Goal: Task Accomplishment & Management: Complete application form

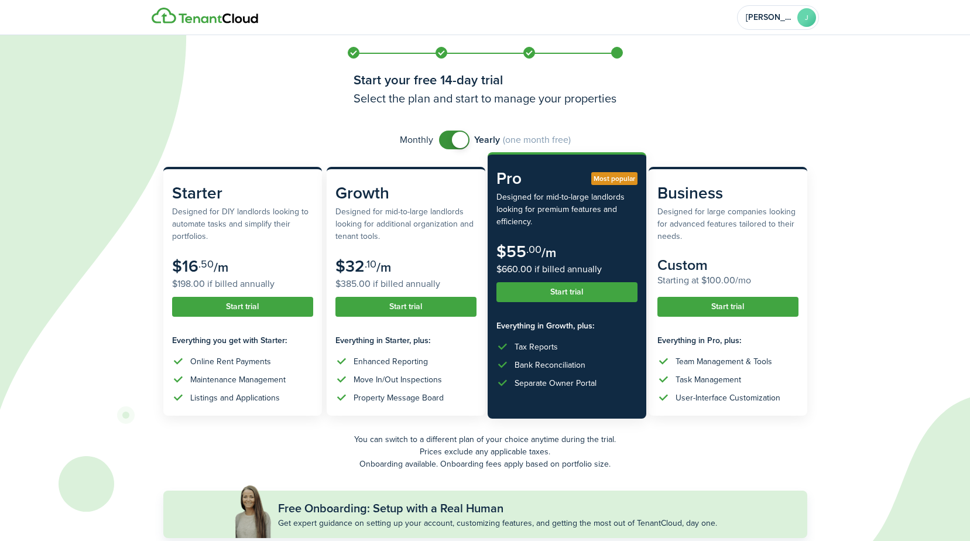
click at [569, 295] on button "Start trial" at bounding box center [567, 292] width 141 height 20
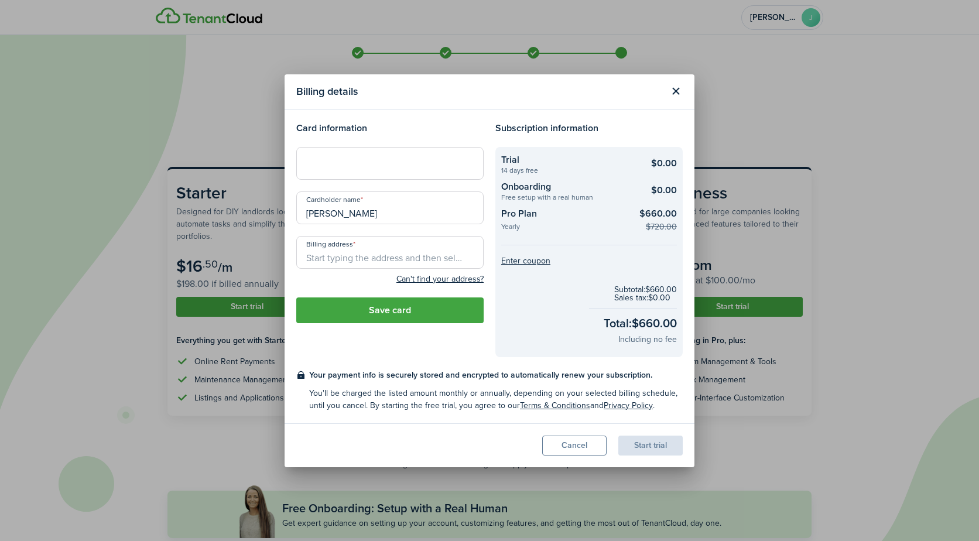
drag, startPoint x: 312, startPoint y: 291, endPoint x: 315, endPoint y: 282, distance: 9.8
click at [312, 291] on div "Billing address Can't find your address? City State Zip Country" at bounding box center [389, 264] width 199 height 56
click at [324, 257] on input "Billing address" at bounding box center [389, 252] width 187 height 33
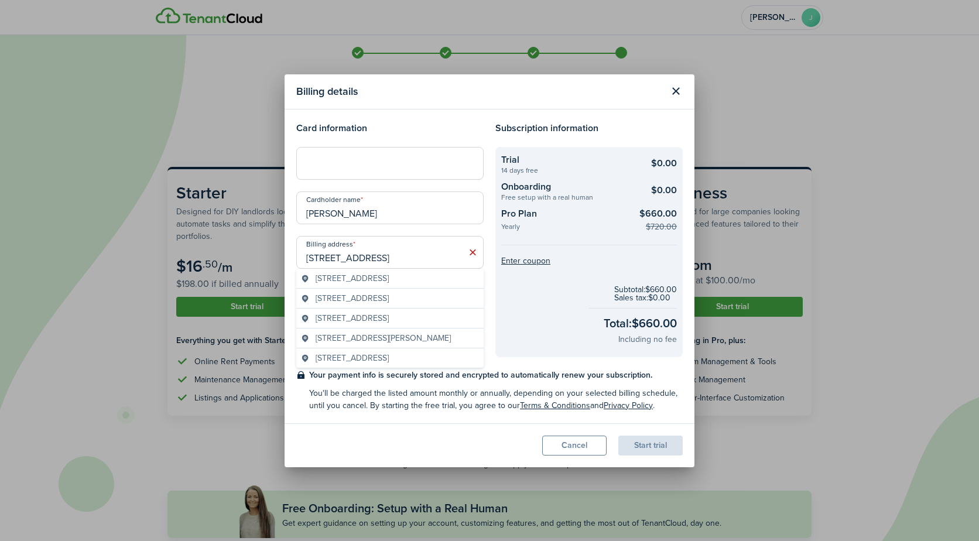
click at [491, 289] on div "Subscription information Trial 14 days free $0.00 Onboarding Free setup with a …" at bounding box center [589, 239] width 199 height 236
click at [418, 261] on input "[STREET_ADDRESS]" at bounding box center [389, 252] width 187 height 33
click at [389, 279] on span "[STREET_ADDRESS]" at bounding box center [352, 278] width 73 height 12
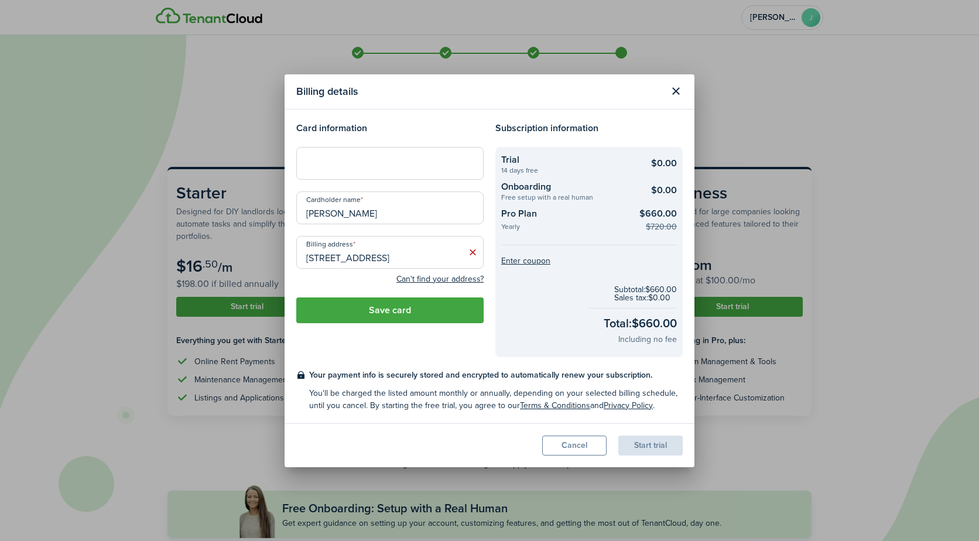
click at [355, 255] on input "[STREET_ADDRESS]" at bounding box center [389, 252] width 187 height 33
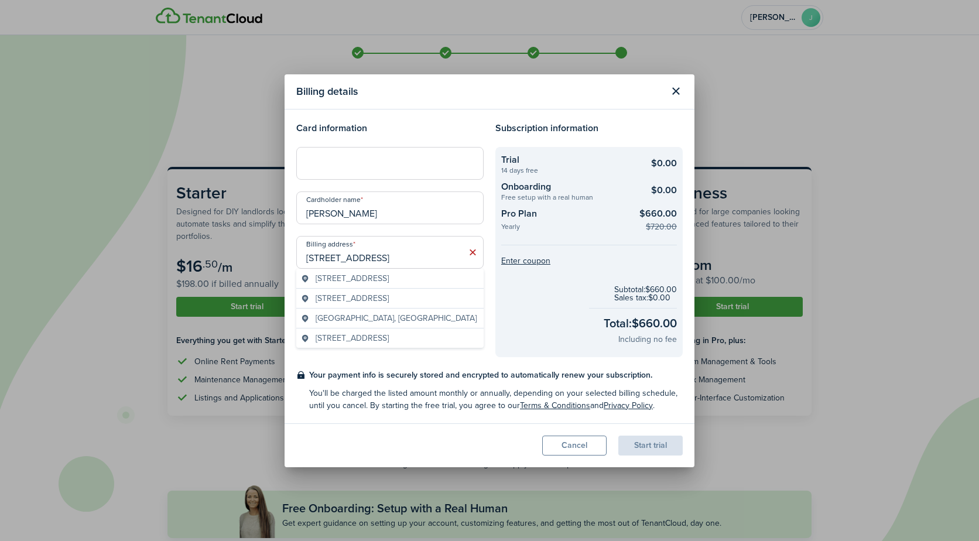
click at [336, 285] on span "[STREET_ADDRESS]" at bounding box center [352, 278] width 73 height 12
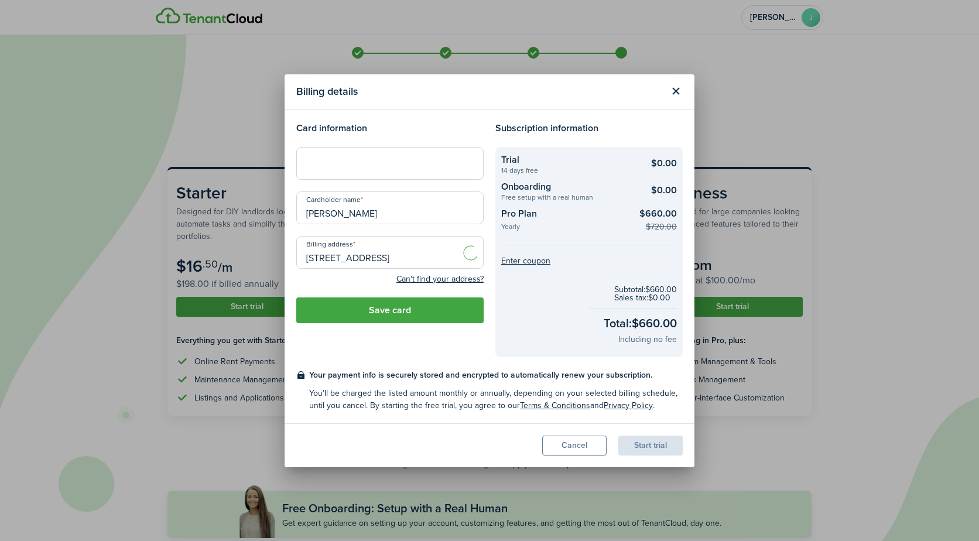
type input "[STREET_ADDRESS]"
click at [554, 405] on link "Terms & Conditions" at bounding box center [555, 405] width 70 height 12
click at [385, 313] on button "Save card" at bounding box center [389, 311] width 187 height 26
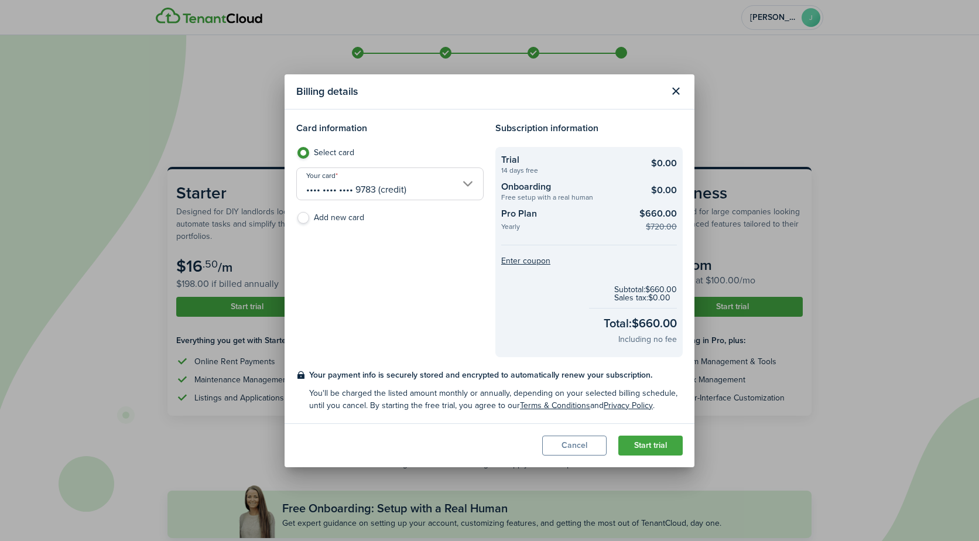
click at [658, 445] on button "Start trial" at bounding box center [650, 446] width 64 height 20
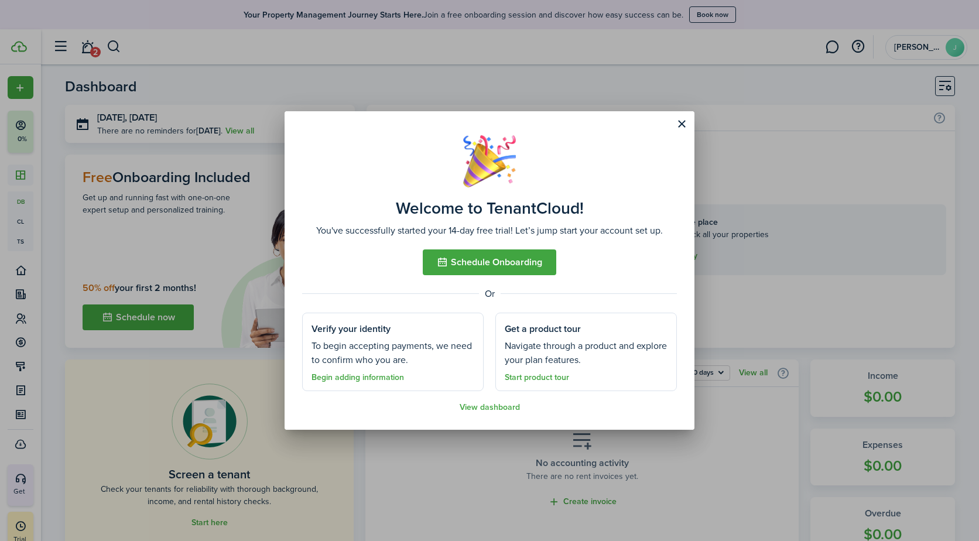
click at [543, 377] on link "Start product tour" at bounding box center [537, 377] width 64 height 9
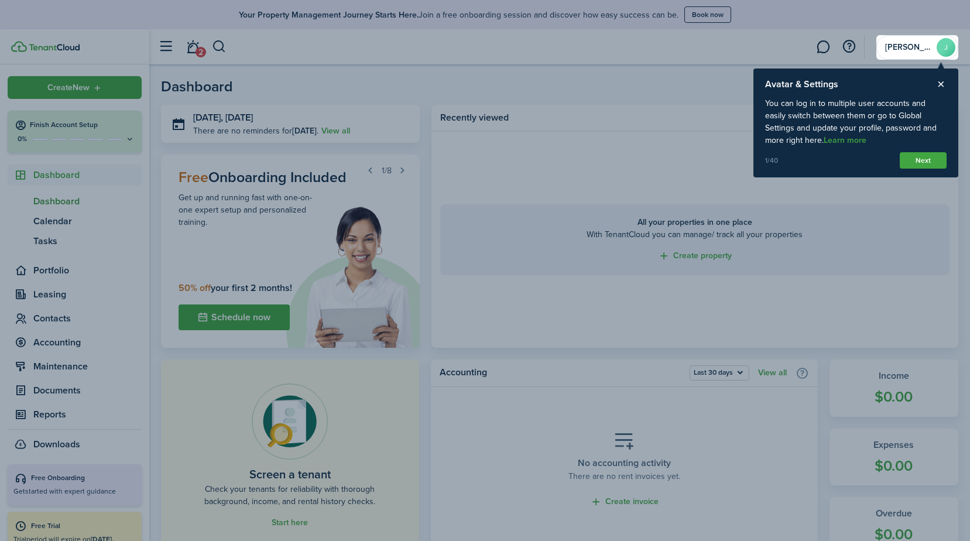
click at [926, 162] on button "Next" at bounding box center [923, 160] width 47 height 16
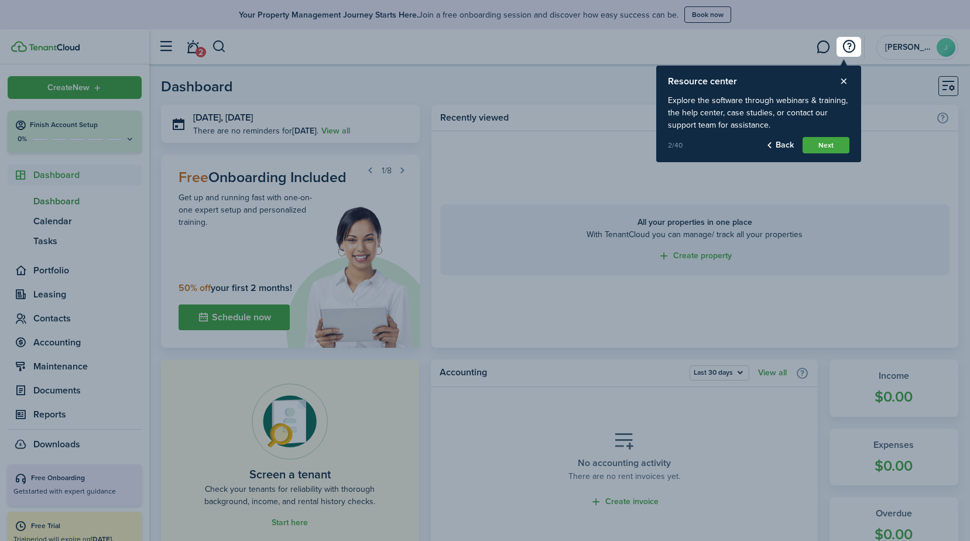
click at [833, 146] on button "Next" at bounding box center [826, 145] width 47 height 16
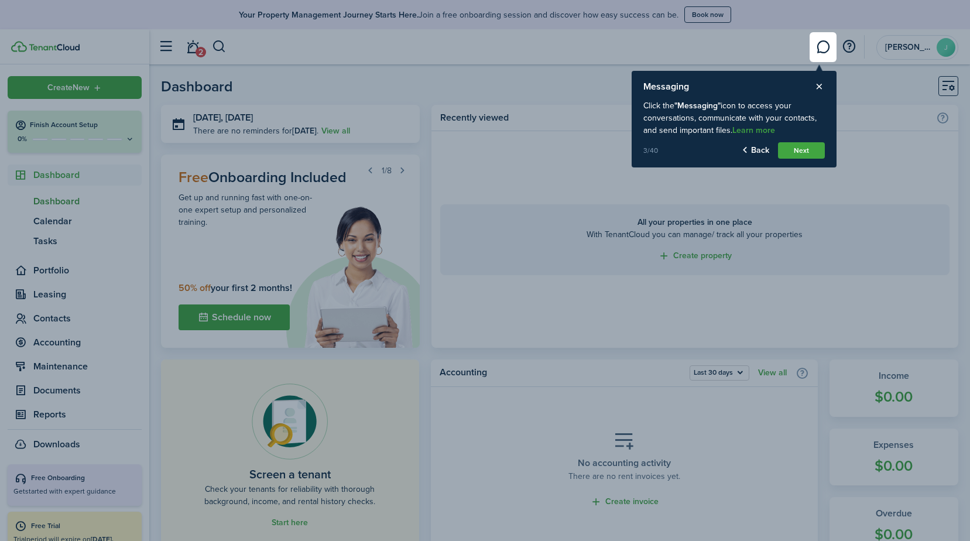
click at [811, 148] on button "Next" at bounding box center [801, 150] width 47 height 16
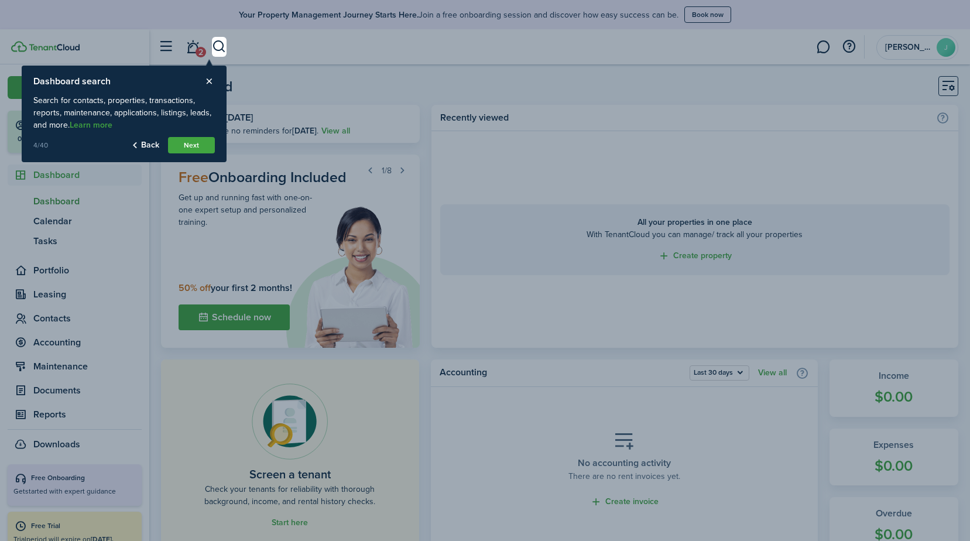
click at [193, 143] on button "Next" at bounding box center [191, 145] width 47 height 16
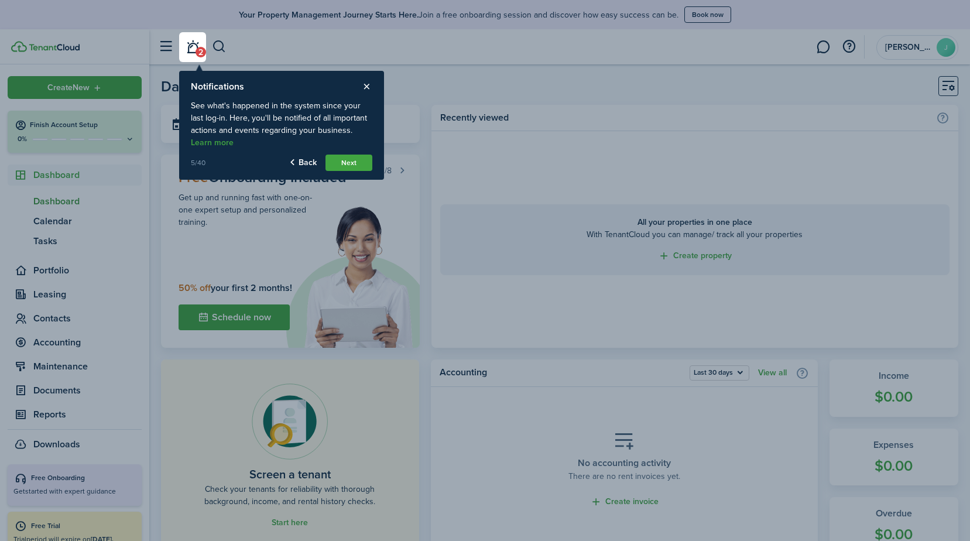
click at [363, 161] on button "Next" at bounding box center [349, 163] width 47 height 16
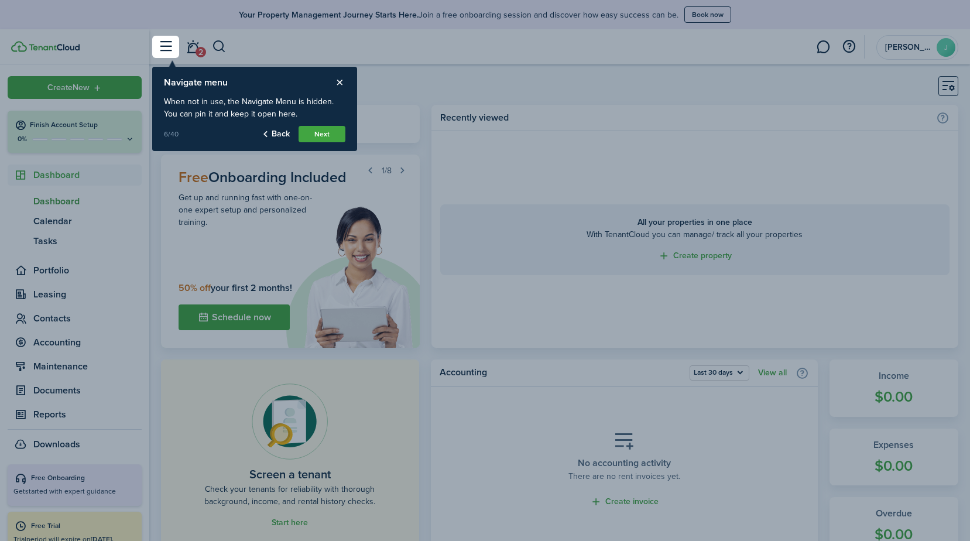
click at [324, 135] on button "Next" at bounding box center [322, 134] width 47 height 16
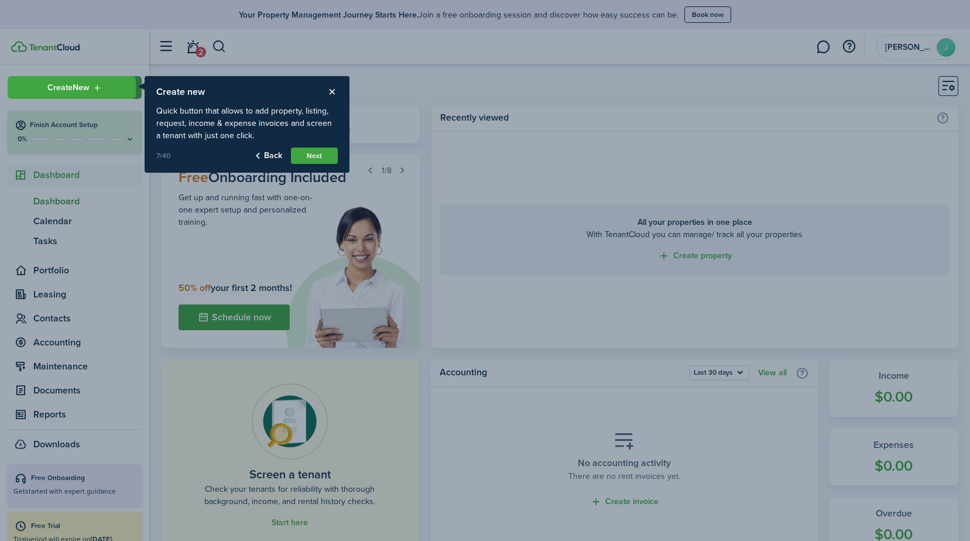
click at [324, 153] on button "Next" at bounding box center [314, 156] width 47 height 16
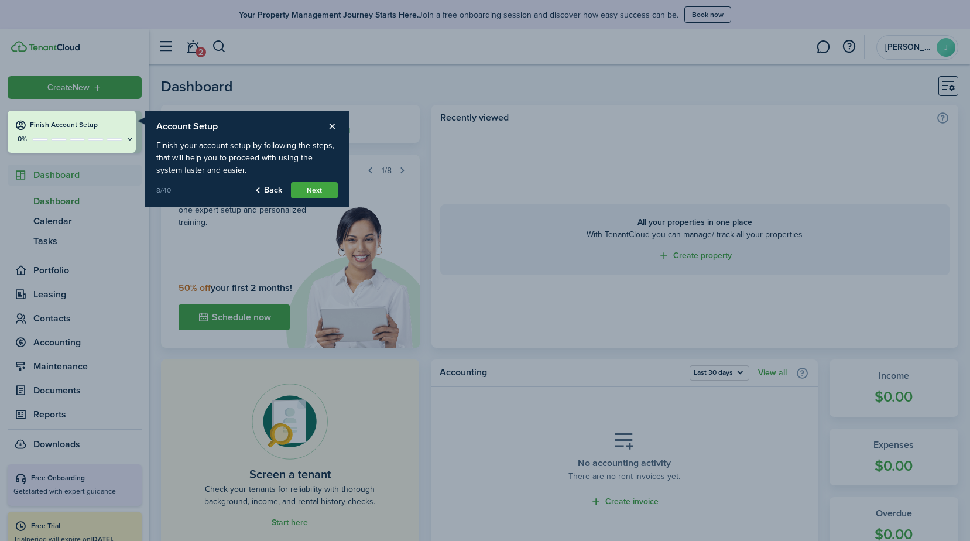
click at [326, 189] on button "Next" at bounding box center [314, 190] width 47 height 16
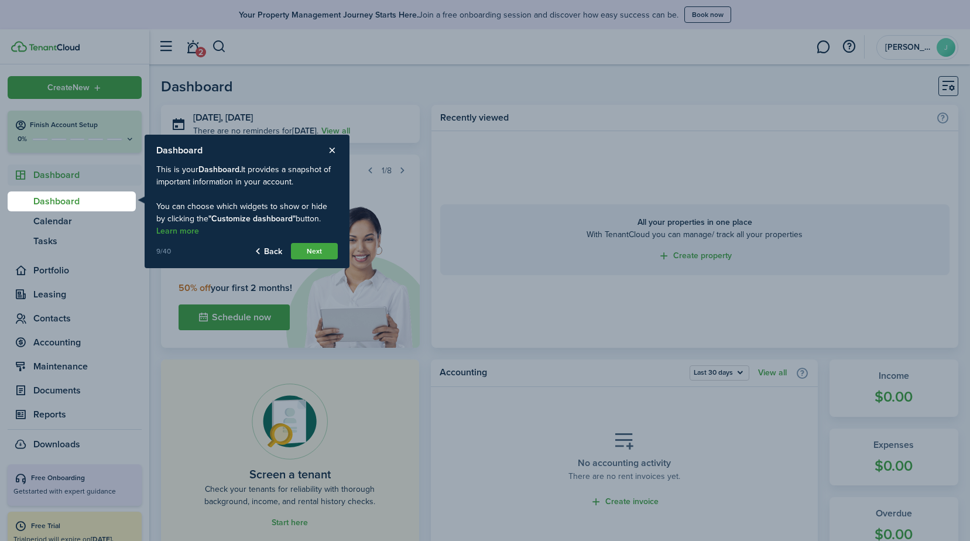
click at [324, 250] on button "Next" at bounding box center [314, 251] width 47 height 16
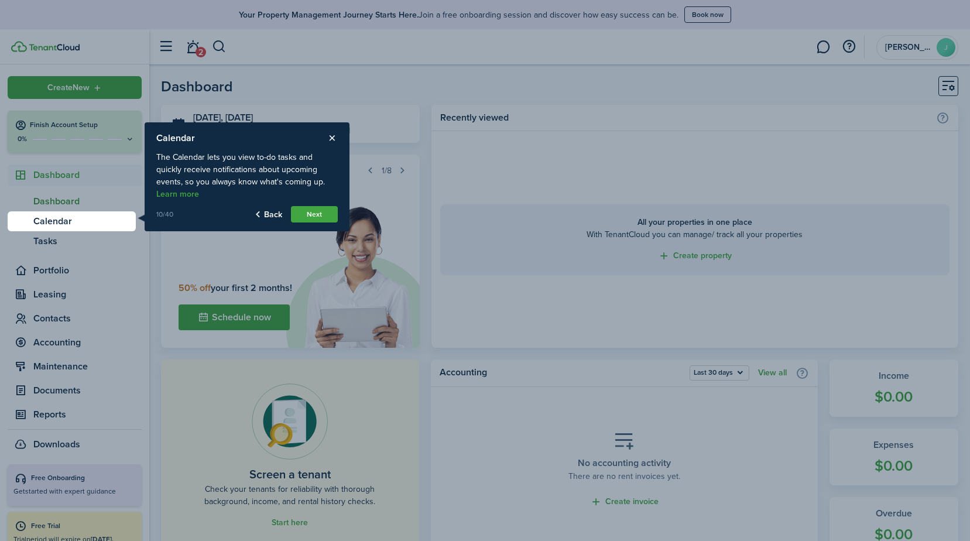
click at [322, 215] on button "Next" at bounding box center [314, 214] width 47 height 16
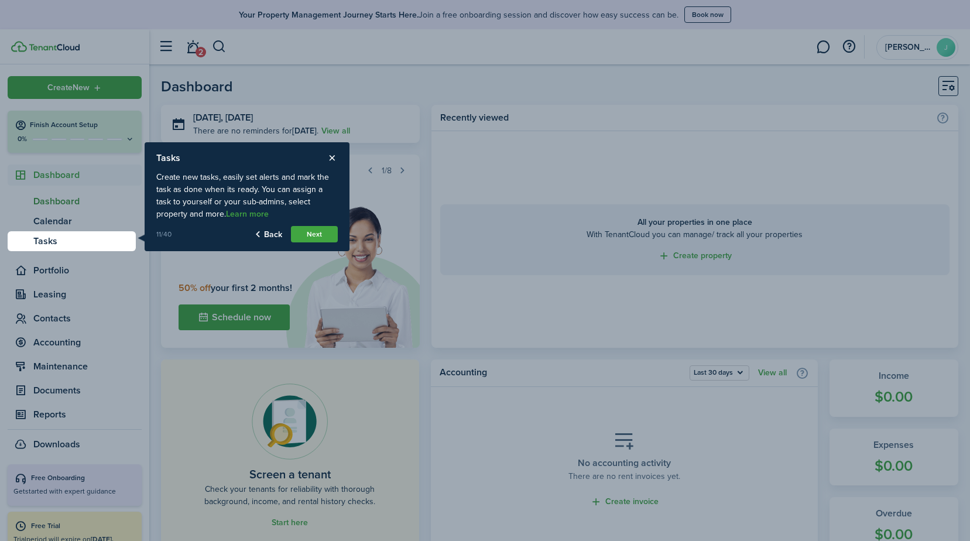
click at [315, 231] on button "Next" at bounding box center [314, 234] width 47 height 16
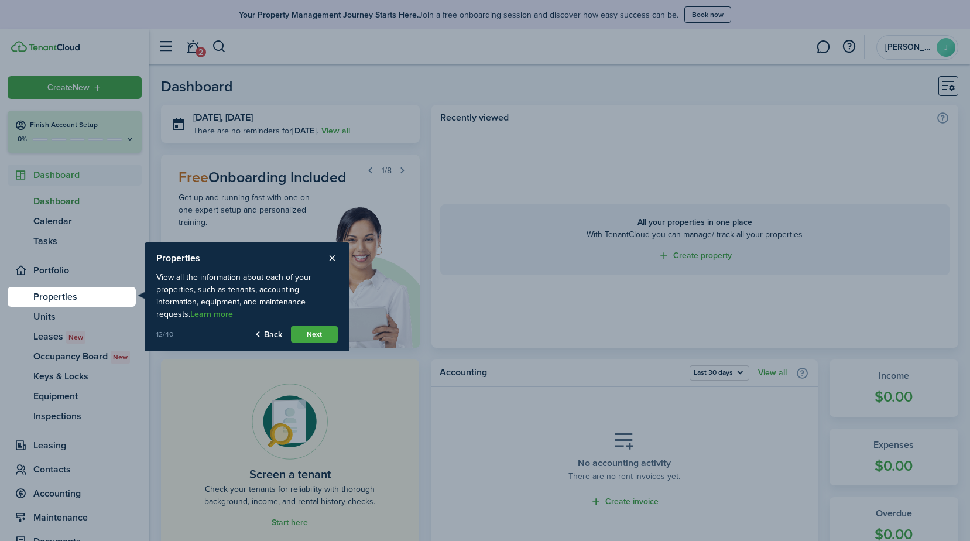
click at [321, 335] on button "Next" at bounding box center [314, 334] width 47 height 16
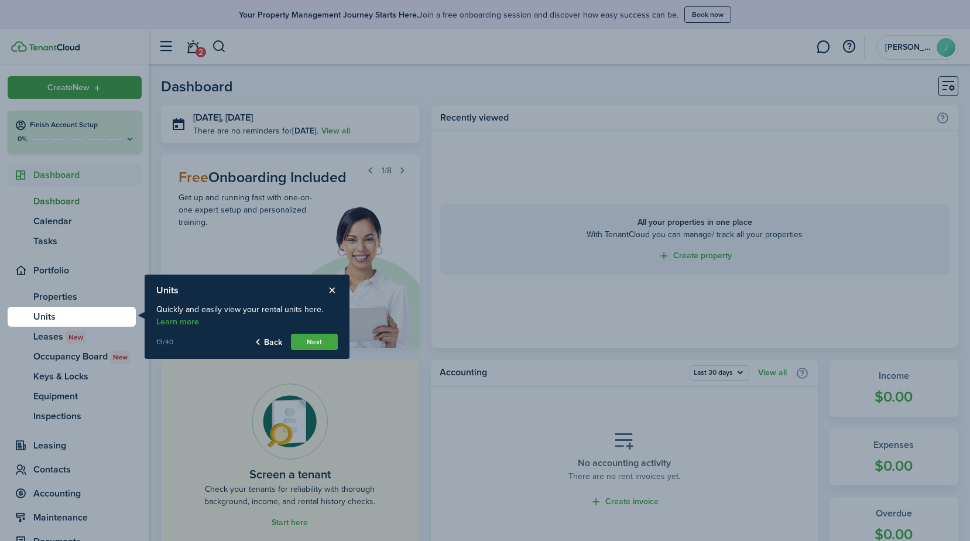
click at [317, 341] on button "Next" at bounding box center [314, 342] width 47 height 16
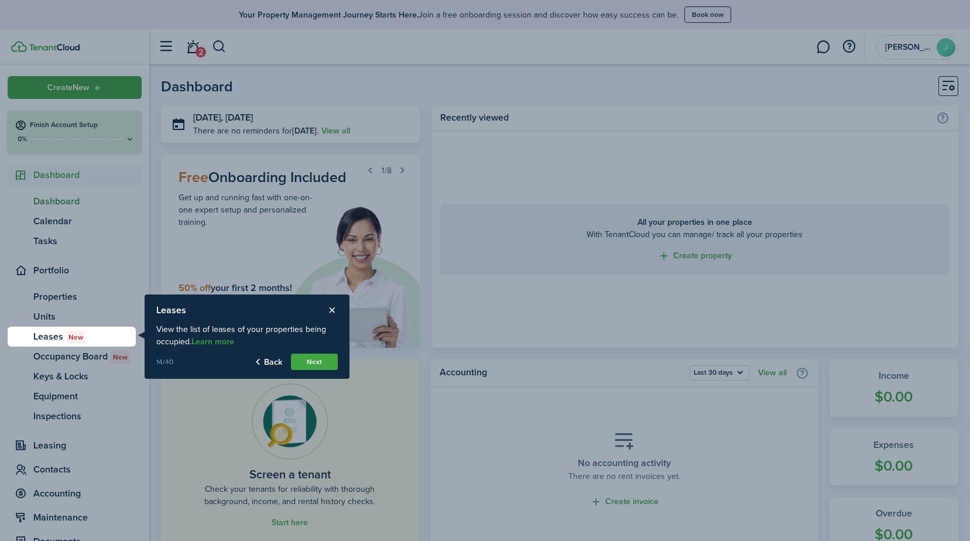
click at [329, 364] on button "Next" at bounding box center [314, 362] width 47 height 16
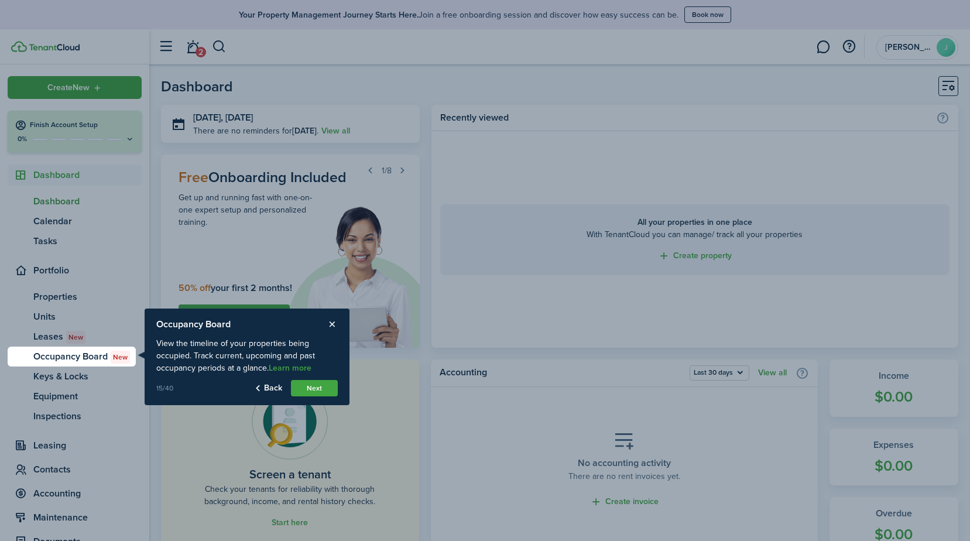
click at [315, 388] on button "Next" at bounding box center [314, 388] width 47 height 16
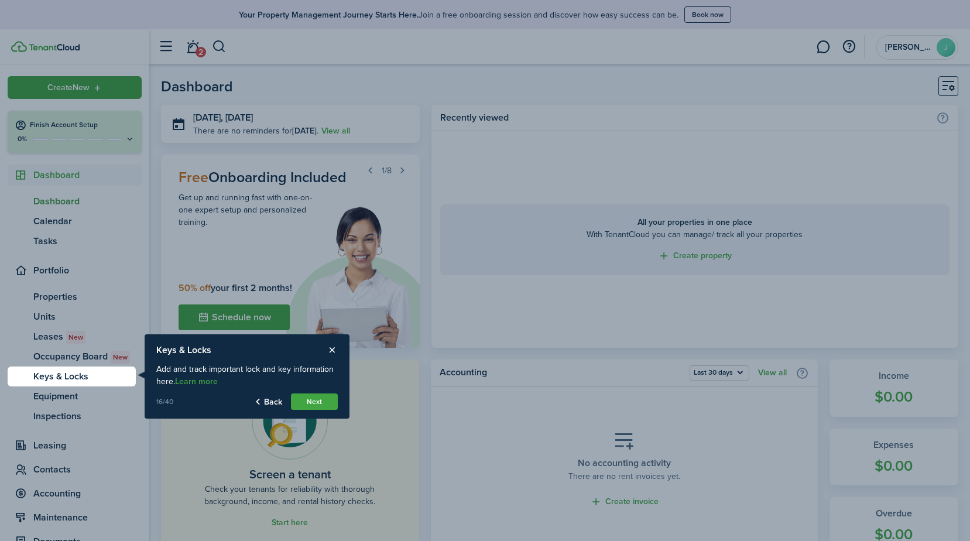
click at [316, 401] on button "Next" at bounding box center [314, 402] width 47 height 16
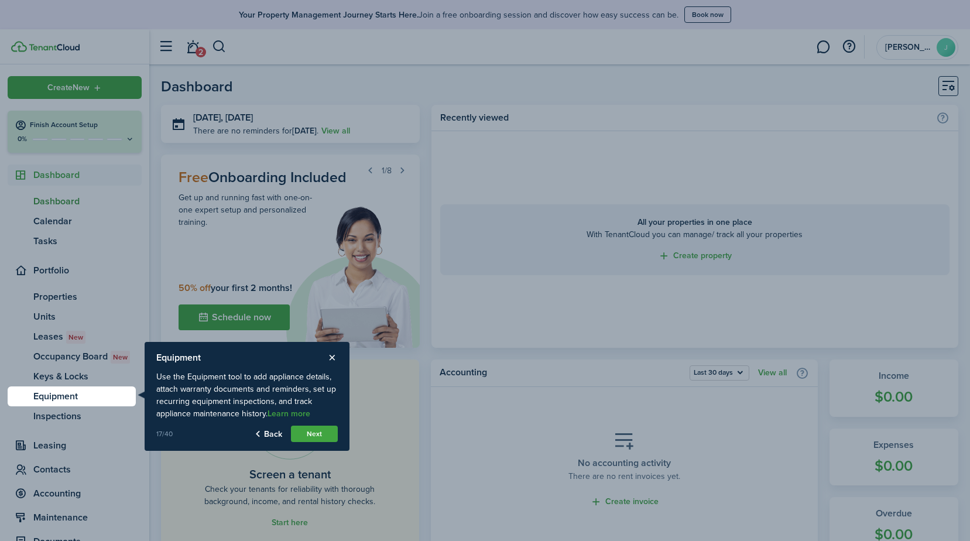
click at [320, 434] on button "Next" at bounding box center [314, 434] width 47 height 16
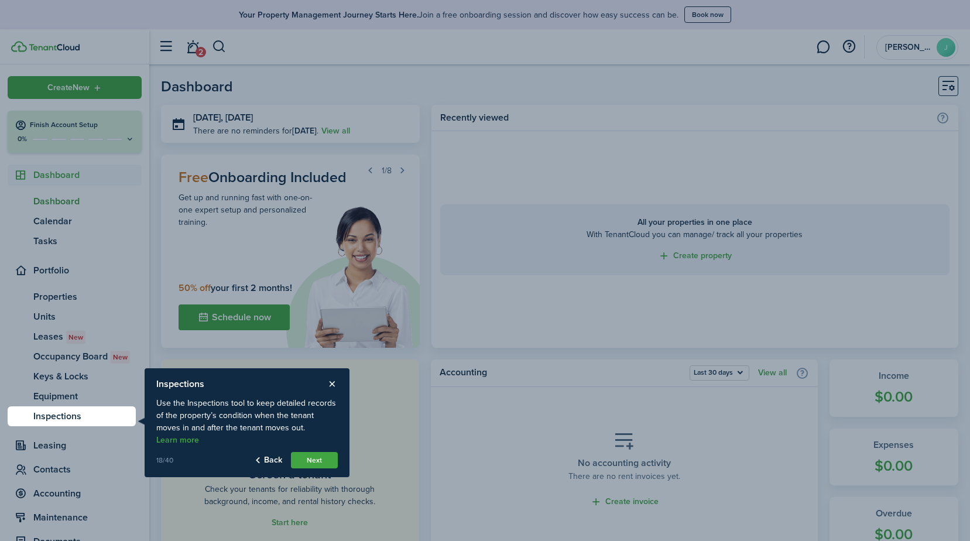
click at [319, 452] on button "Next" at bounding box center [314, 460] width 47 height 16
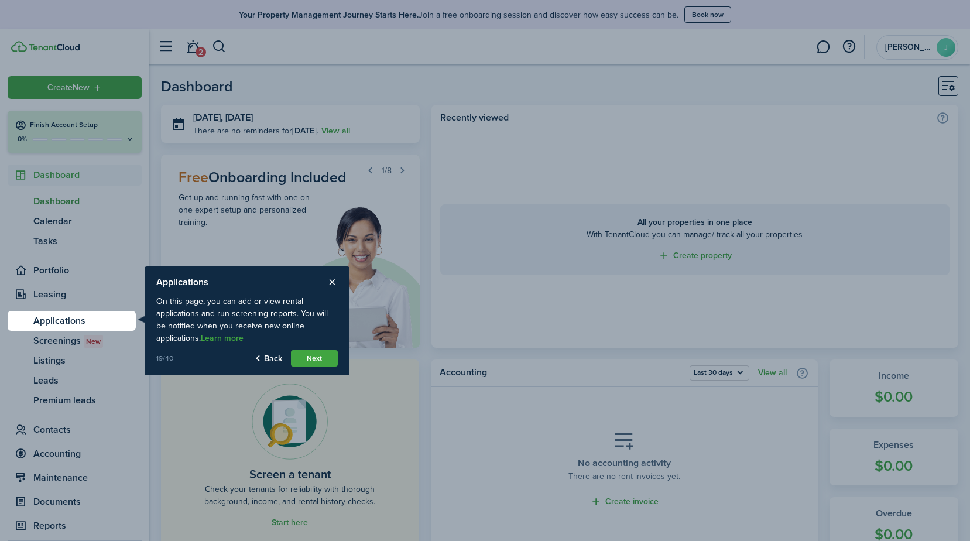
click at [318, 360] on button "Next" at bounding box center [314, 358] width 47 height 16
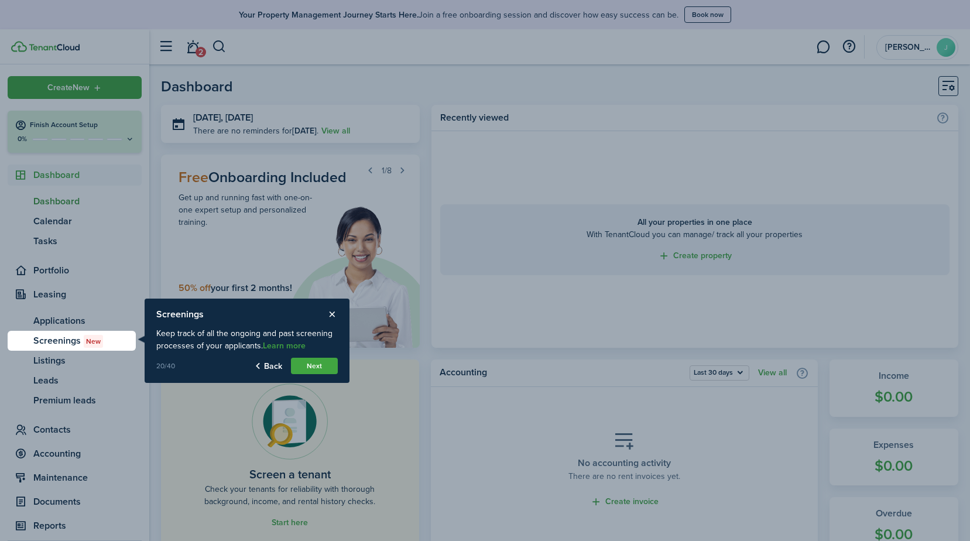
click at [315, 367] on button "Next" at bounding box center [314, 366] width 47 height 16
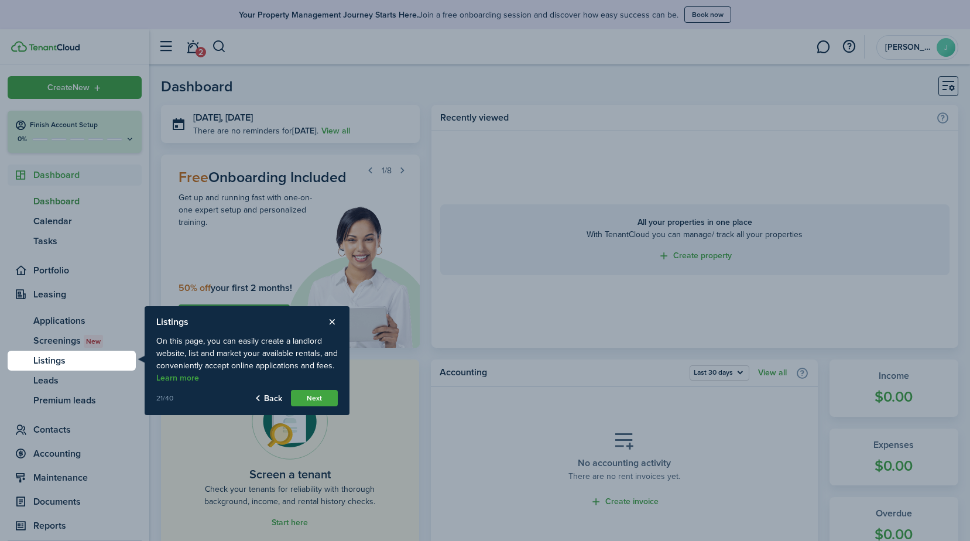
click at [312, 398] on button "Next" at bounding box center [314, 398] width 47 height 16
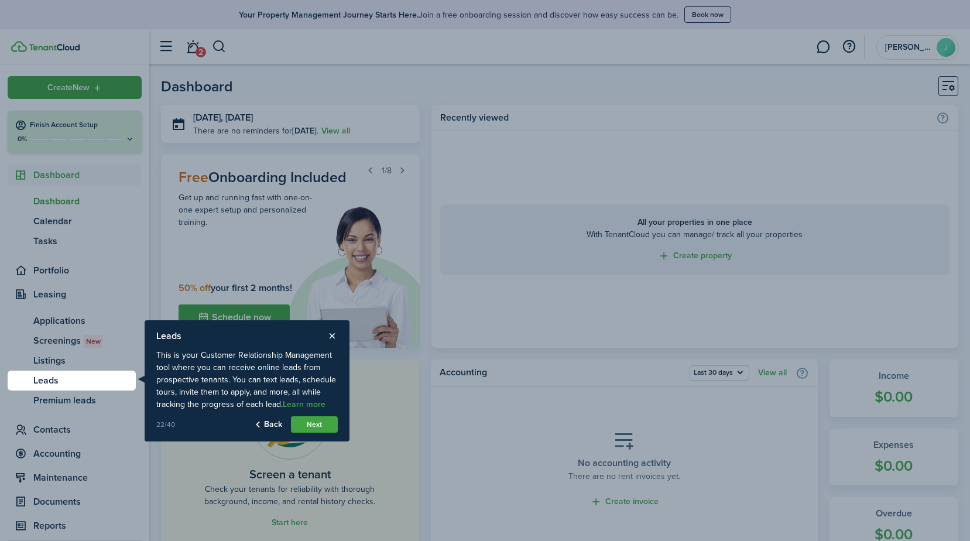
click at [316, 423] on button "Next" at bounding box center [314, 424] width 47 height 16
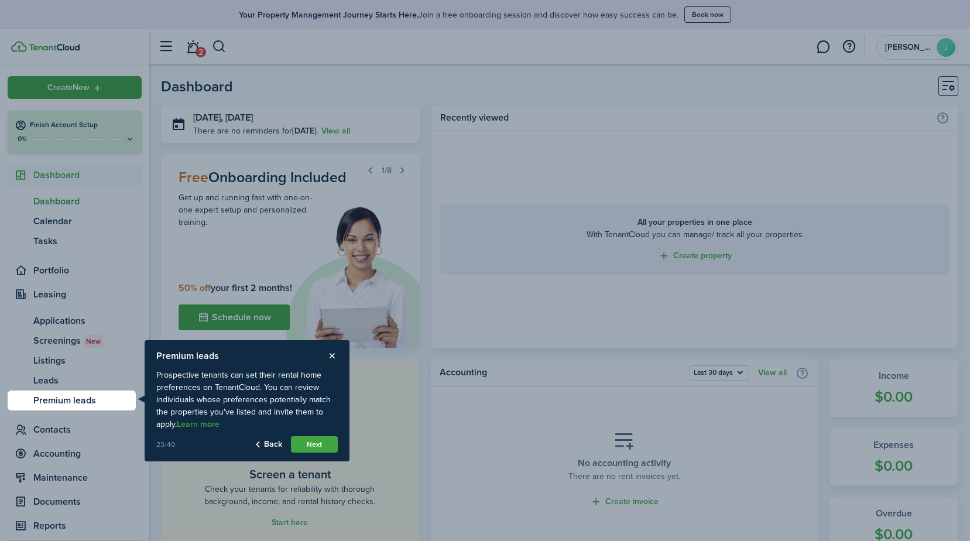
click at [315, 445] on button "Next" at bounding box center [314, 444] width 47 height 16
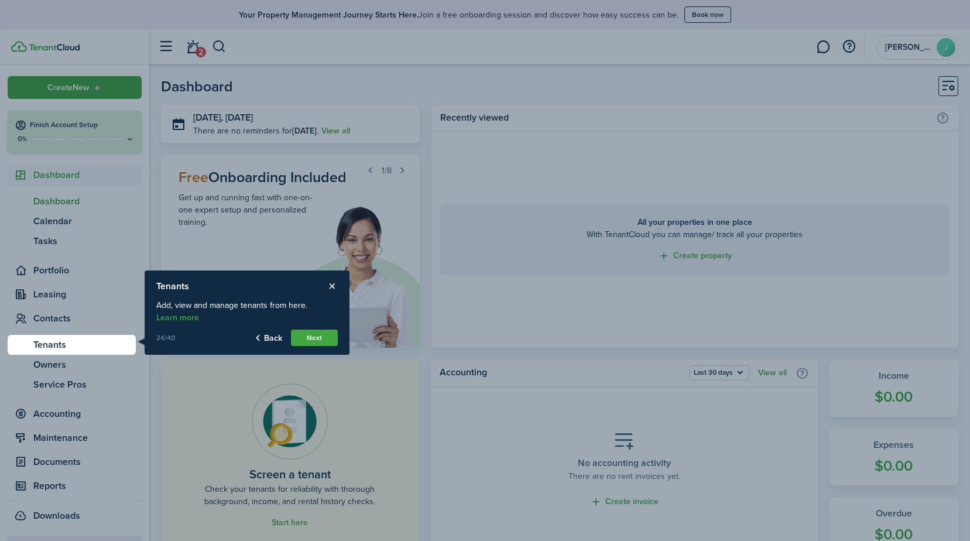
click at [321, 340] on button "Next" at bounding box center [314, 338] width 47 height 16
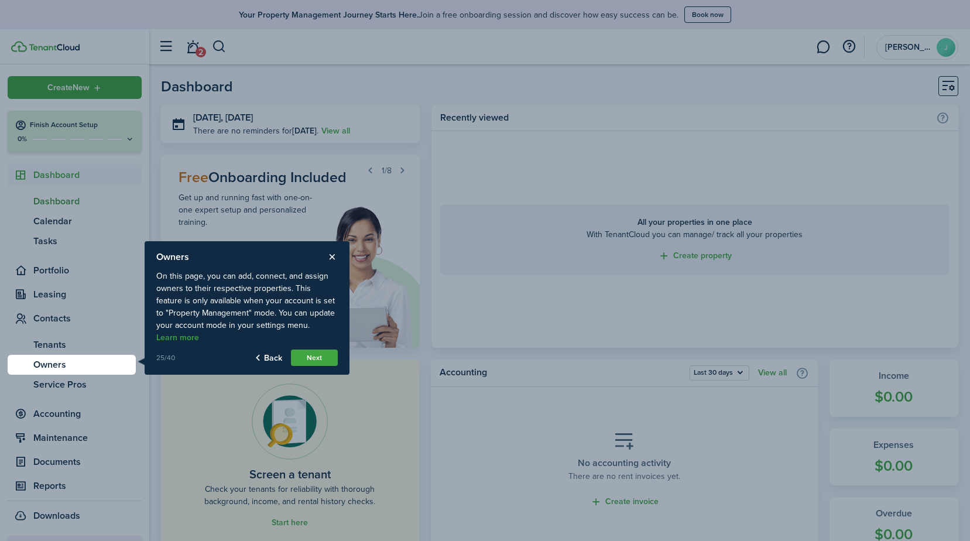
click at [325, 357] on button "Next" at bounding box center [314, 358] width 47 height 16
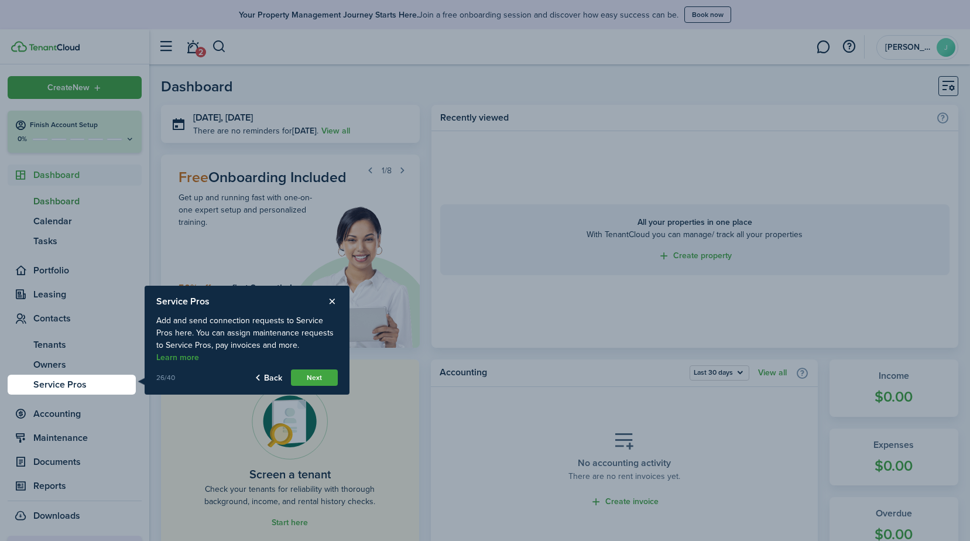
click at [309, 374] on button "Next" at bounding box center [314, 378] width 47 height 16
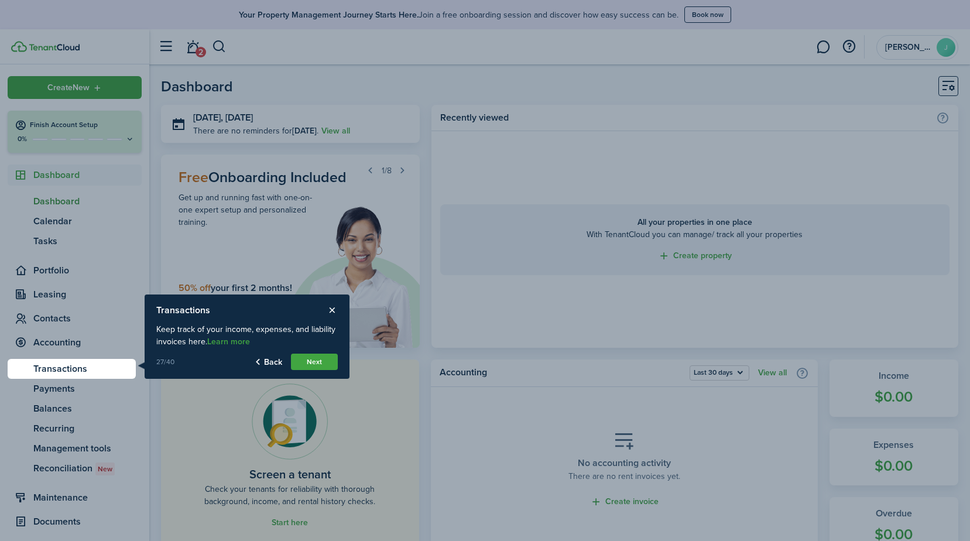
click at [311, 362] on button "Next" at bounding box center [314, 362] width 47 height 16
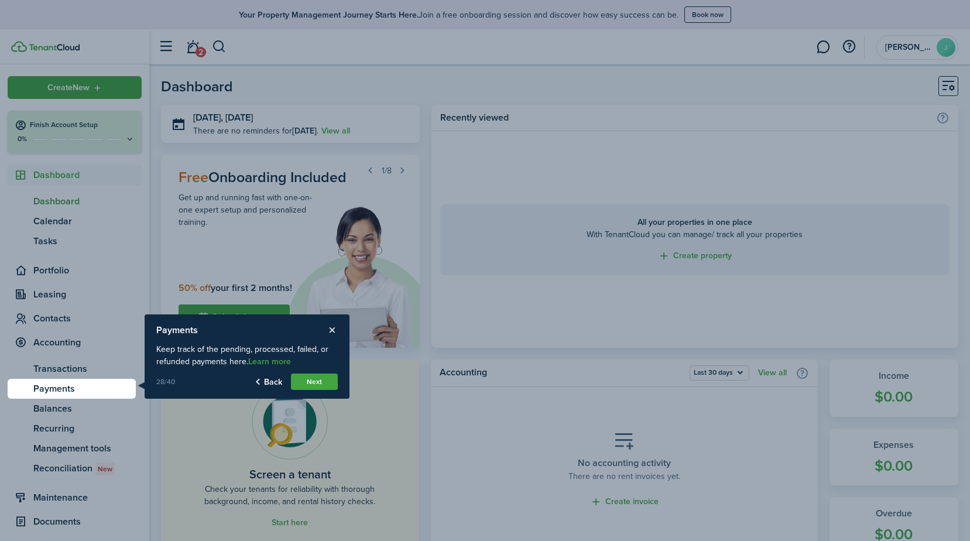
click at [311, 364] on product-tour-step-description "Keep track of the pending, processed, failed, or refunded payments here. Learn …" at bounding box center [247, 355] width 182 height 36
click at [316, 380] on button "Next" at bounding box center [314, 382] width 47 height 16
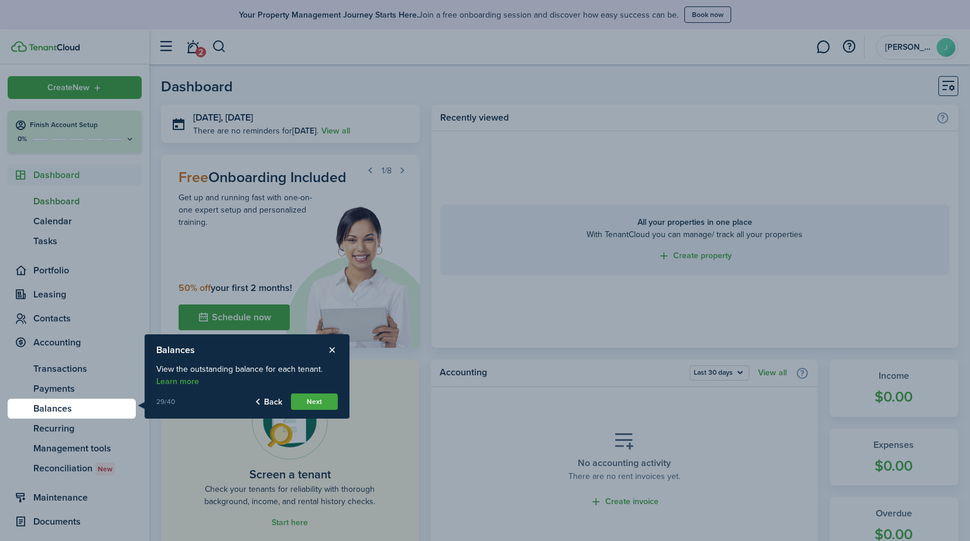
click at [320, 398] on button "Next" at bounding box center [314, 402] width 47 height 16
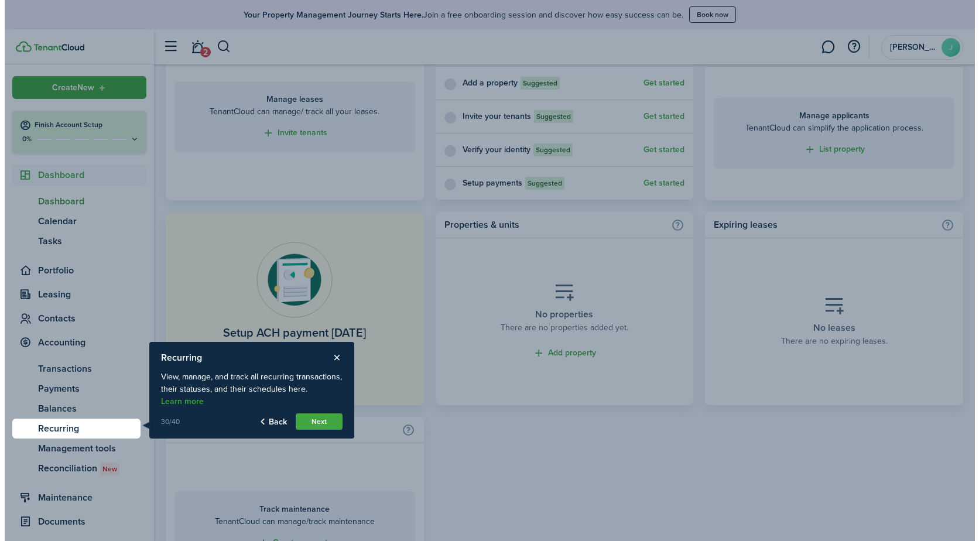
scroll to position [562, 0]
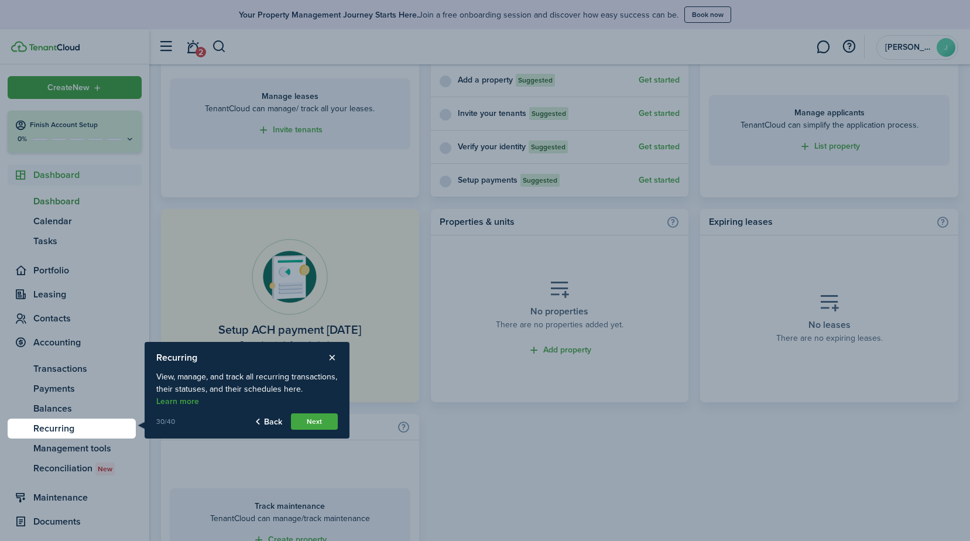
click at [322, 422] on button "Next" at bounding box center [314, 421] width 47 height 16
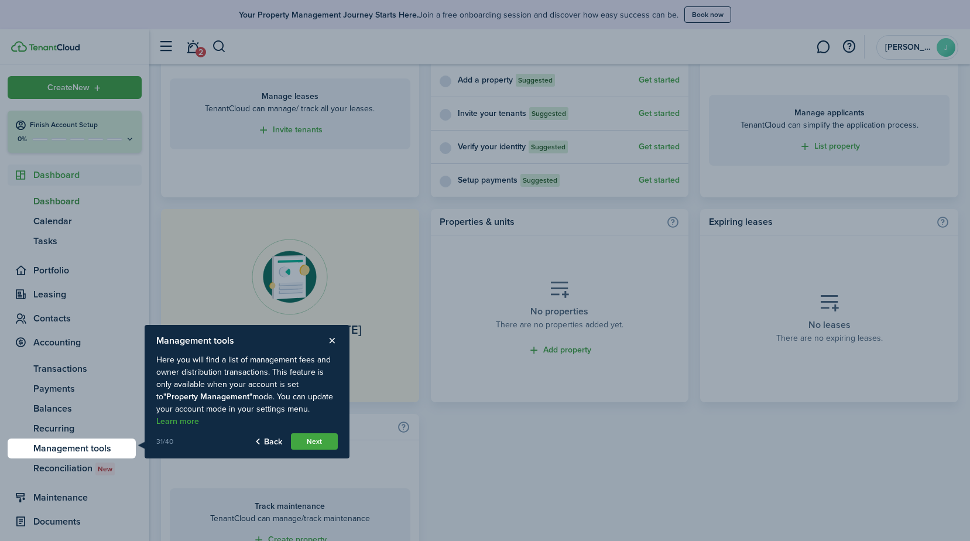
click at [310, 440] on button "Next" at bounding box center [314, 441] width 47 height 16
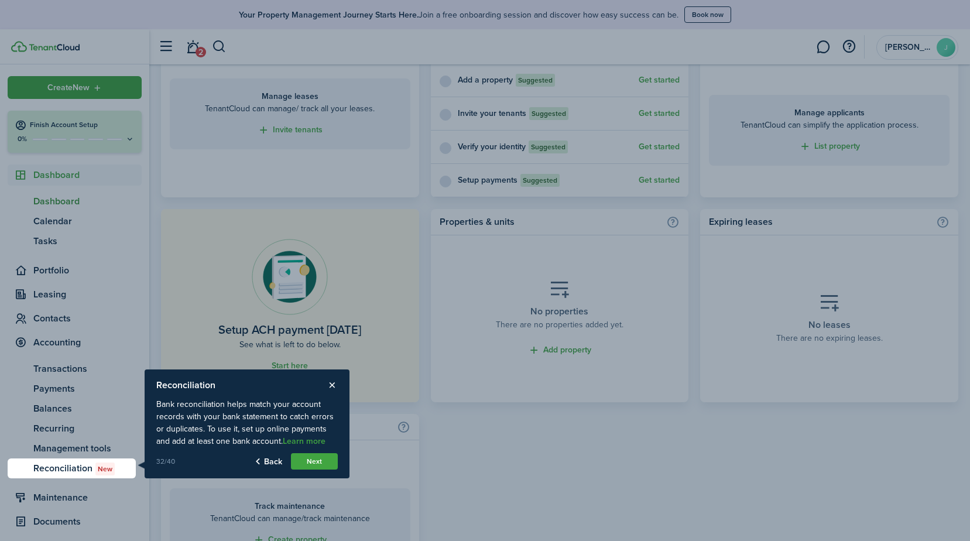
click at [306, 462] on button "Next" at bounding box center [314, 461] width 47 height 16
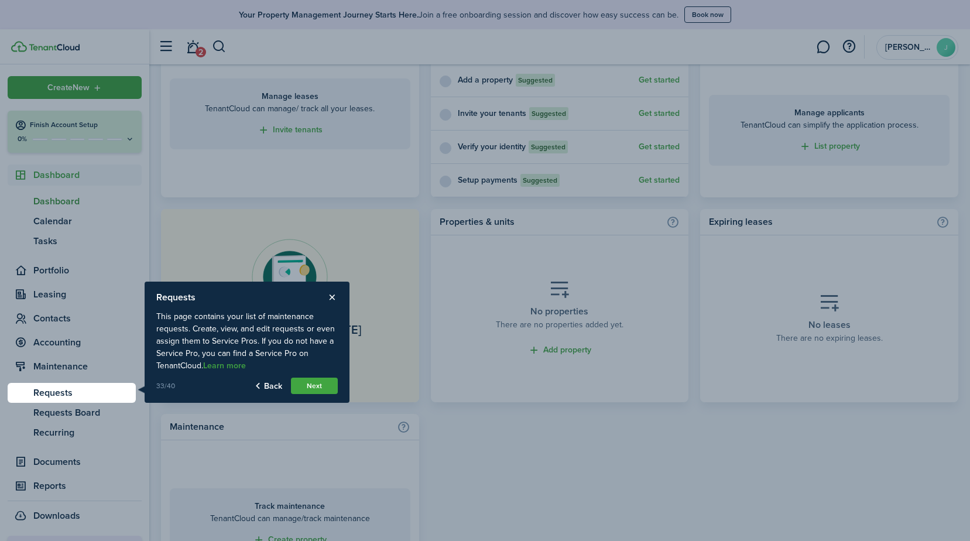
click at [23, 450] on div at bounding box center [485, 270] width 970 height 541
click at [334, 388] on button "Next" at bounding box center [314, 386] width 47 height 16
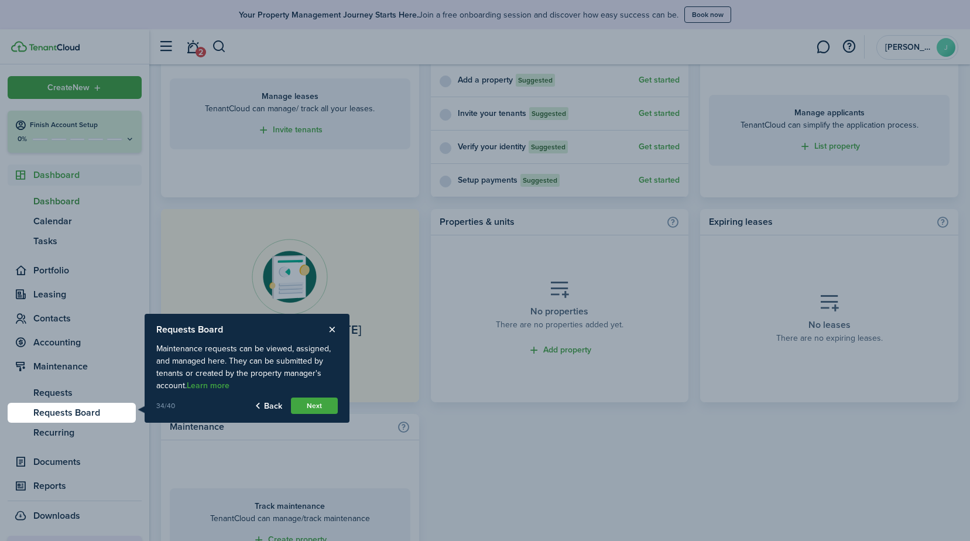
click at [266, 411] on button "Back" at bounding box center [268, 406] width 28 height 16
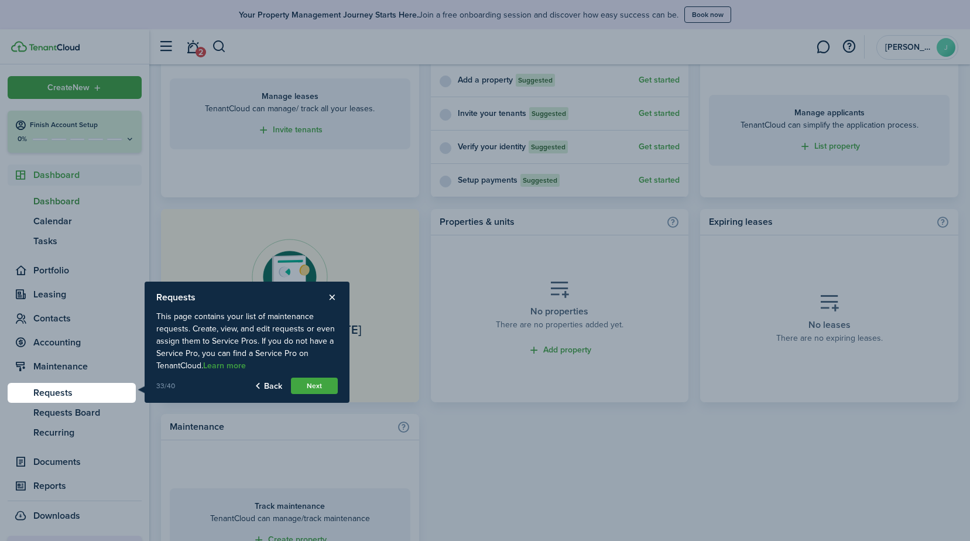
click at [315, 388] on button "Next" at bounding box center [314, 386] width 47 height 16
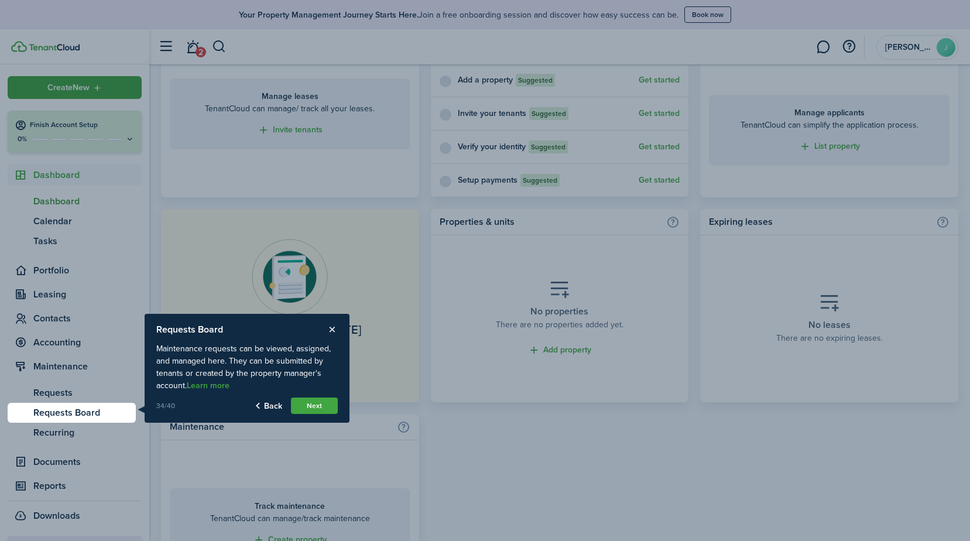
click at [320, 407] on button "Next" at bounding box center [314, 406] width 47 height 16
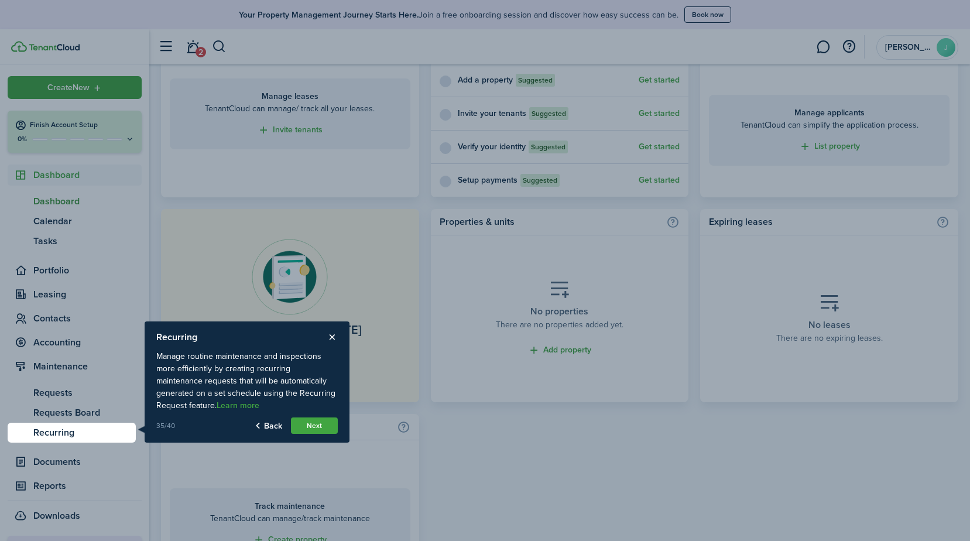
click at [315, 429] on button "Next" at bounding box center [314, 426] width 47 height 16
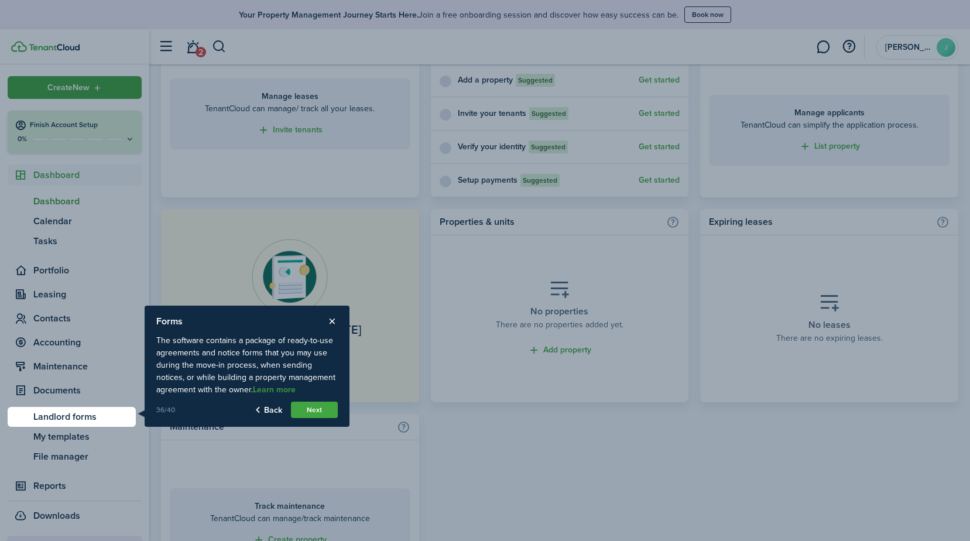
click at [324, 409] on button "Next" at bounding box center [314, 410] width 47 height 16
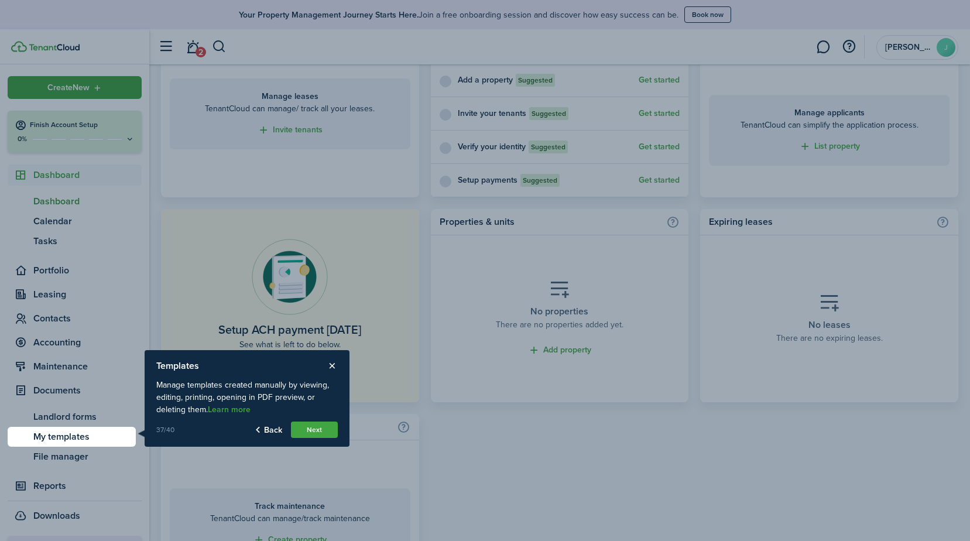
click at [302, 431] on button "Next" at bounding box center [314, 430] width 47 height 16
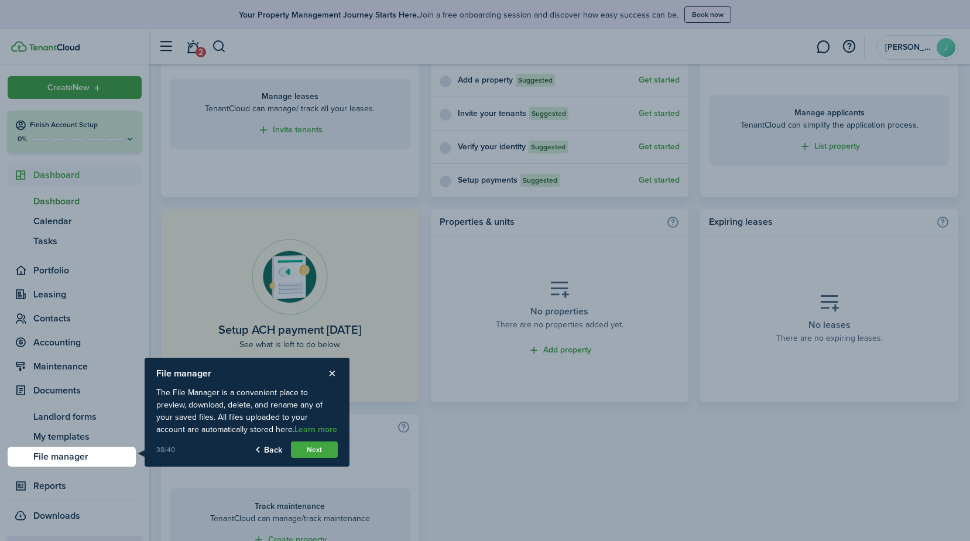
click at [313, 453] on button "Next" at bounding box center [314, 450] width 47 height 16
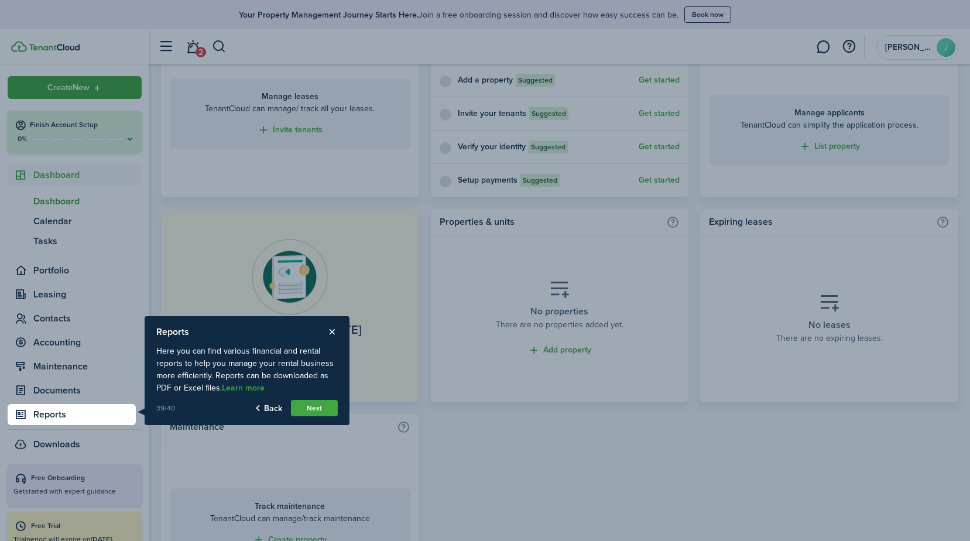
click at [236, 389] on link "Learn more" at bounding box center [243, 388] width 43 height 9
click at [312, 405] on button "Next" at bounding box center [314, 408] width 47 height 16
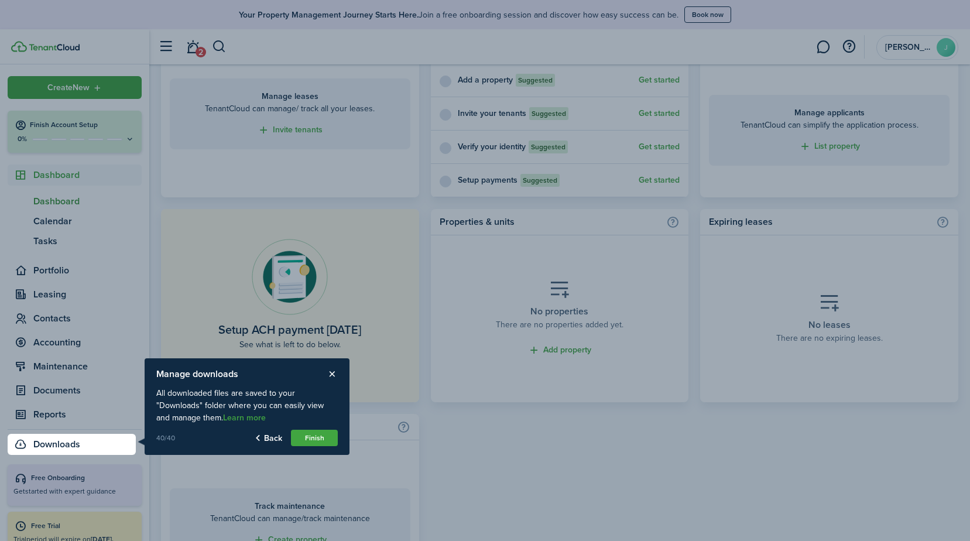
click at [234, 417] on link "Learn more" at bounding box center [244, 417] width 43 height 9
click at [321, 439] on button "Finish" at bounding box center [314, 438] width 47 height 16
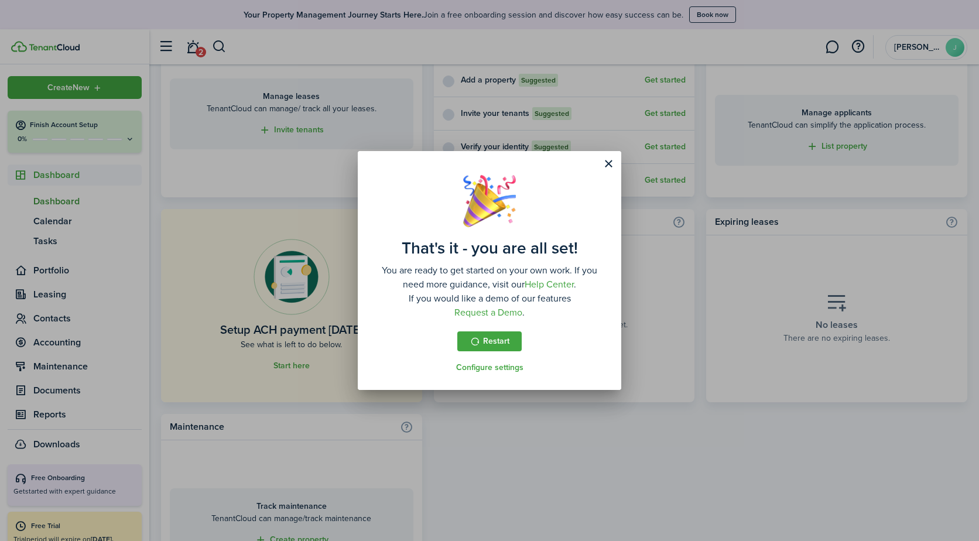
click at [494, 367] on link "Configure settings" at bounding box center [489, 367] width 67 height 9
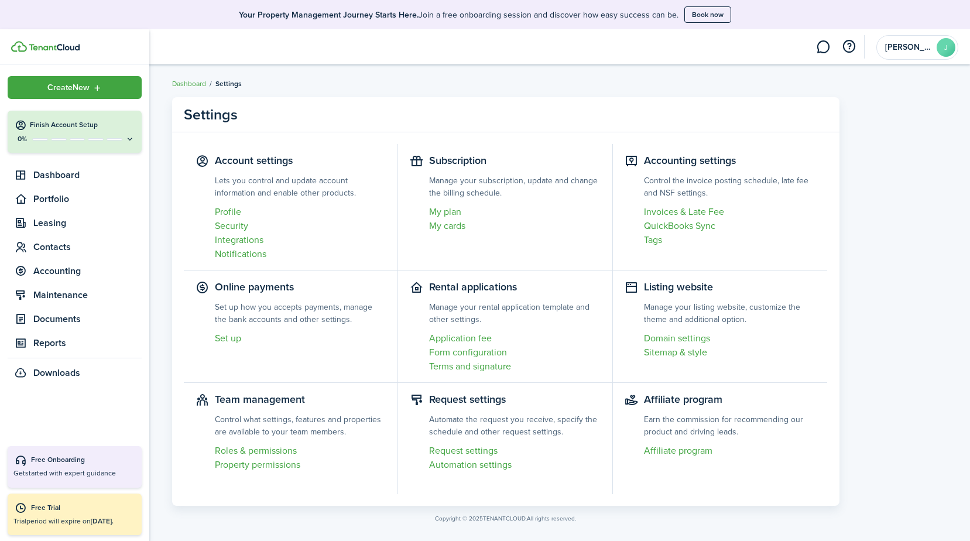
click at [85, 135] on div "0%" at bounding box center [75, 139] width 120 height 10
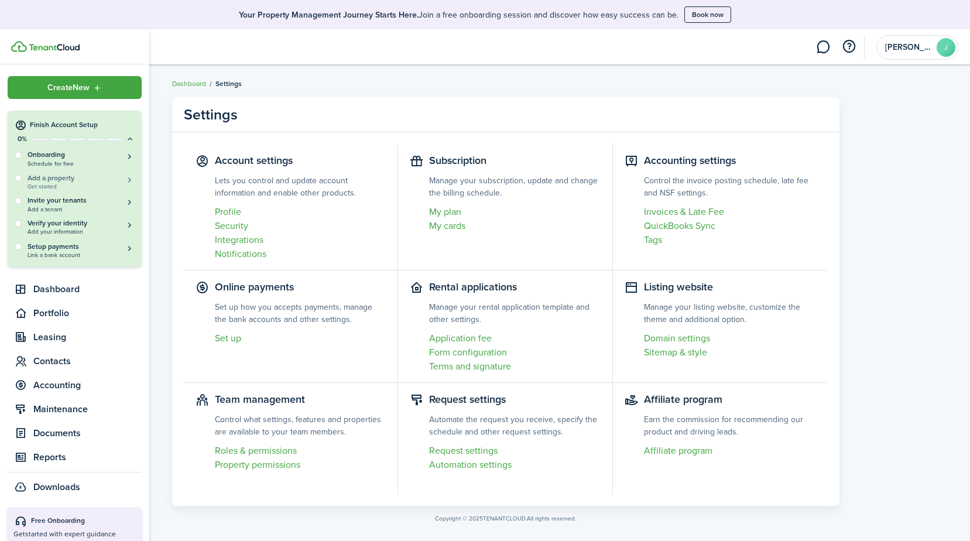
click at [47, 183] on span "Get started" at bounding box center [81, 186] width 107 height 6
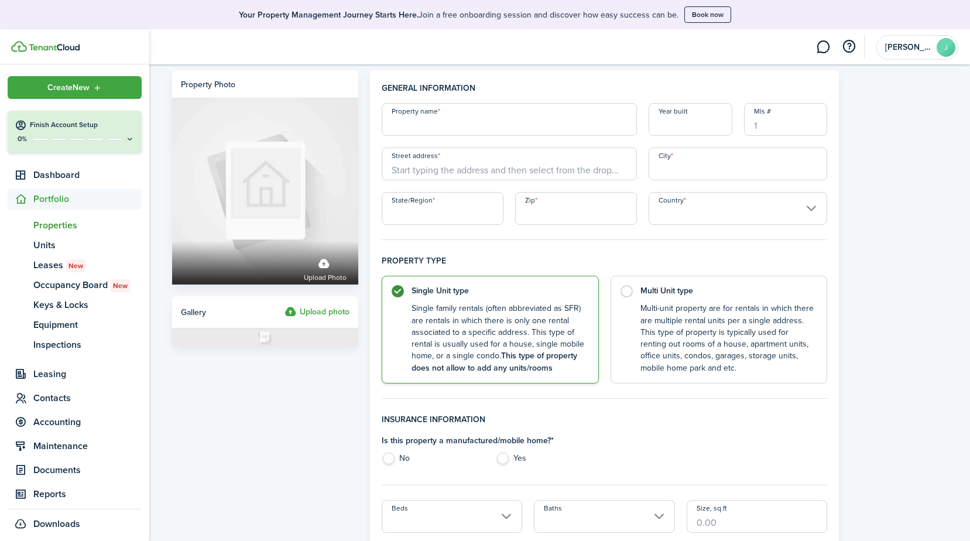
click at [57, 225] on span "Properties" at bounding box center [87, 225] width 108 height 14
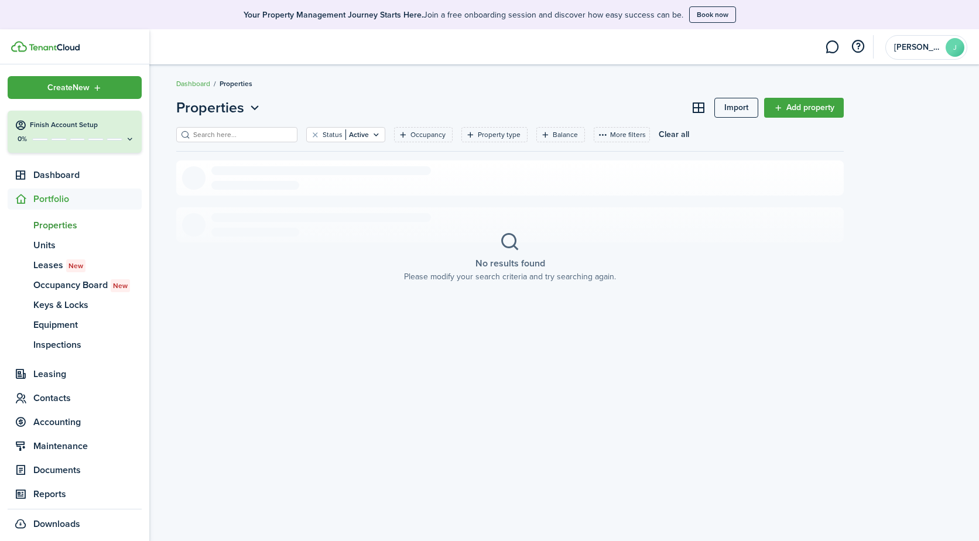
click at [67, 197] on span "Portfolio" at bounding box center [87, 199] width 108 height 14
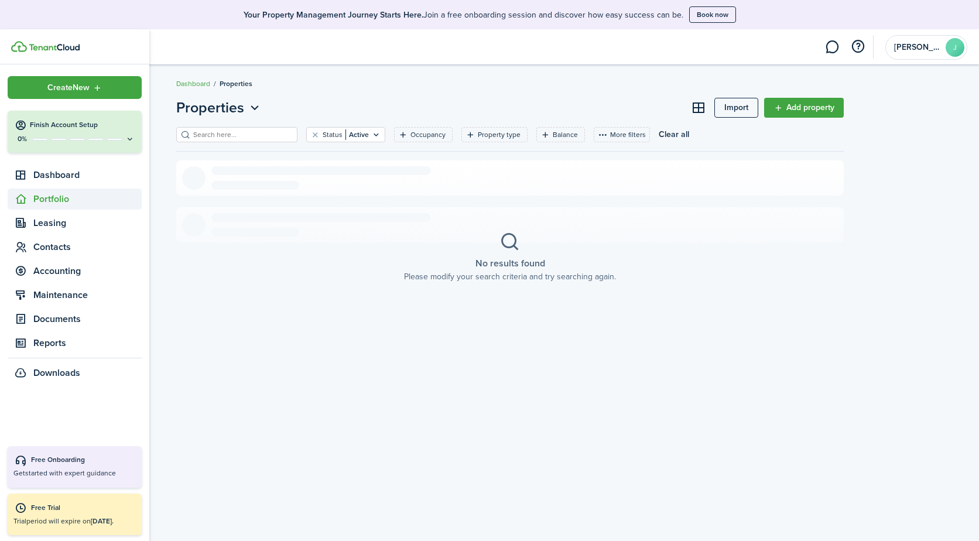
click at [53, 197] on span "Portfolio" at bounding box center [87, 199] width 108 height 14
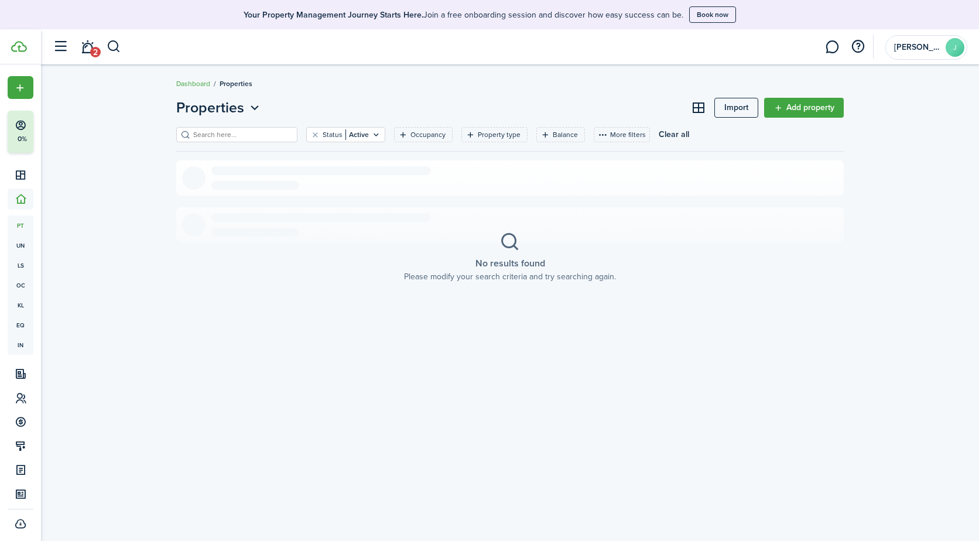
click at [268, 135] on input "search" at bounding box center [241, 134] width 103 height 11
click at [278, 137] on input "search" at bounding box center [241, 134] width 103 height 11
click at [253, 108] on icon "Open menu" at bounding box center [254, 108] width 15 height 15
click at [788, 107] on link "Add property" at bounding box center [804, 108] width 80 height 20
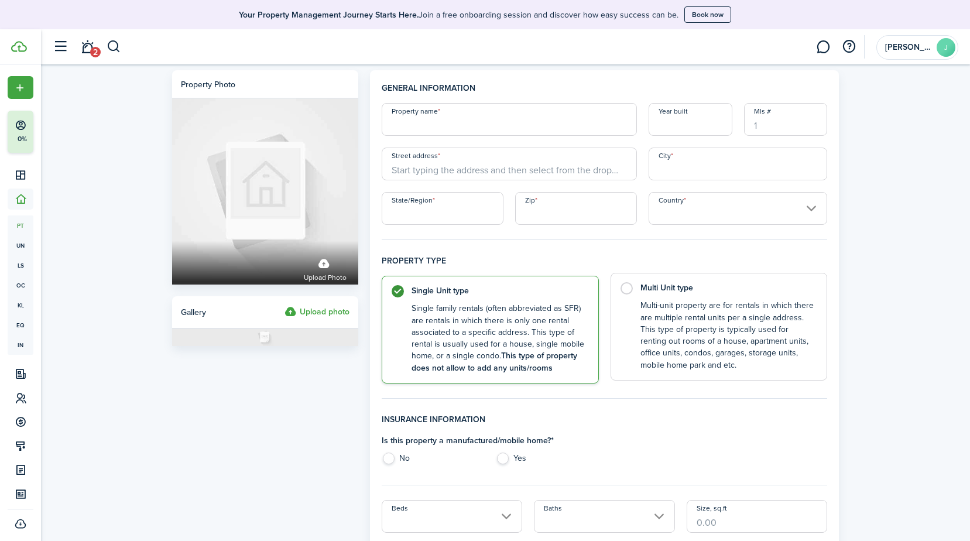
click at [628, 291] on label "Multi Unit type Multi-unit property are for rentals in which there are multiple…" at bounding box center [719, 327] width 217 height 108
radio input "false"
radio input "true"
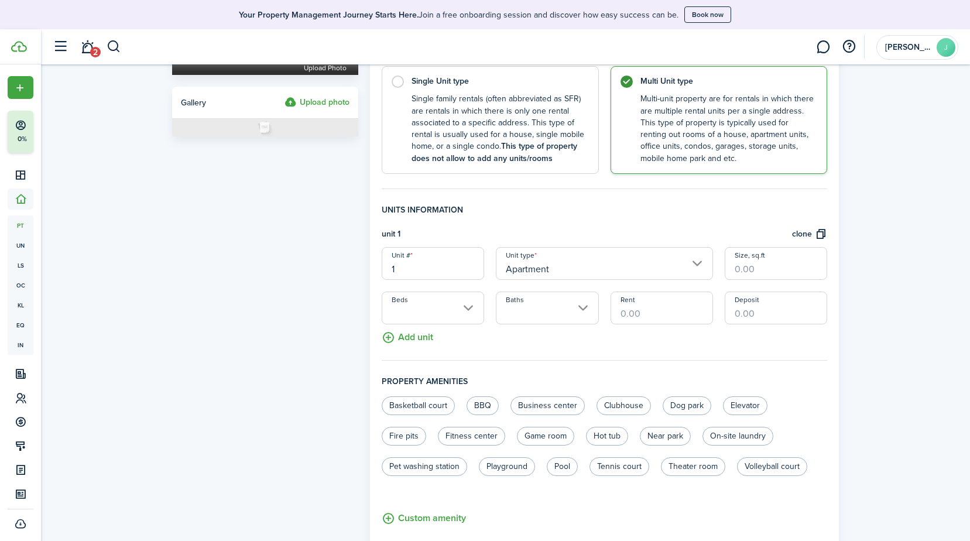
scroll to position [211, 0]
click at [418, 266] on input "1" at bounding box center [433, 262] width 102 height 33
type input "101"
click at [781, 272] on input "Size, sq.ft" at bounding box center [776, 262] width 102 height 33
click at [469, 307] on input "Beds" at bounding box center [433, 306] width 102 height 33
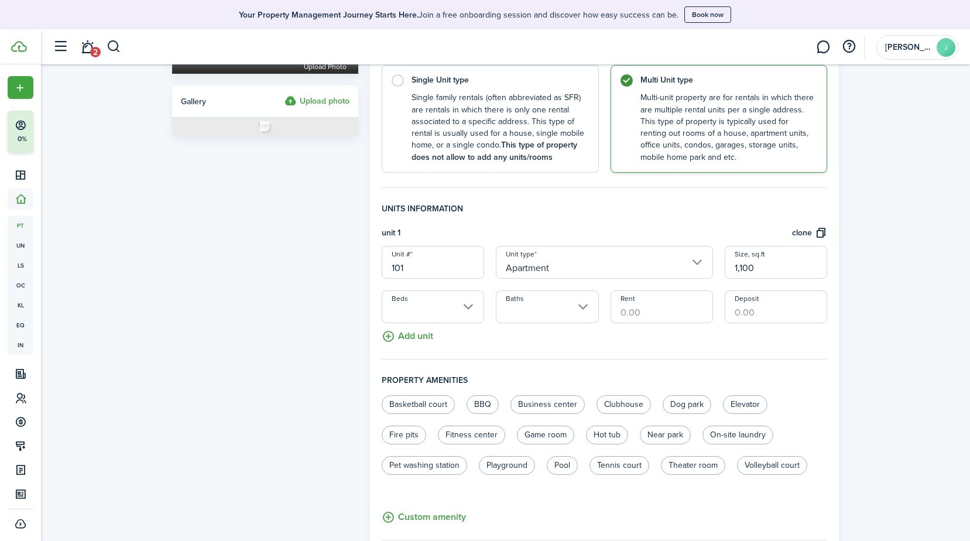
type input "1,100"
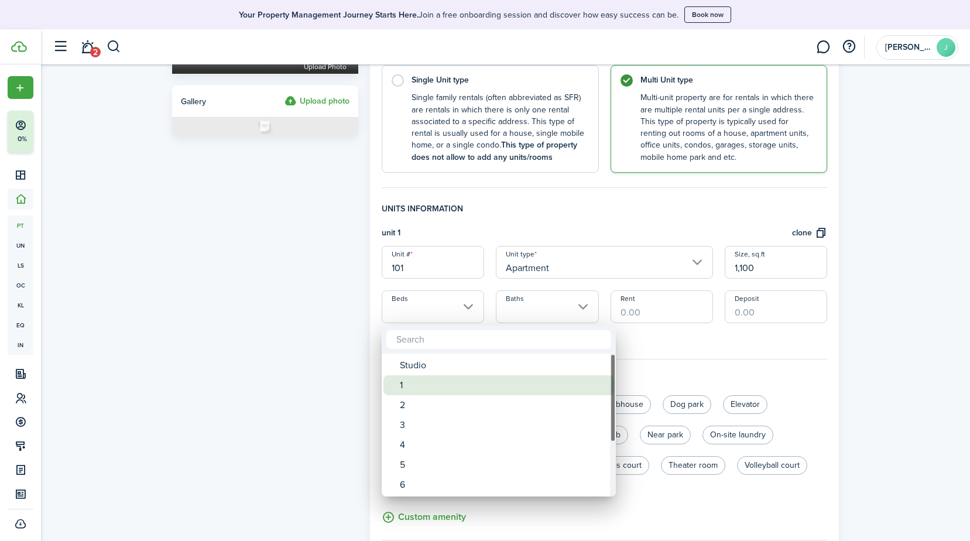
click at [421, 385] on div "1" at bounding box center [503, 385] width 207 height 20
type input "1"
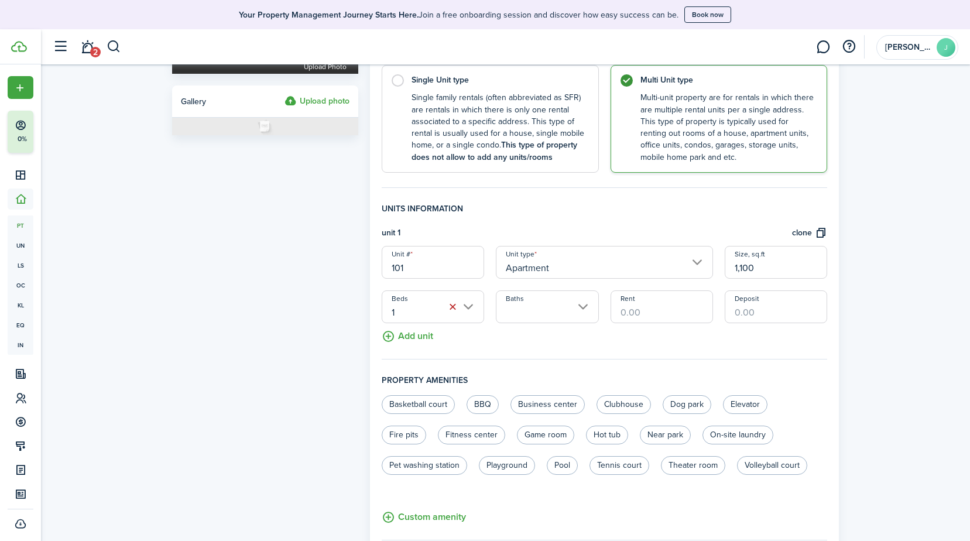
click at [584, 305] on input "Baths" at bounding box center [547, 306] width 102 height 33
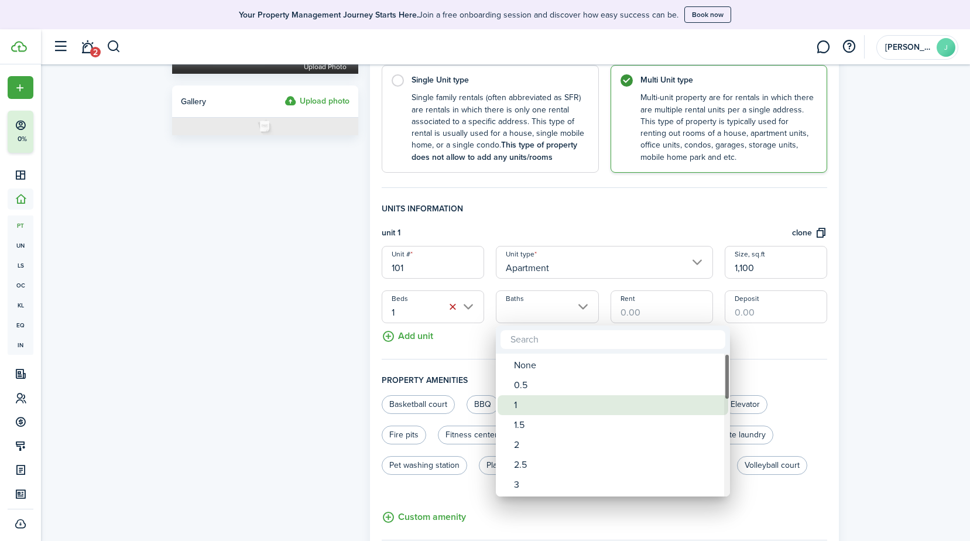
click at [517, 408] on div "1" at bounding box center [617, 405] width 207 height 20
type input "1"
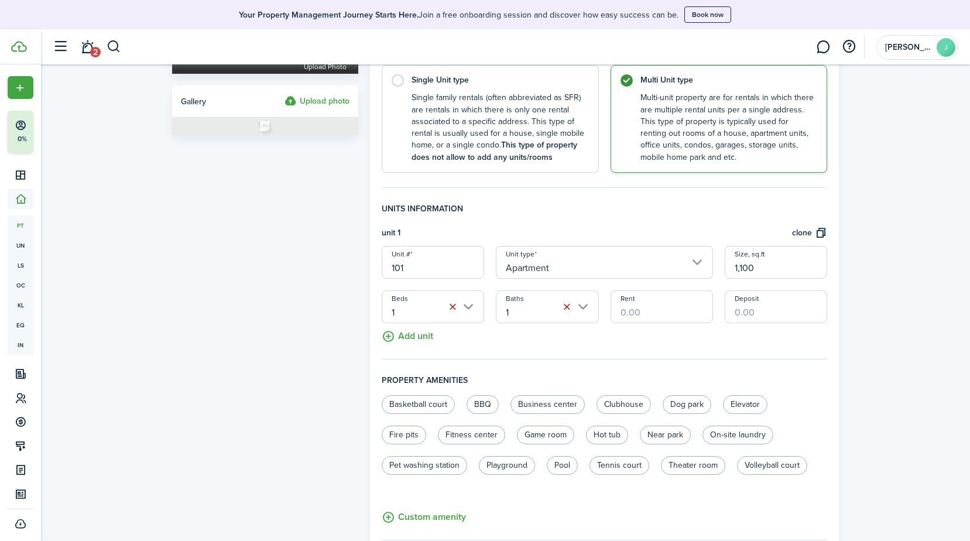
click at [652, 314] on input "Rent" at bounding box center [662, 306] width 102 height 33
click at [773, 313] on input "Deposit" at bounding box center [776, 306] width 102 height 33
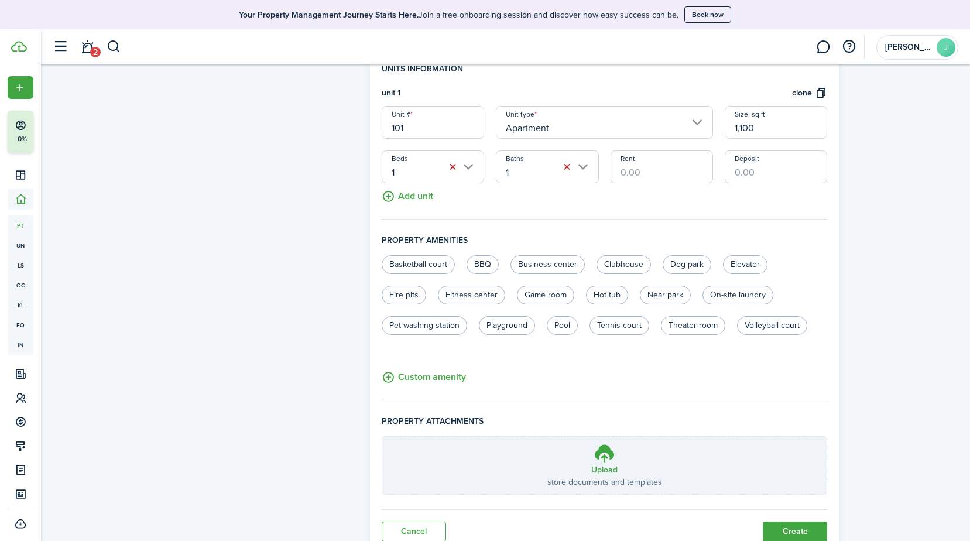
scroll to position [353, 0]
click at [430, 376] on button "Custom amenity" at bounding box center [424, 375] width 84 height 15
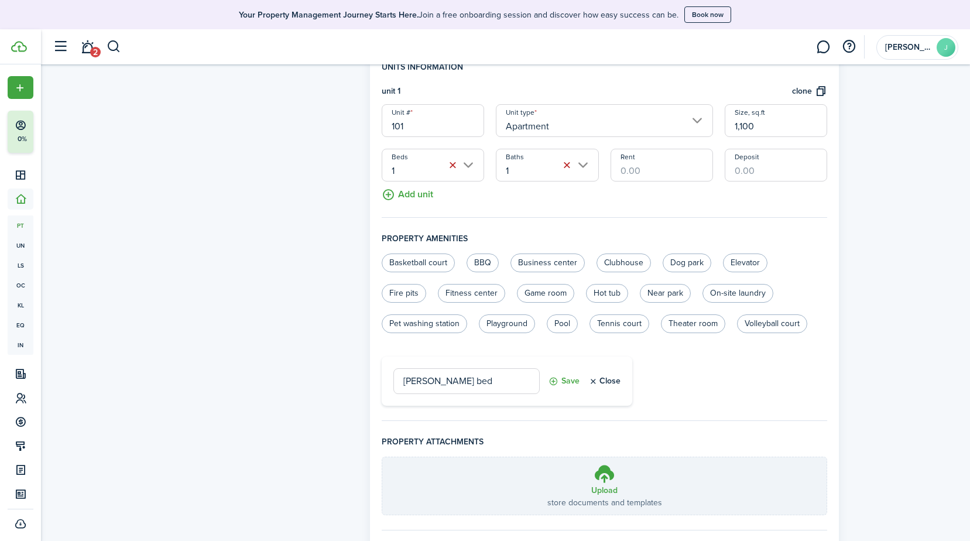
click at [574, 382] on button "Save" at bounding box center [564, 381] width 31 height 26
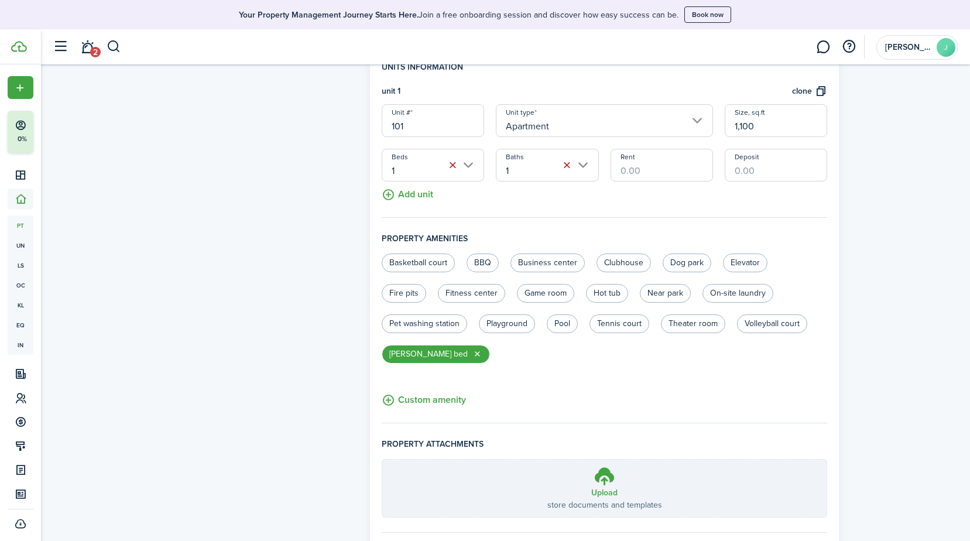
click at [428, 402] on button "Custom amenity" at bounding box center [424, 400] width 84 height 15
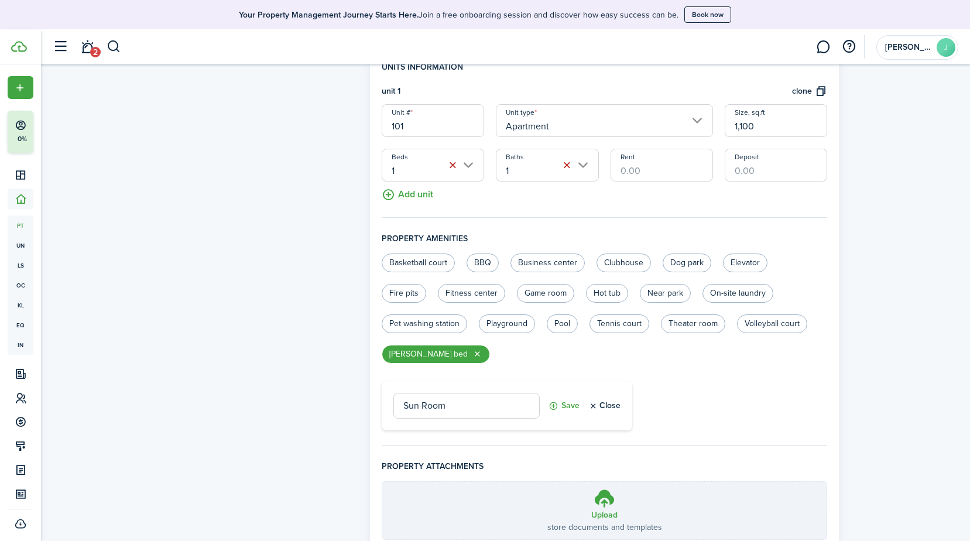
click at [567, 406] on button "Save" at bounding box center [564, 406] width 31 height 26
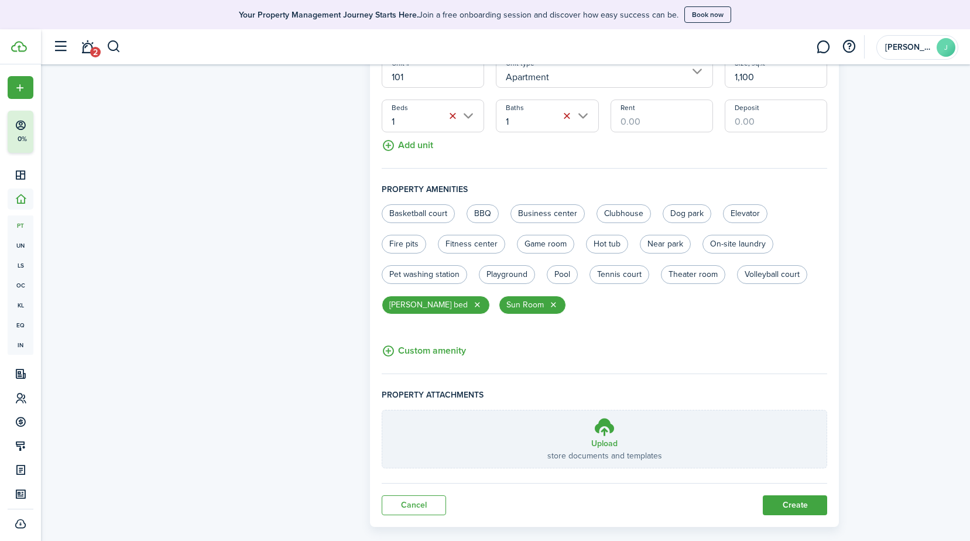
scroll to position [420, 0]
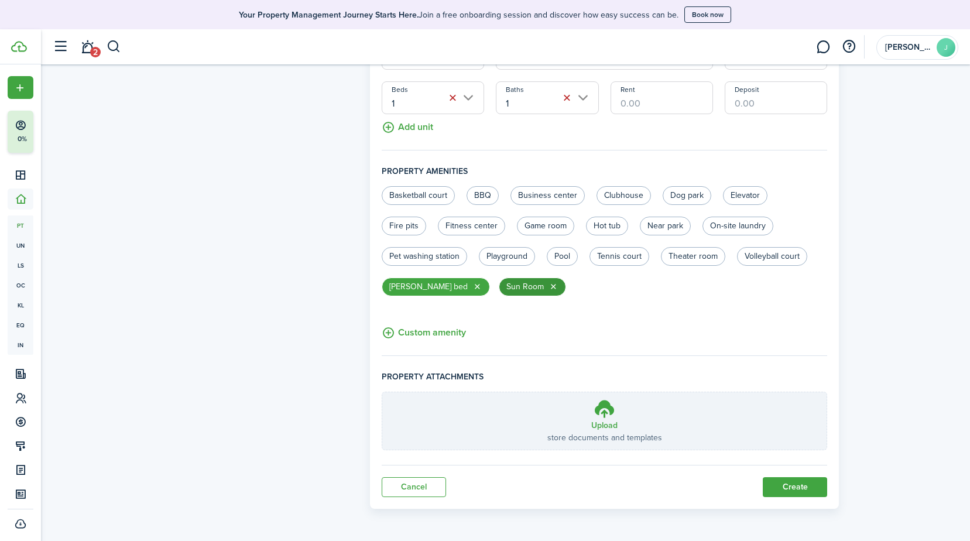
click at [549, 285] on button "button" at bounding box center [553, 286] width 9 height 9
click at [438, 333] on button "Custom amenity" at bounding box center [424, 333] width 84 height 15
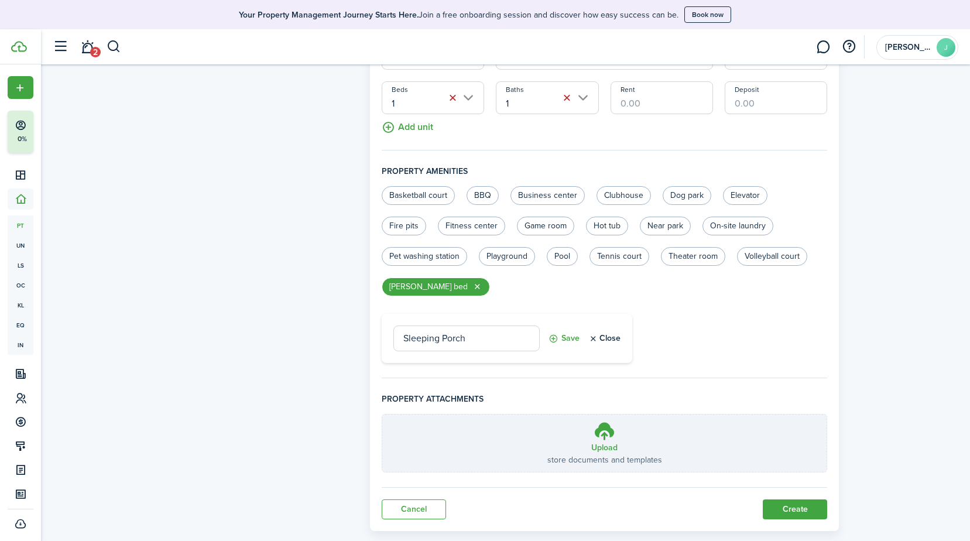
click at [569, 340] on button "Save" at bounding box center [564, 339] width 31 height 26
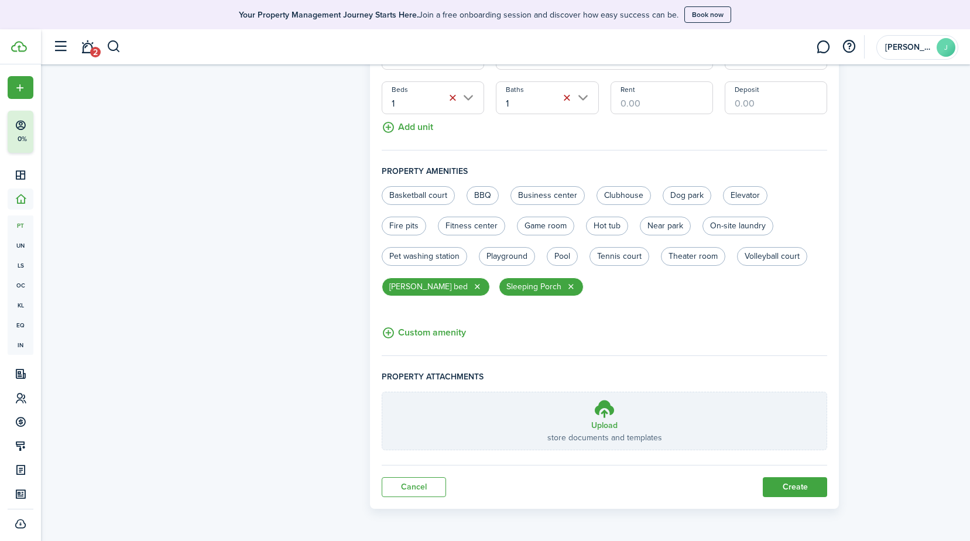
click at [420, 333] on button "Custom amenity" at bounding box center [424, 333] width 84 height 15
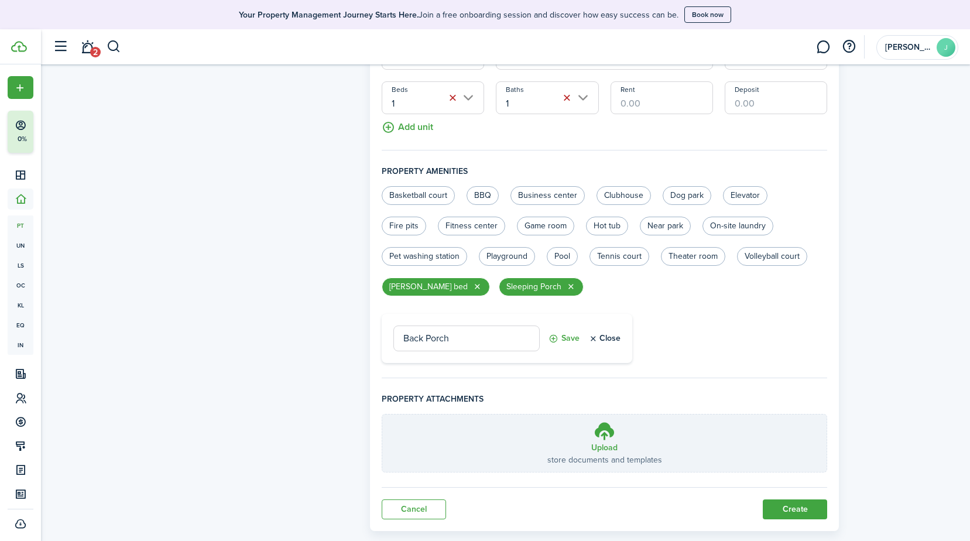
click at [566, 339] on button "Save" at bounding box center [564, 339] width 31 height 26
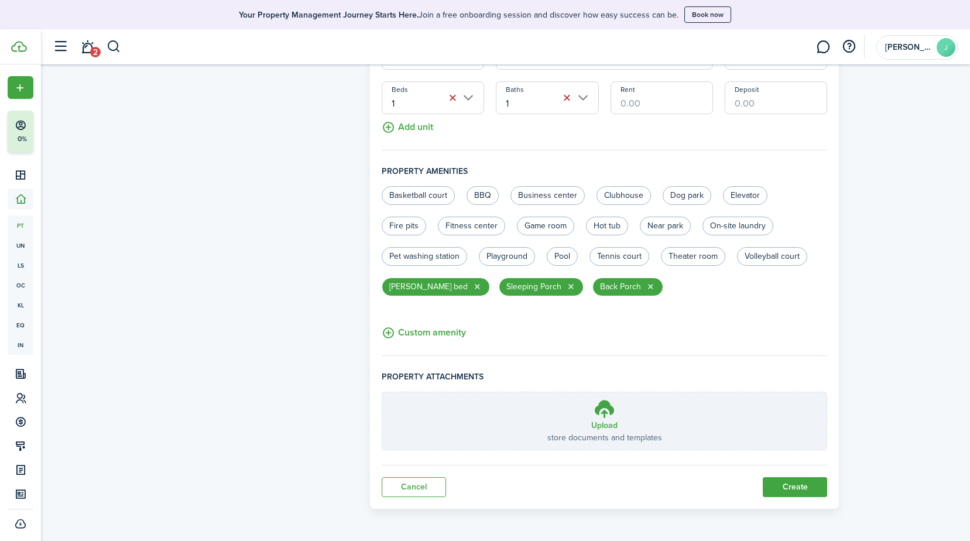
click at [438, 334] on button "Custom amenity" at bounding box center [424, 333] width 84 height 15
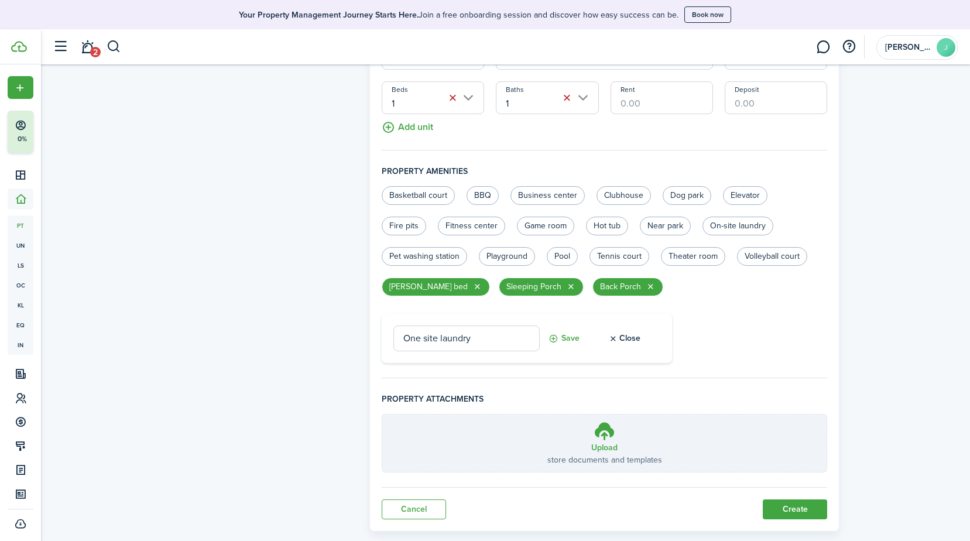
type input "One site laundry"
click at [569, 336] on button "Save" at bounding box center [564, 339] width 31 height 26
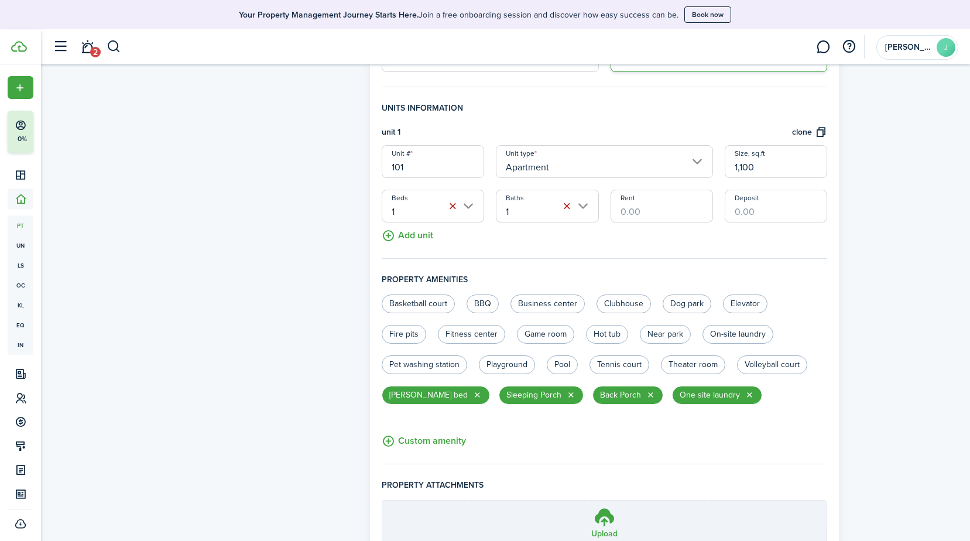
scroll to position [309, 0]
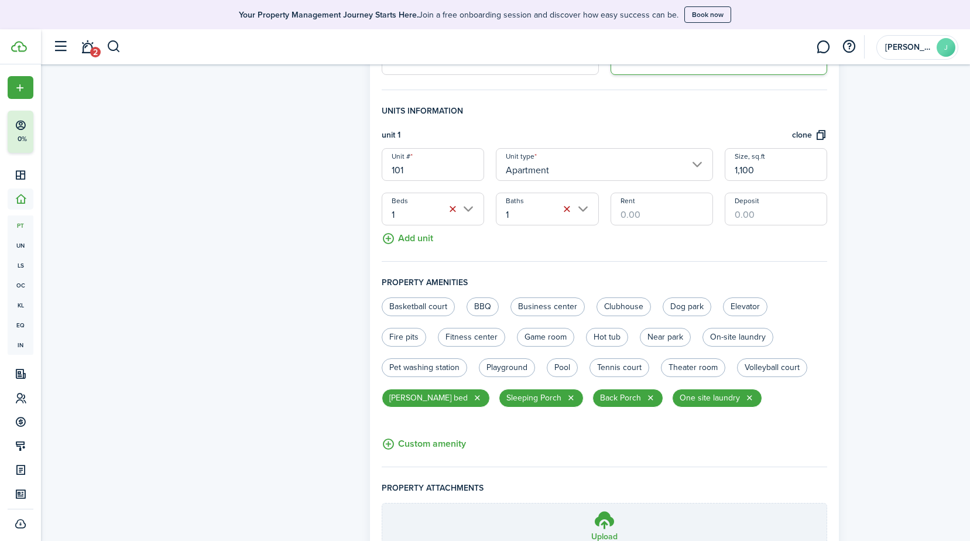
click at [645, 213] on input "Rent" at bounding box center [662, 209] width 102 height 33
type input "$2,200.00"
click at [770, 216] on input "Deposit" at bounding box center [776, 209] width 102 height 33
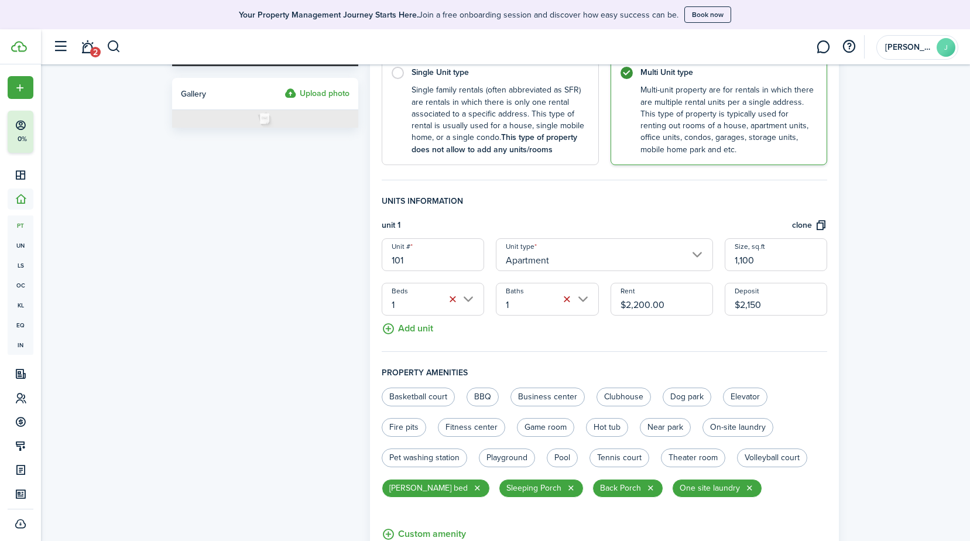
scroll to position [220, 0]
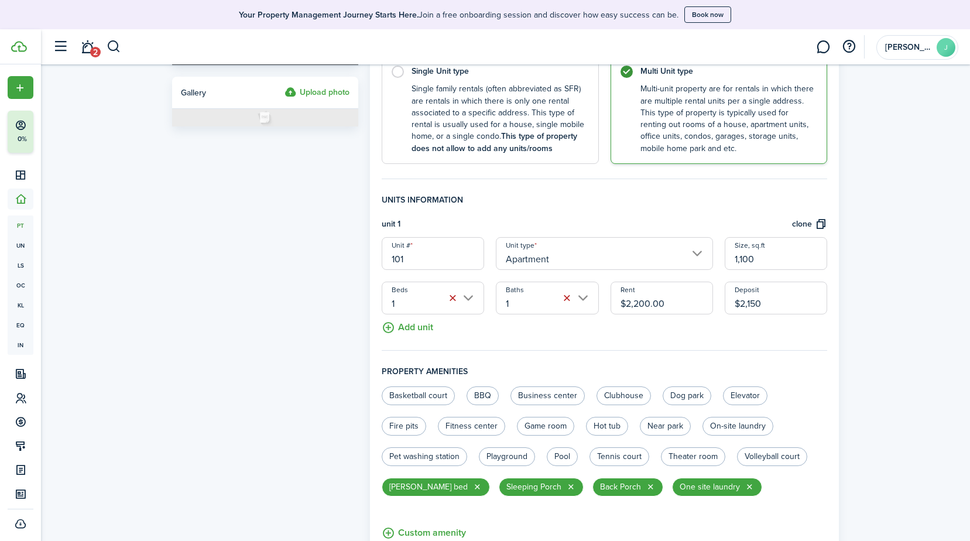
type input "$2,150.00"
click at [426, 329] on button "Add unit" at bounding box center [408, 325] width 52 height 20
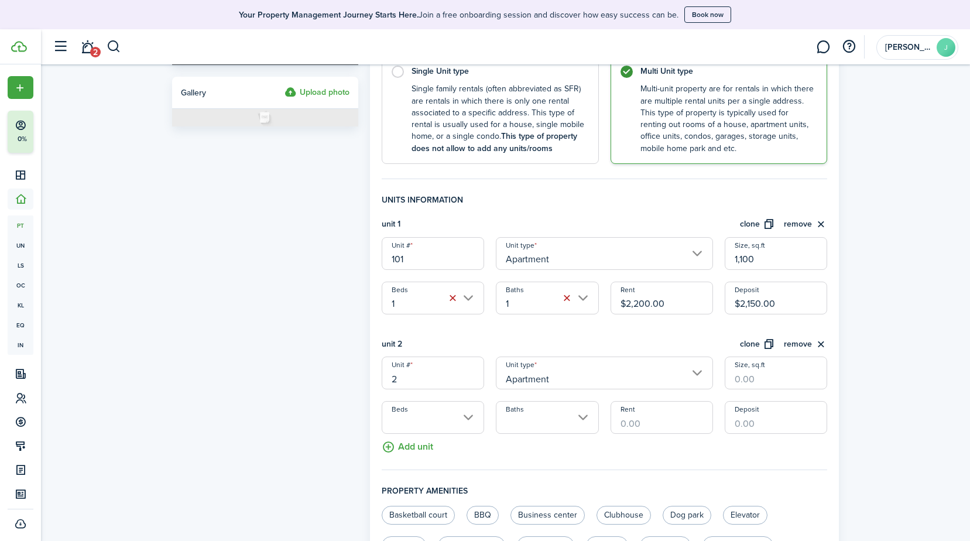
click at [452, 378] on input "2" at bounding box center [433, 373] width 102 height 33
click at [700, 374] on input "Apartment" at bounding box center [604, 373] width 217 height 33
type input "102"
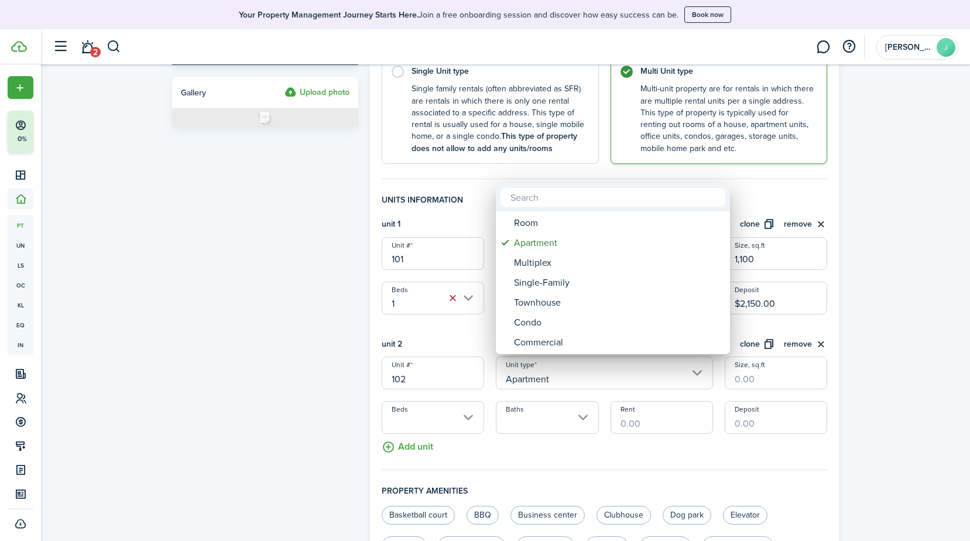
click at [688, 375] on div at bounding box center [485, 270] width 1158 height 729
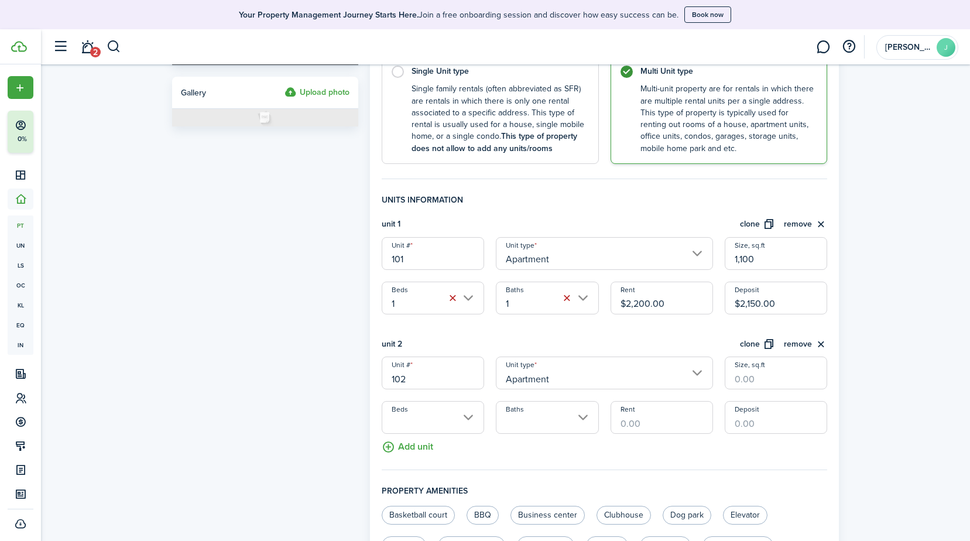
click at [768, 382] on input "Size, sq.ft" at bounding box center [776, 373] width 102 height 33
click at [452, 417] on input "Beds" at bounding box center [433, 417] width 102 height 33
type input "1,100"
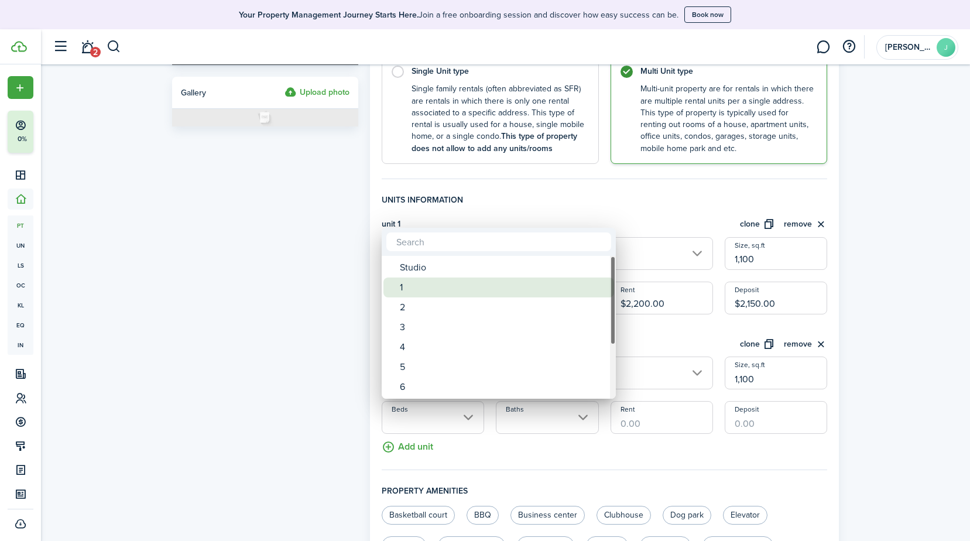
click at [397, 295] on span "Beds" at bounding box center [392, 287] width 16 height 16
type input "1"
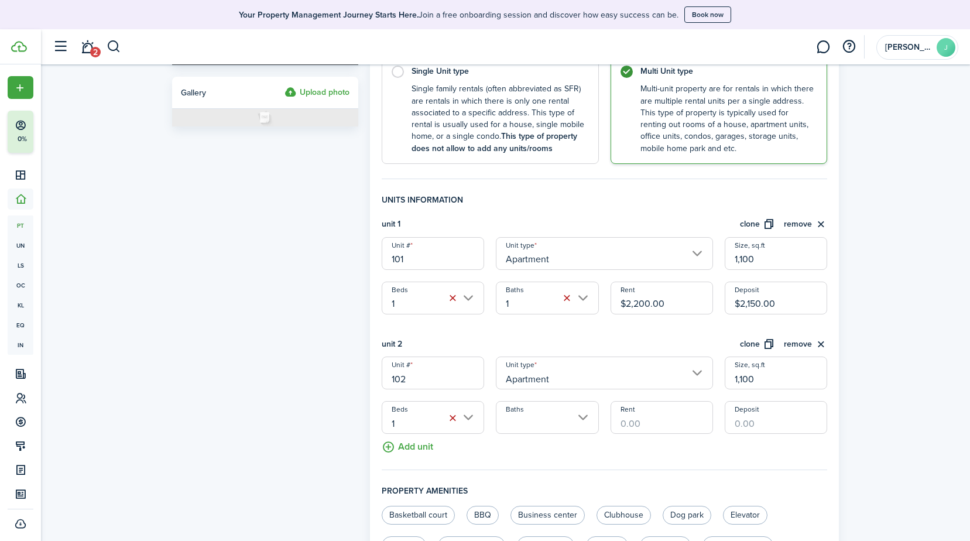
click at [583, 418] on input "Baths" at bounding box center [547, 417] width 102 height 33
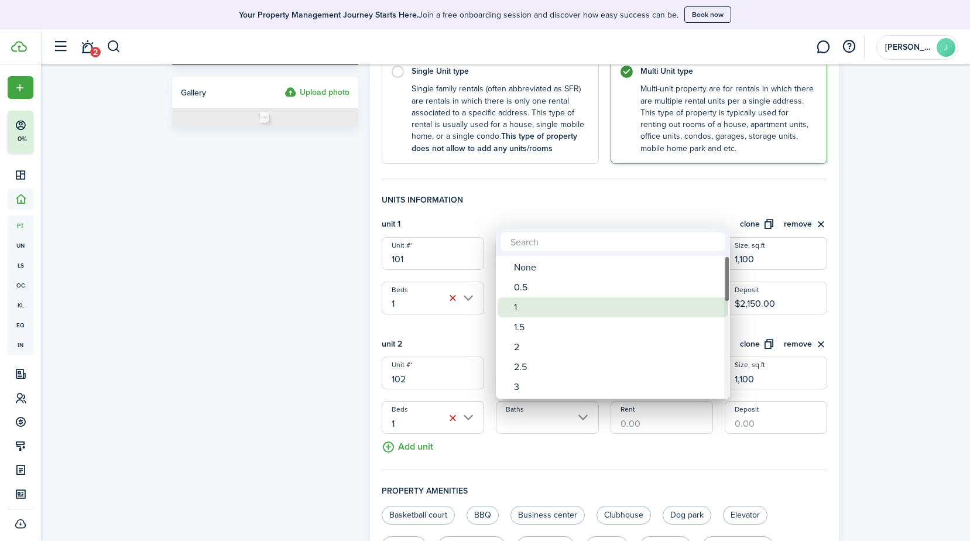
click at [525, 306] on div "1" at bounding box center [617, 308] width 207 height 20
type input "1"
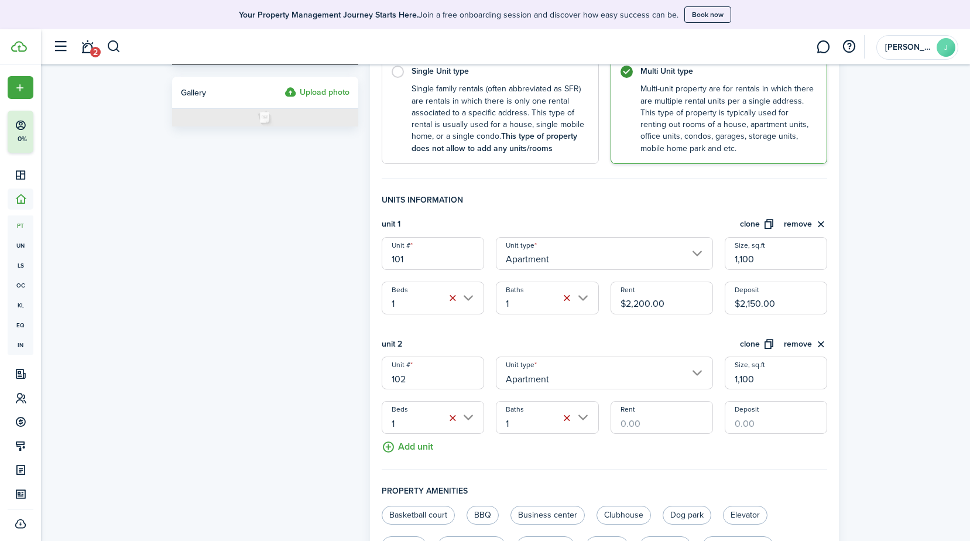
click at [675, 423] on input "Rent" at bounding box center [662, 417] width 102 height 33
type input "$2,200.00"
click at [781, 428] on input "Deposit" at bounding box center [776, 417] width 102 height 33
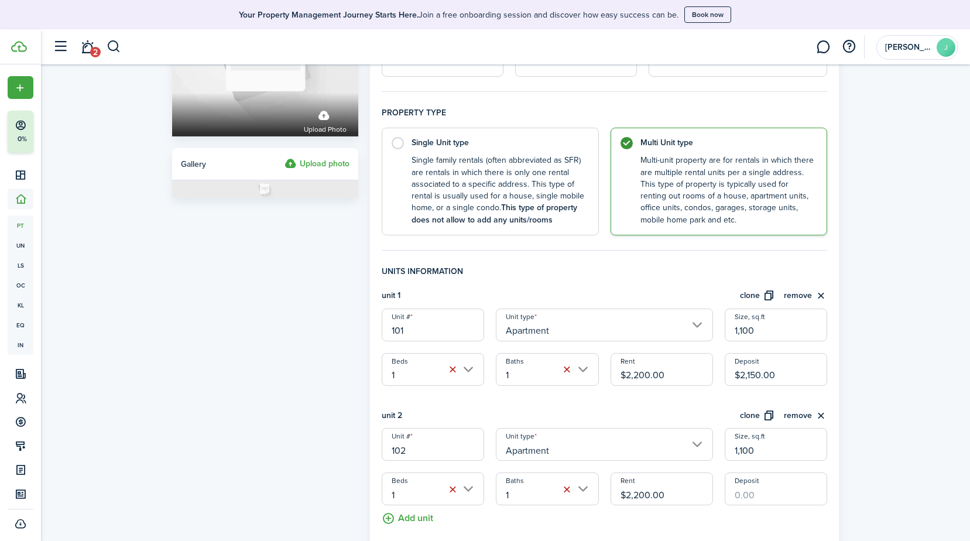
scroll to position [146, 0]
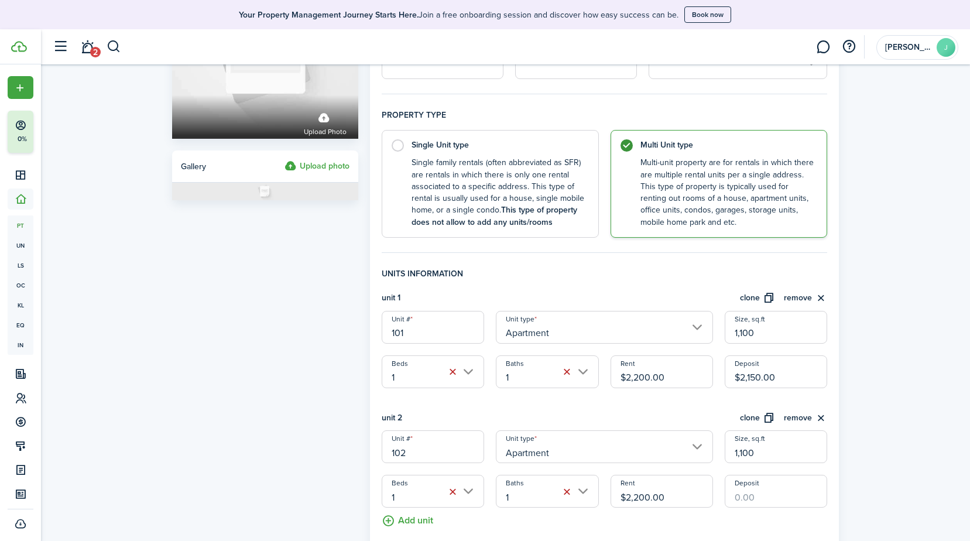
click at [666, 378] on input "$2,200.00" at bounding box center [662, 372] width 102 height 33
click at [650, 378] on input "$2,200.00" at bounding box center [662, 372] width 102 height 33
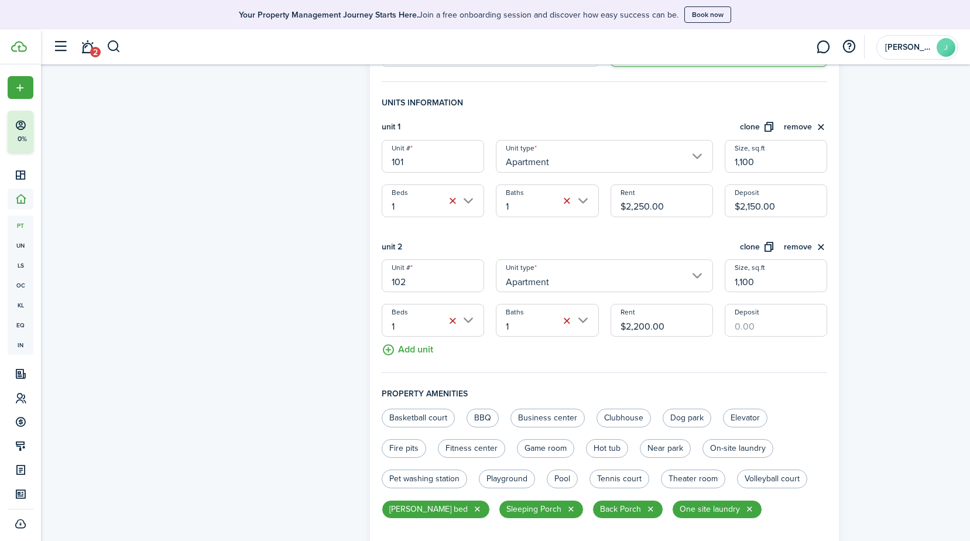
scroll to position [320, 0]
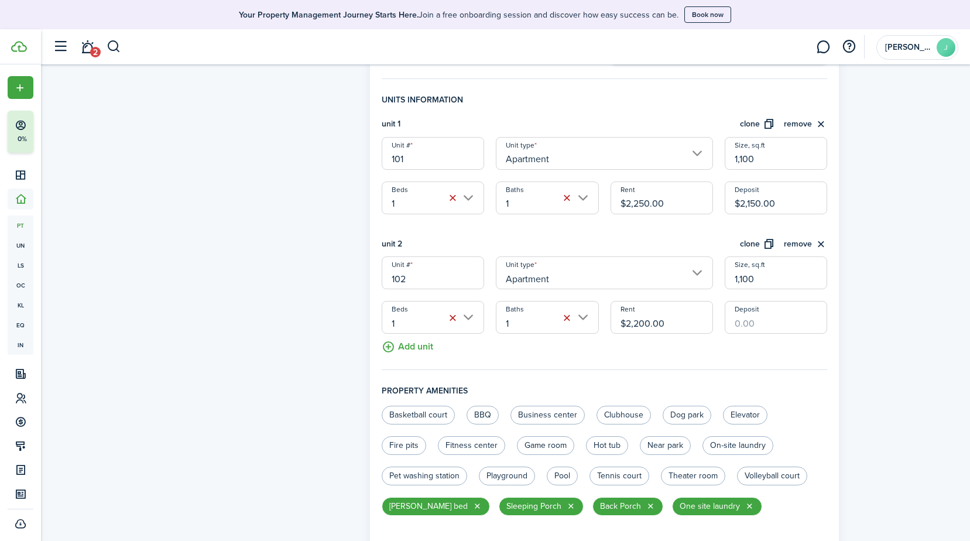
type input "$2,250.00"
click at [644, 324] on input "$2,200.00" at bounding box center [662, 317] width 102 height 33
type input "$2,250.00"
click at [766, 281] on input "1,100" at bounding box center [776, 273] width 102 height 33
type input "1"
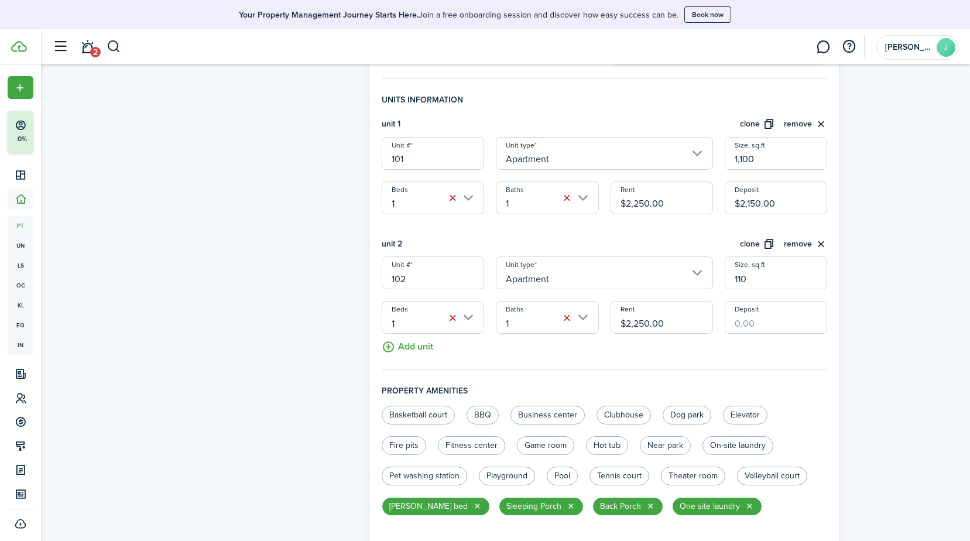
type input "1,100"
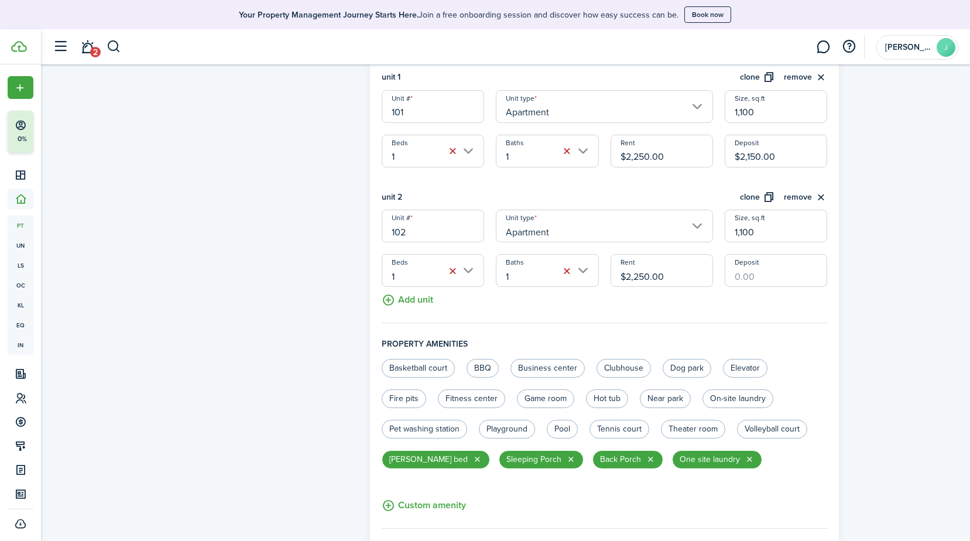
scroll to position [369, 0]
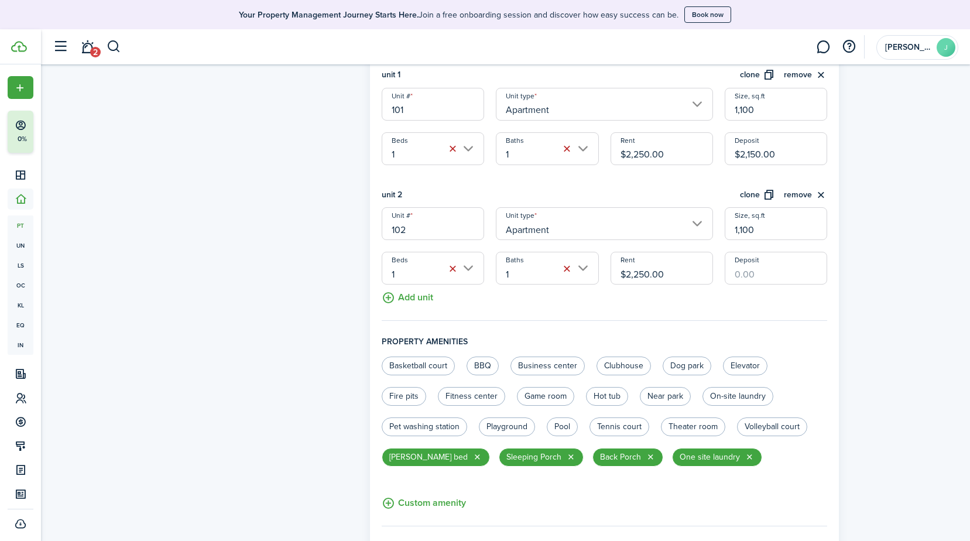
click at [426, 298] on button "Add unit" at bounding box center [408, 295] width 52 height 20
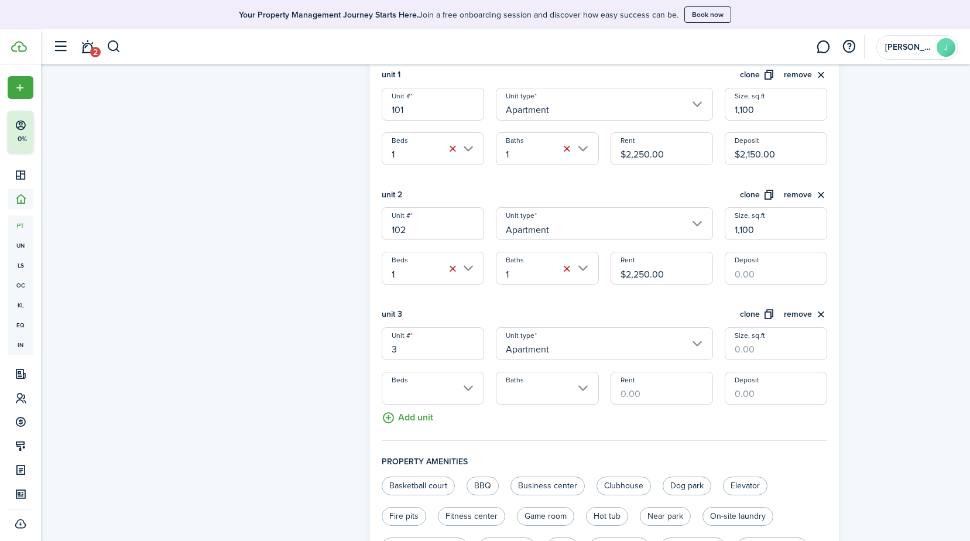
click at [402, 352] on input "3" at bounding box center [433, 343] width 102 height 33
type input "202"
click at [769, 351] on input "Size, sq.ft" at bounding box center [776, 343] width 102 height 33
type input "4"
click at [470, 388] on input "Beds" at bounding box center [433, 388] width 102 height 33
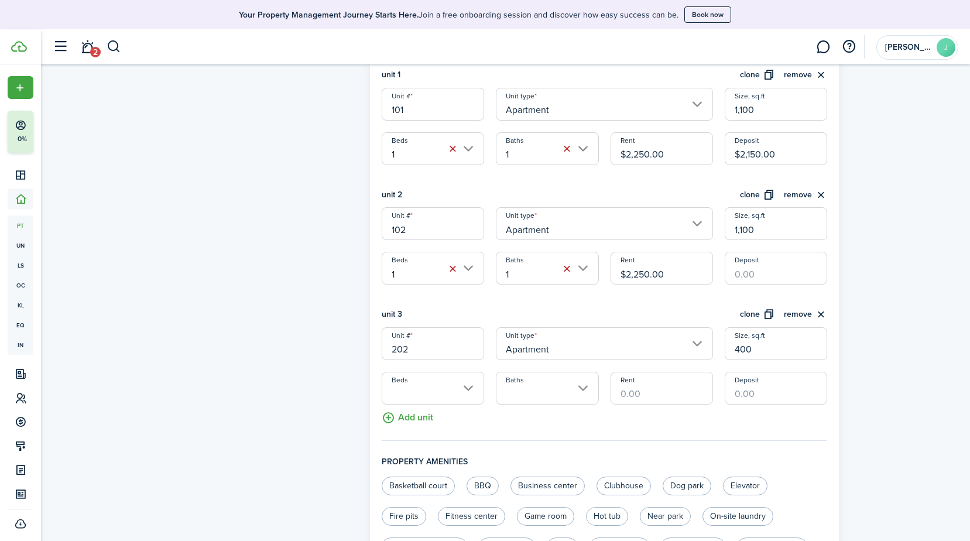
type input "400"
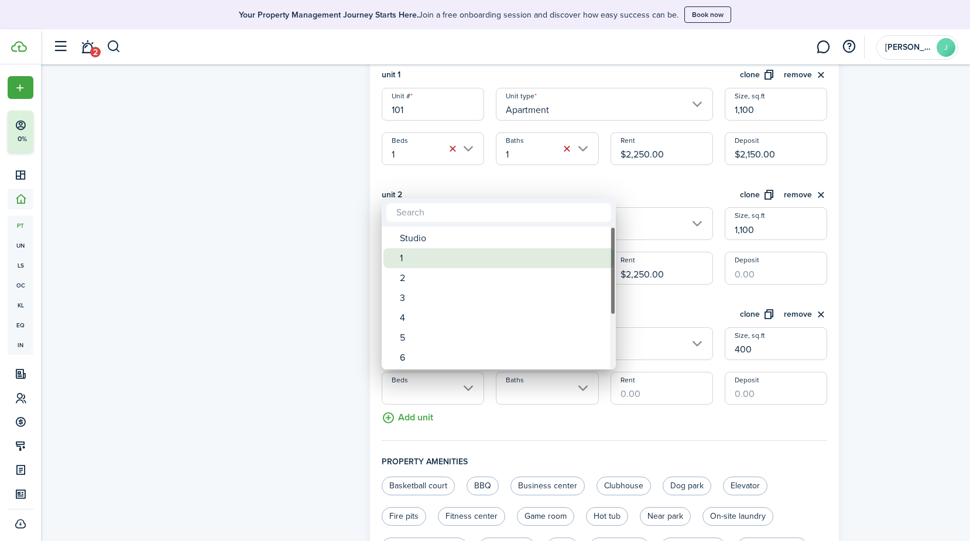
click at [422, 257] on div "1" at bounding box center [503, 258] width 207 height 20
type input "1"
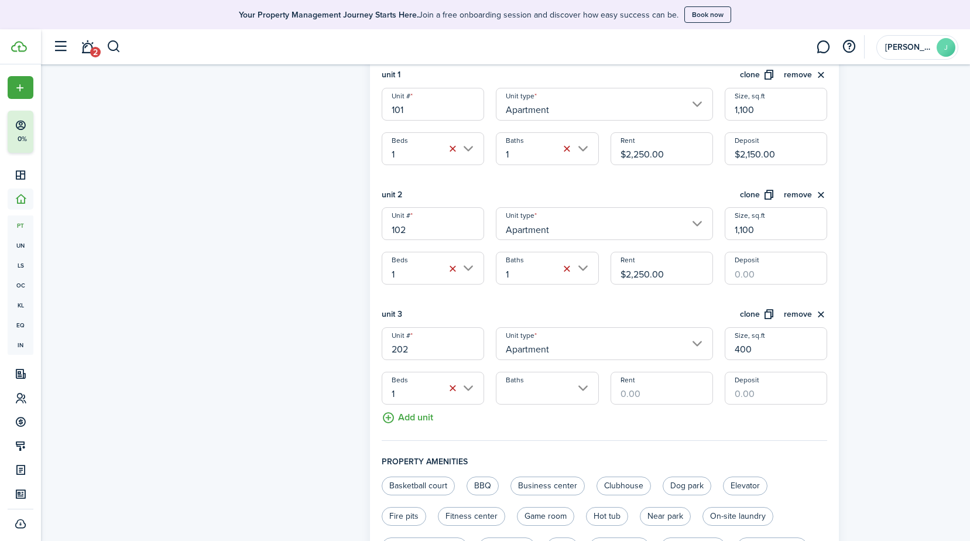
click at [584, 388] on input "Baths" at bounding box center [547, 388] width 102 height 33
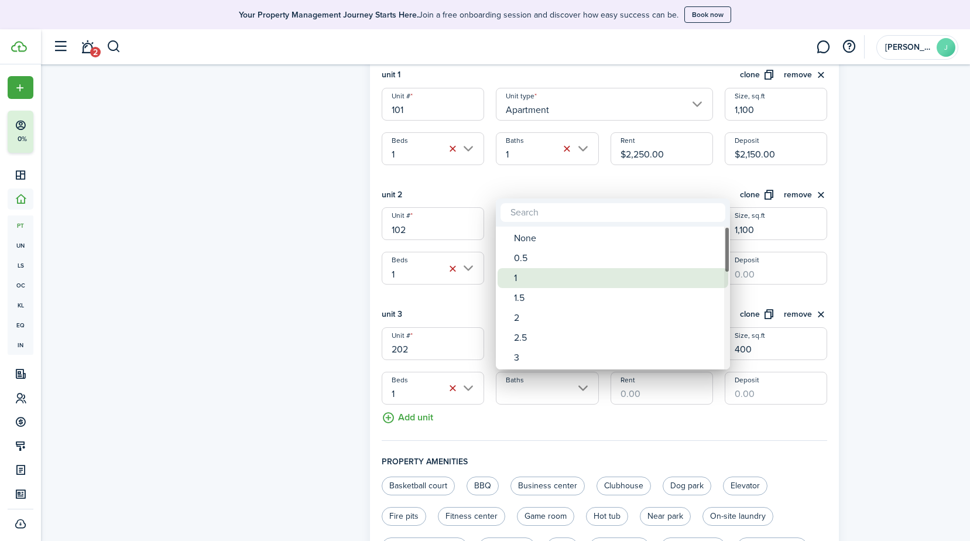
click at [551, 285] on div "1" at bounding box center [617, 278] width 207 height 20
type input "1"
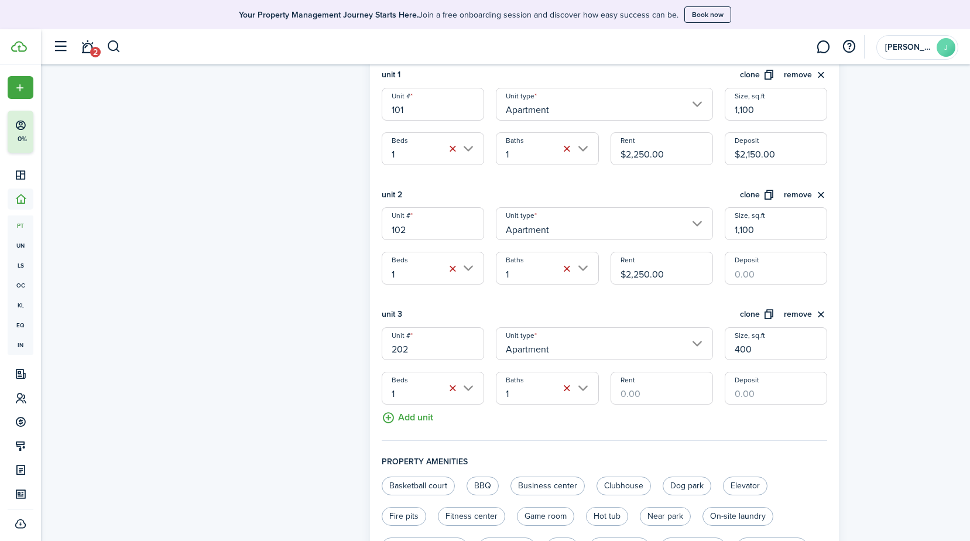
click at [673, 396] on input "Rent" at bounding box center [662, 388] width 102 height 33
type input "$1,750.00"
click at [768, 393] on input "Deposit" at bounding box center [776, 388] width 102 height 33
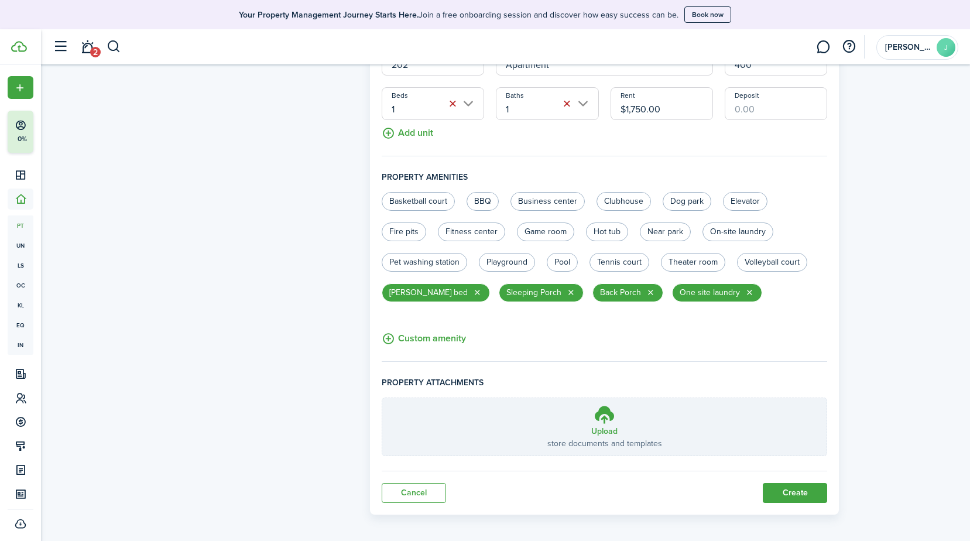
scroll to position [659, 0]
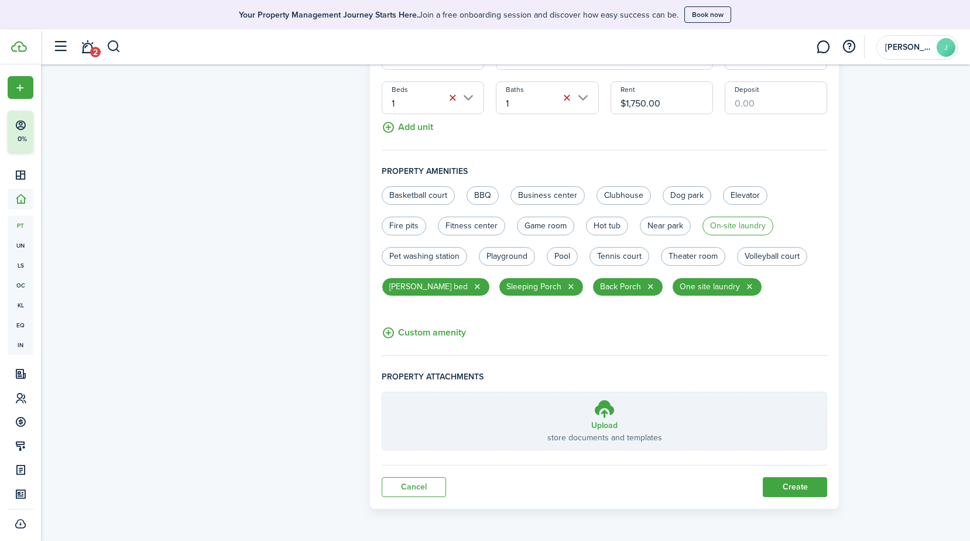
click at [734, 227] on label "On-site laundry" at bounding box center [738, 226] width 71 height 19
radio input "true"
click at [746, 285] on button "button" at bounding box center [750, 286] width 9 height 9
click at [783, 490] on button "Create" at bounding box center [795, 487] width 64 height 20
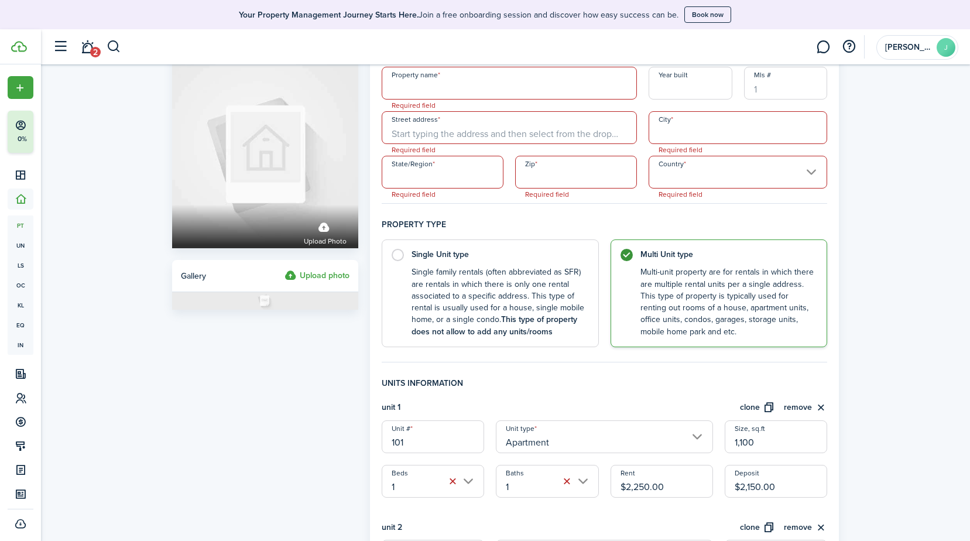
scroll to position [0, 0]
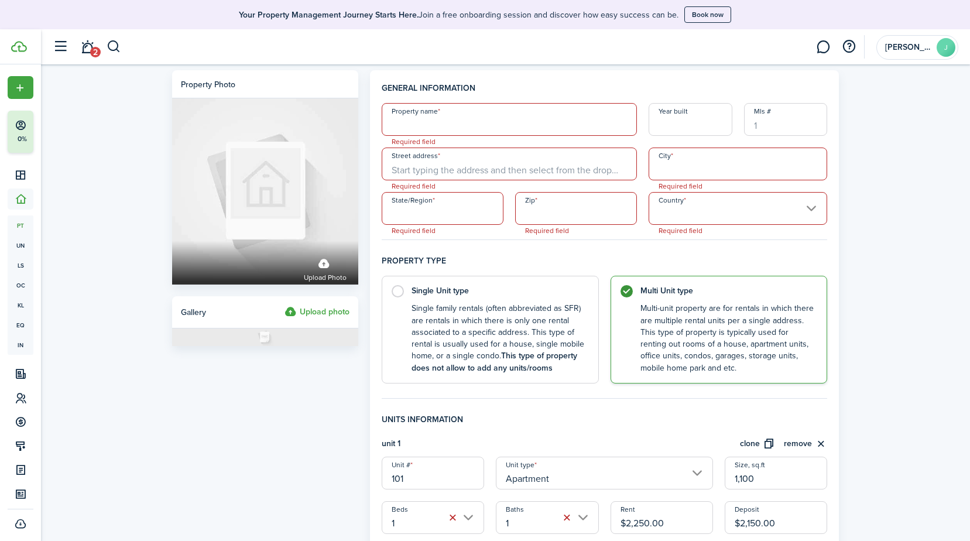
click at [442, 129] on input "Property name" at bounding box center [509, 119] width 255 height 33
type input "The [PERSON_NAME][GEOGRAPHIC_DATA]"
click at [704, 126] on input "Year built" at bounding box center [691, 119] width 84 height 33
type input "1914"
click at [784, 129] on input "Mls #" at bounding box center [786, 119] width 84 height 33
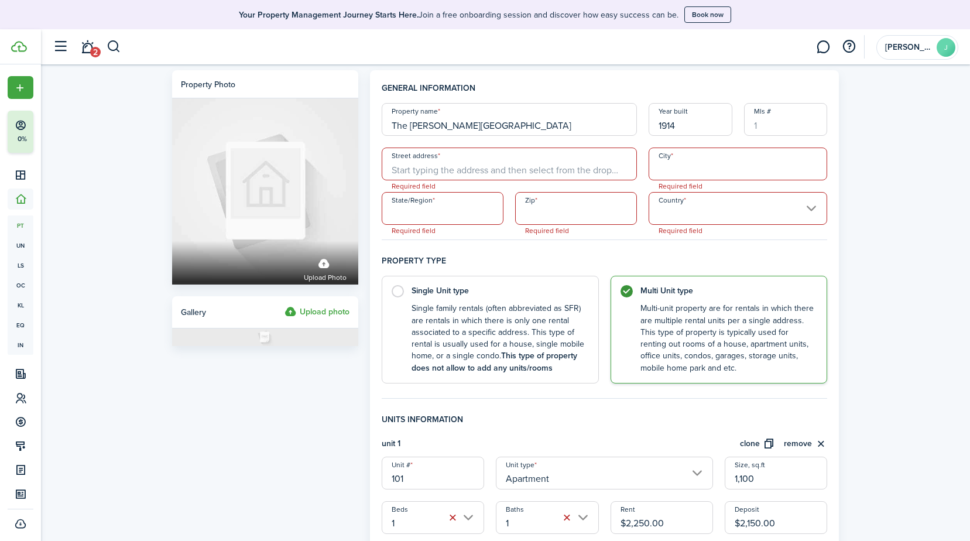
click at [452, 163] on input "Street address" at bounding box center [509, 164] width 255 height 33
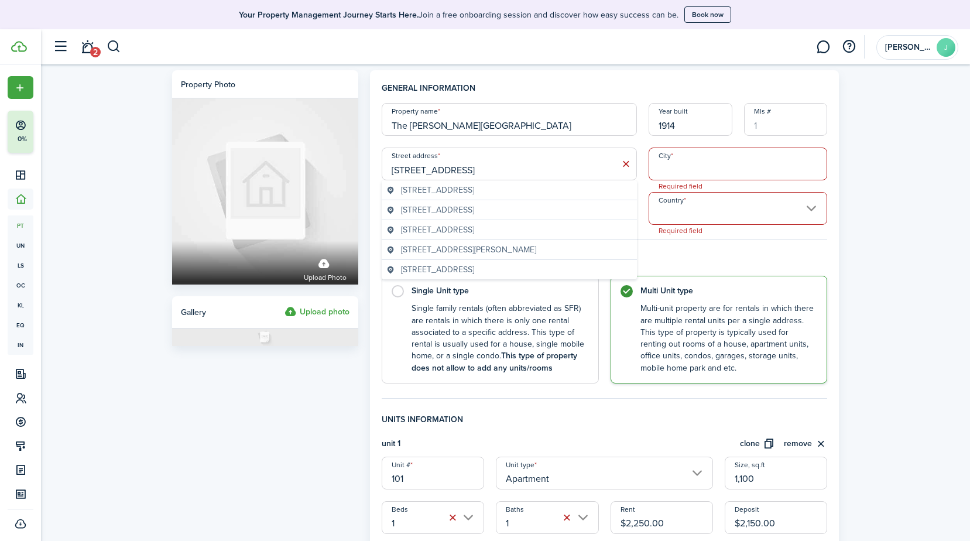
type input "[STREET_ADDRESS]"
click at [744, 160] on input "City" at bounding box center [738, 164] width 179 height 33
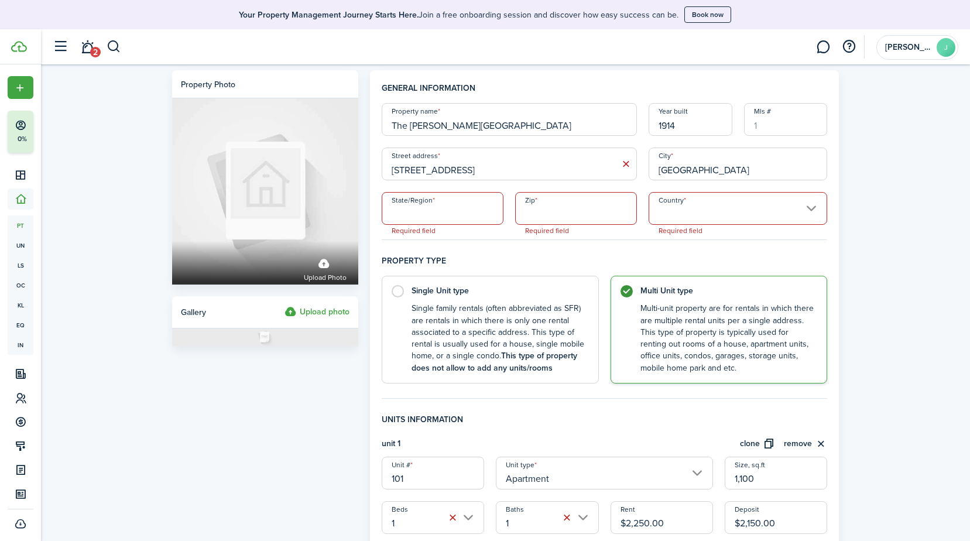
type input "[GEOGRAPHIC_DATA]"
click at [440, 209] on input "State/Region" at bounding box center [443, 208] width 122 height 33
type input "CA"
click at [549, 207] on input "Zip" at bounding box center [576, 208] width 122 height 33
click at [815, 206] on input "Country" at bounding box center [738, 208] width 179 height 33
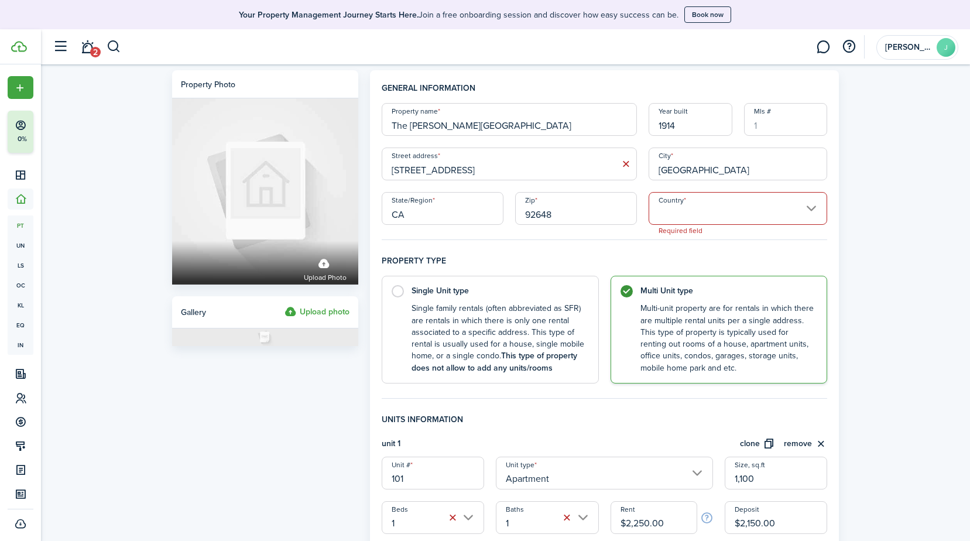
type input "92648"
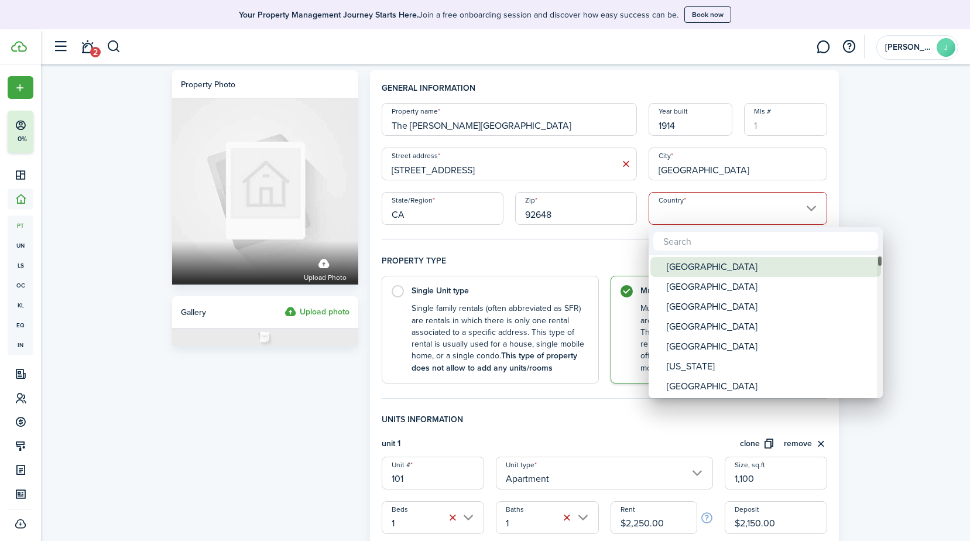
click at [714, 265] on div "[GEOGRAPHIC_DATA]" at bounding box center [770, 267] width 207 height 20
type input "[GEOGRAPHIC_DATA]"
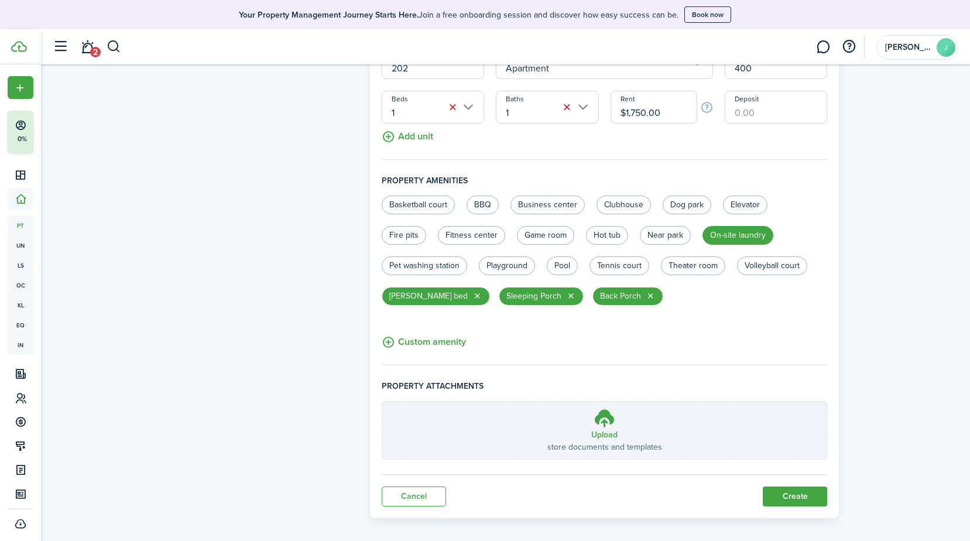
scroll to position [659, 0]
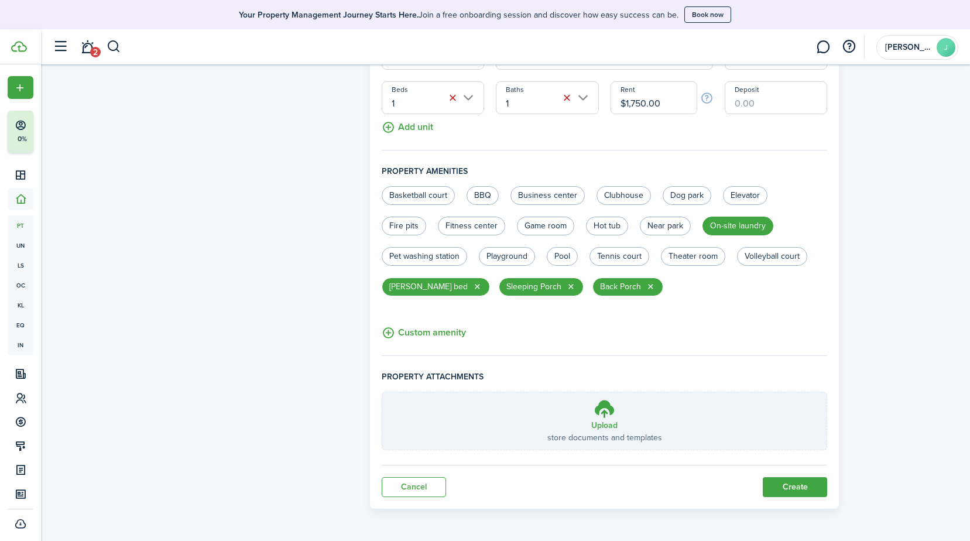
click at [792, 490] on button "Create" at bounding box center [795, 487] width 64 height 20
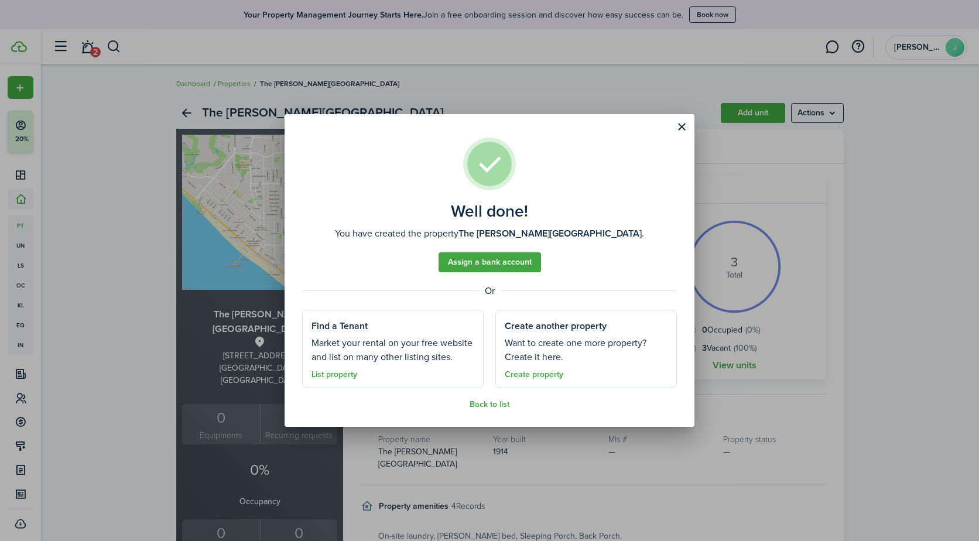
click at [525, 375] on link "Create property" at bounding box center [534, 374] width 59 height 9
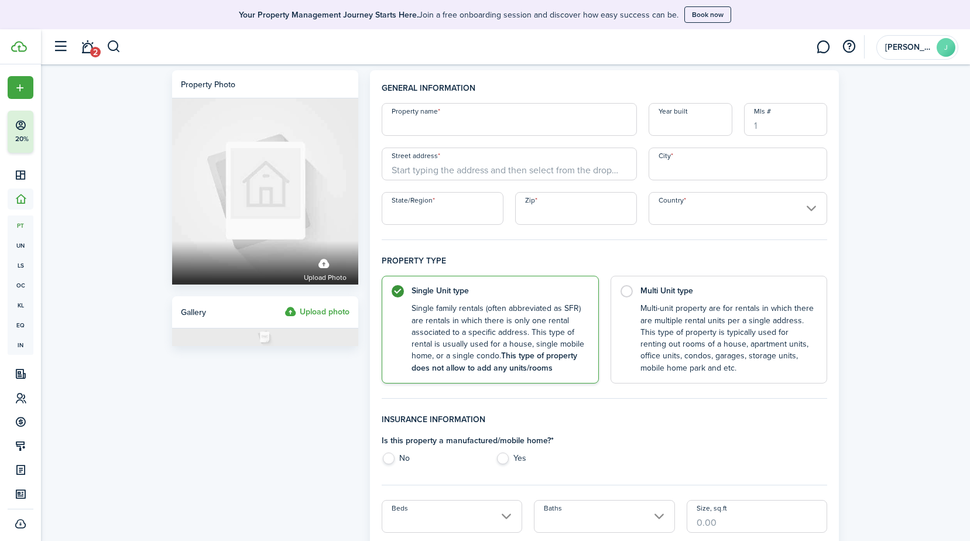
click at [464, 127] on input "Property name" at bounding box center [509, 119] width 255 height 33
type input "The Radcliffe"
click at [669, 125] on input "Year built" at bounding box center [691, 119] width 84 height 33
type input "1880"
drag, startPoint x: 402, startPoint y: 166, endPoint x: 404, endPoint y: 190, distance: 24.7
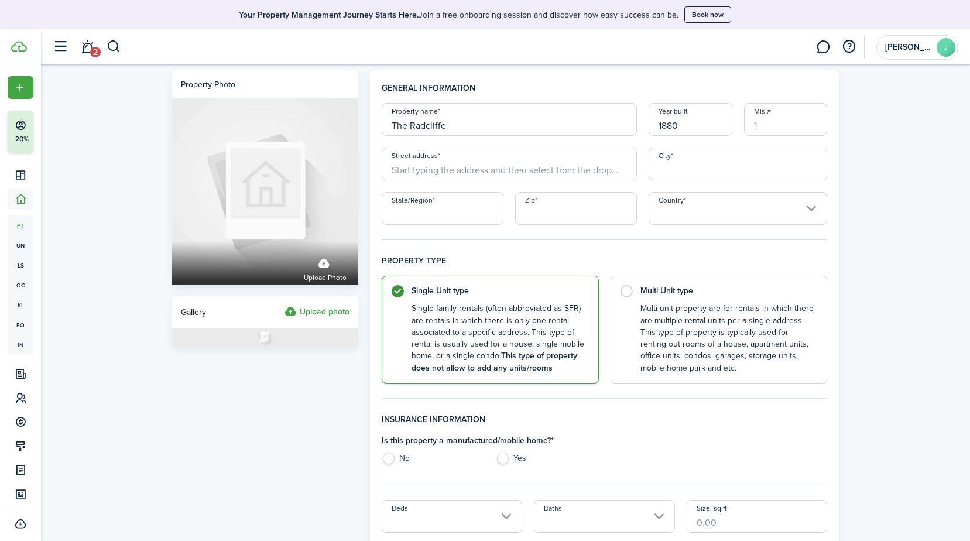
click at [402, 166] on input "Street address" at bounding box center [509, 164] width 255 height 33
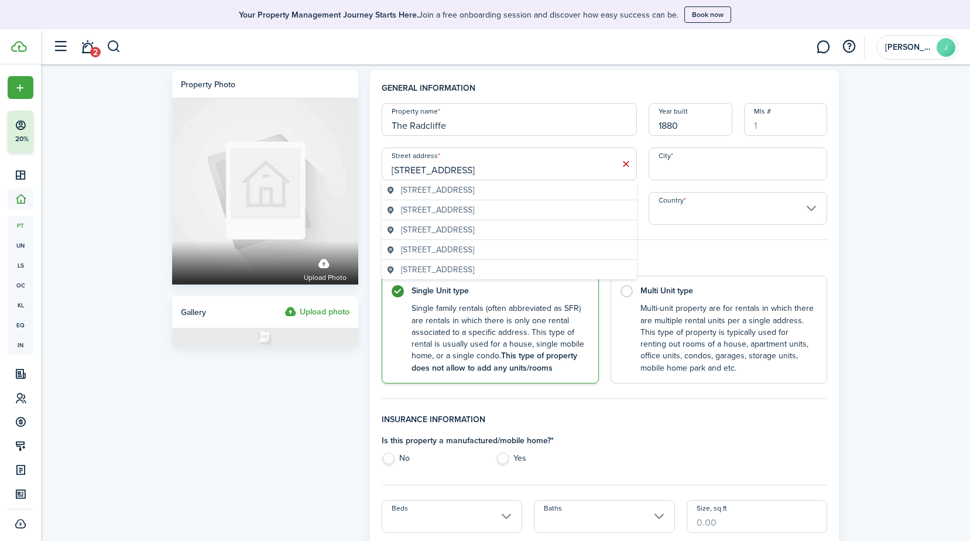
type input "[STREET_ADDRESS]"
click at [676, 159] on input "City" at bounding box center [738, 164] width 179 height 33
type input "Corvallis"
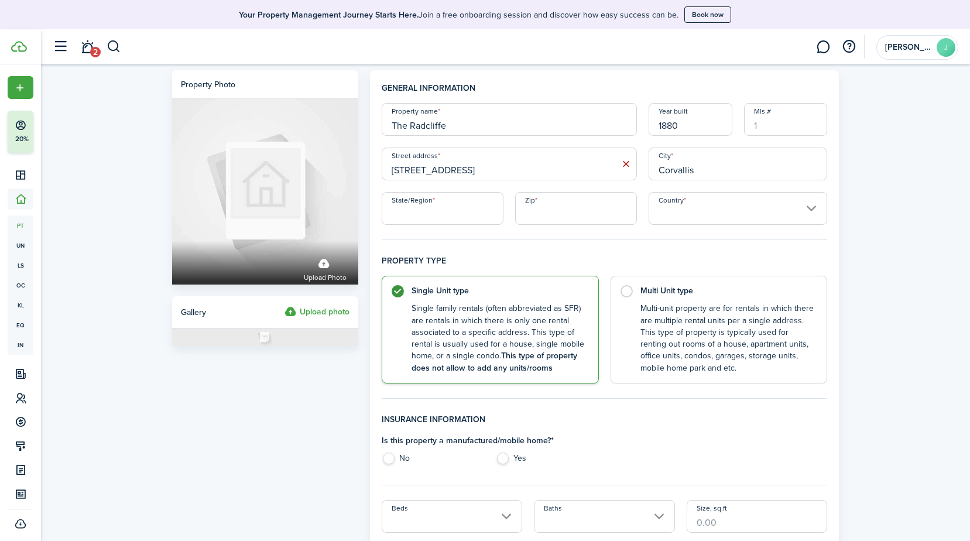
type input "[US_STATE]"
type input "97330"
type input "[GEOGRAPHIC_DATA]"
click at [626, 285] on label "Multi Unit type Multi-unit property are for rentals in which there are multiple…" at bounding box center [719, 327] width 217 height 108
radio input "false"
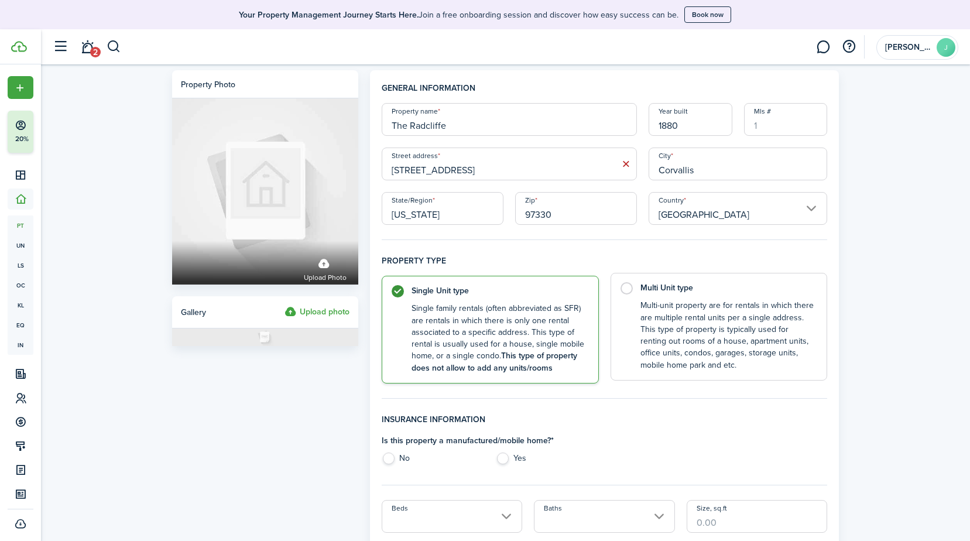
radio input "true"
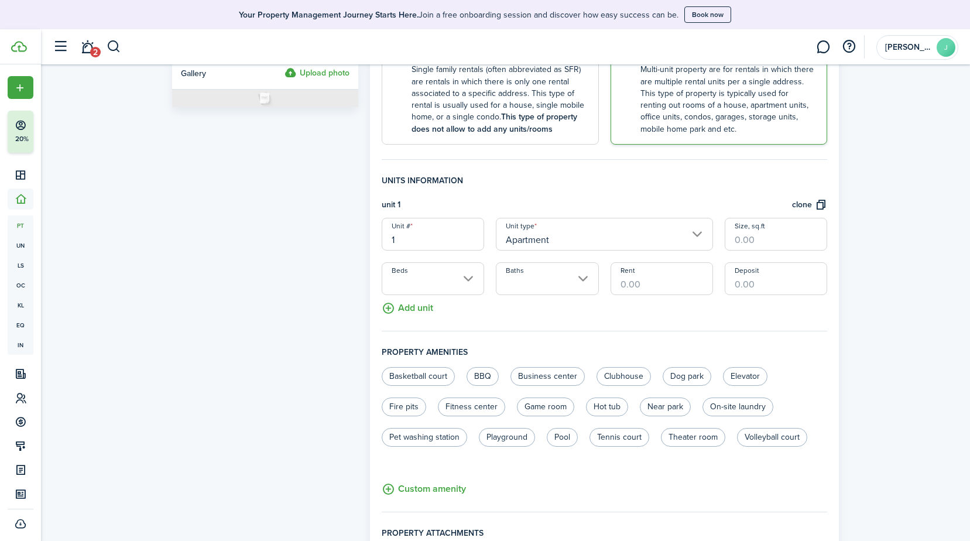
scroll to position [243, 0]
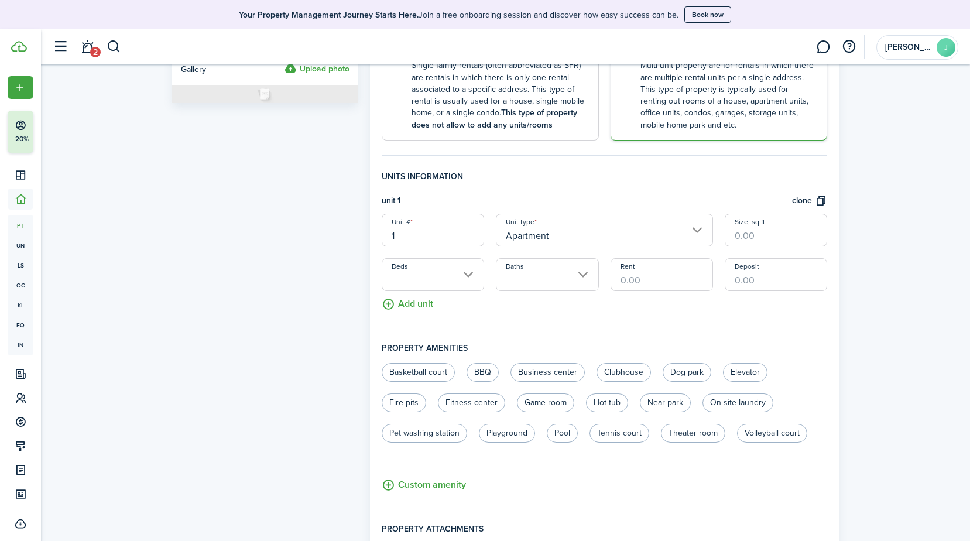
click at [468, 238] on input "1" at bounding box center [433, 230] width 102 height 33
click at [785, 234] on input "Size, sq.ft" at bounding box center [776, 230] width 102 height 33
click at [419, 237] on input "1" at bounding box center [433, 230] width 102 height 33
click at [698, 231] on input "Apartment" at bounding box center [604, 230] width 217 height 33
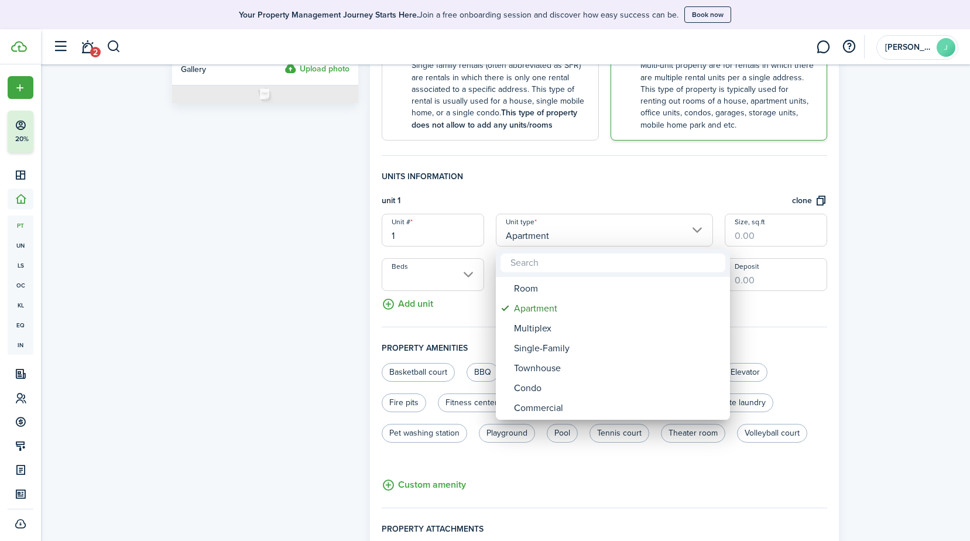
click at [406, 233] on div at bounding box center [485, 270] width 1158 height 729
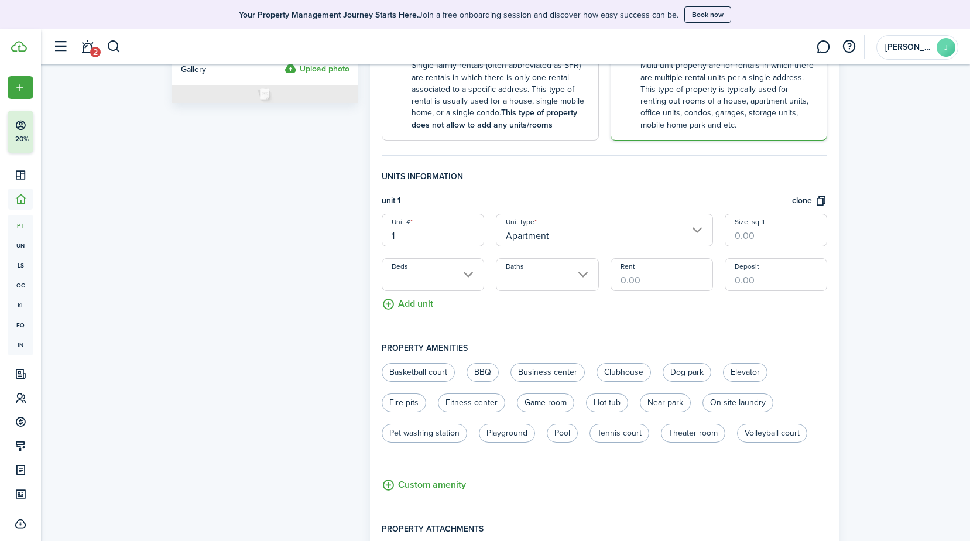
click at [399, 236] on input "1" at bounding box center [433, 230] width 102 height 33
click at [698, 233] on input "Apartment" at bounding box center [604, 230] width 217 height 33
type input "300 SW 2nd"
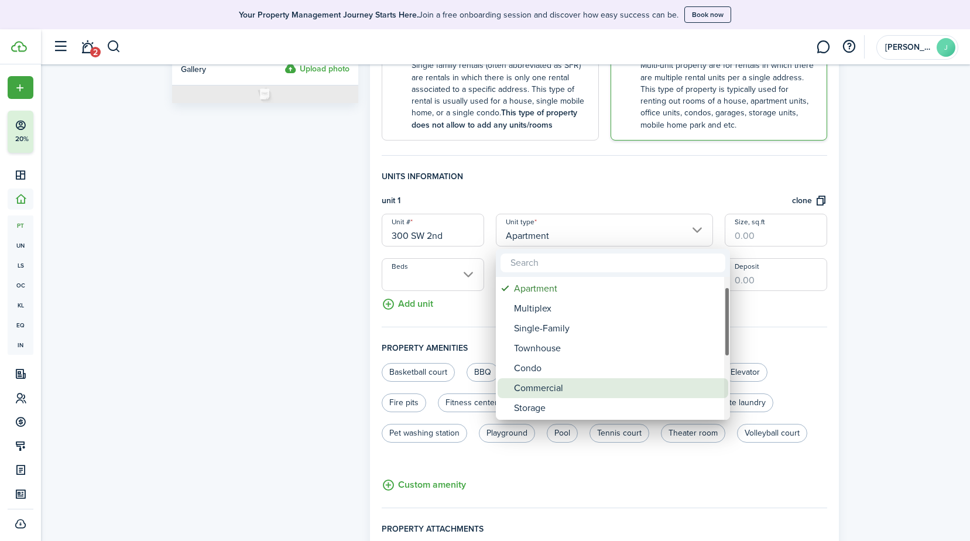
click at [537, 392] on div "Commercial" at bounding box center [617, 388] width 207 height 20
type input "Commercial"
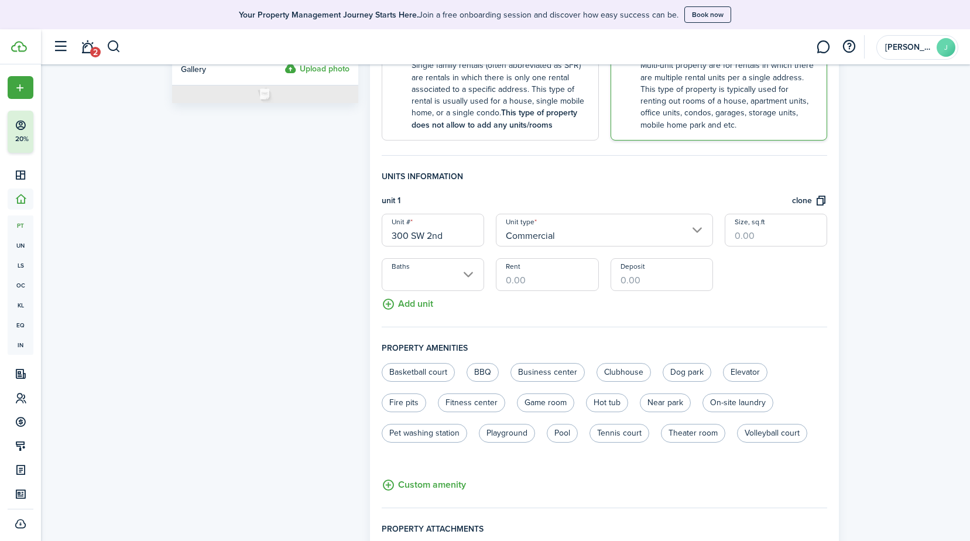
click at [799, 233] on input "Size, sq.ft" at bounding box center [776, 230] width 102 height 33
click at [468, 277] on input "Baths" at bounding box center [433, 274] width 102 height 33
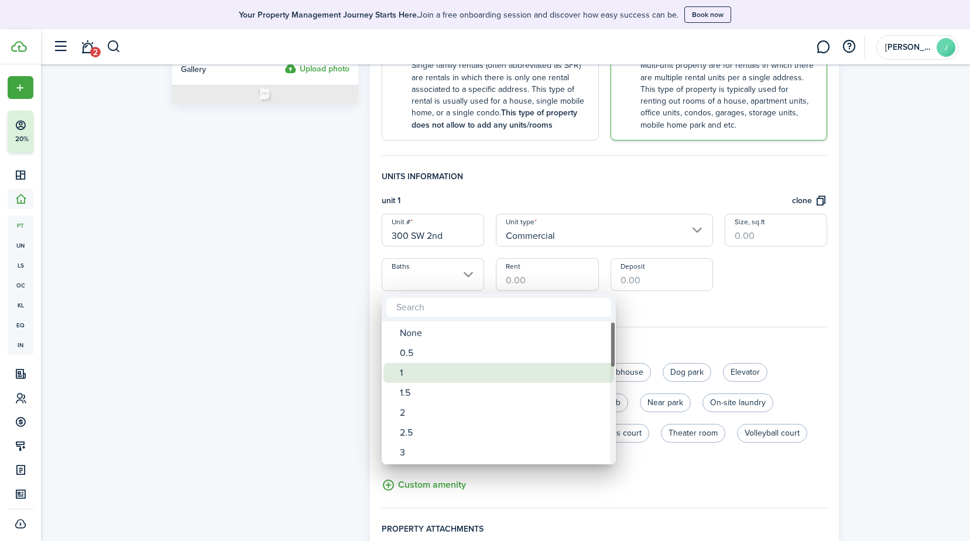
click at [404, 377] on div "1" at bounding box center [503, 373] width 207 height 20
type input "1"
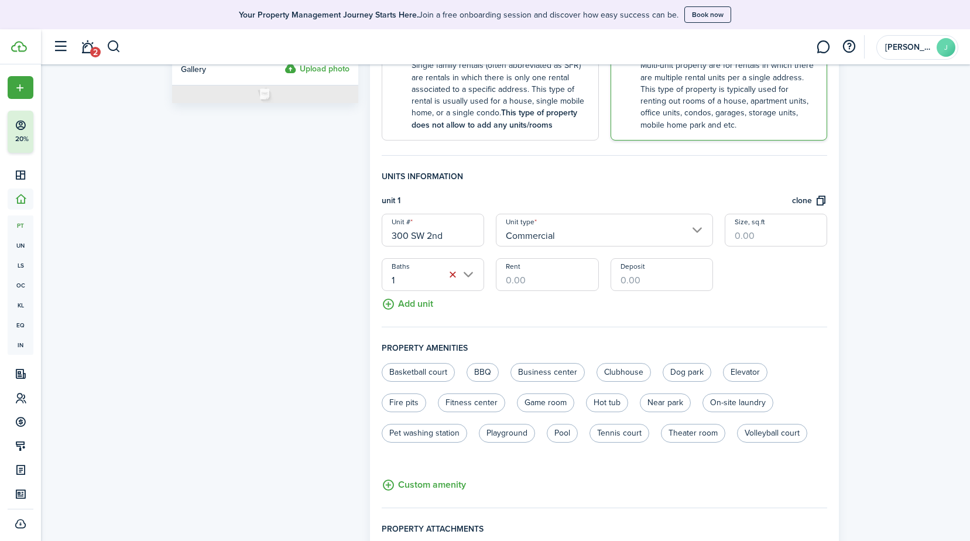
click at [407, 240] on input "300 SW 2nd" at bounding box center [433, 230] width 102 height 33
type input "310 SW 2nd"
click at [771, 239] on input "Size, sq.ft" at bounding box center [776, 230] width 102 height 33
click at [531, 278] on input "Rent" at bounding box center [547, 274] width 102 height 33
click at [548, 282] on input "Rent" at bounding box center [547, 274] width 102 height 33
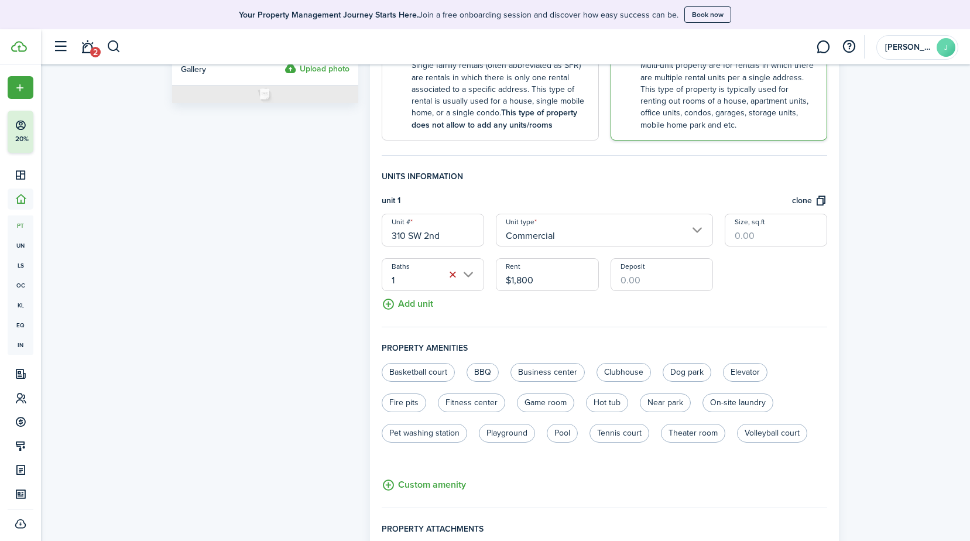
type input "$1,800.00"
click at [684, 279] on input "Deposit" at bounding box center [662, 274] width 102 height 33
